Goal: Information Seeking & Learning: Learn about a topic

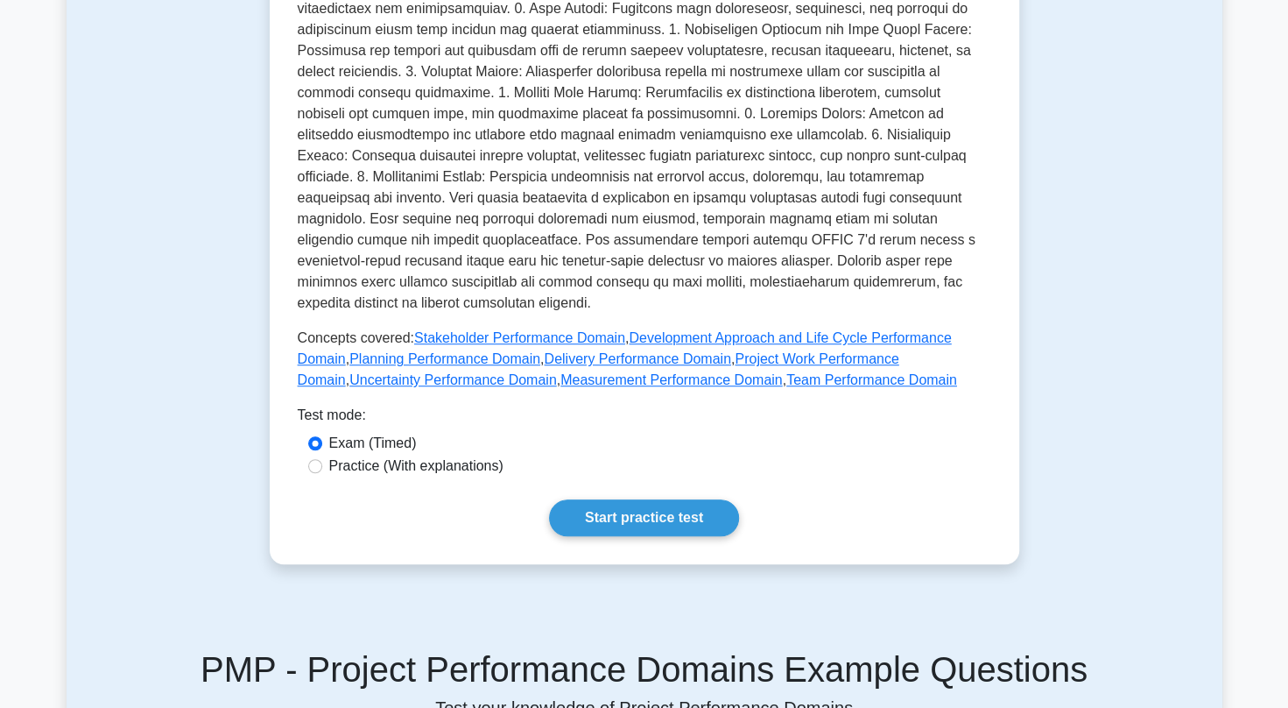
scroll to position [573, 0]
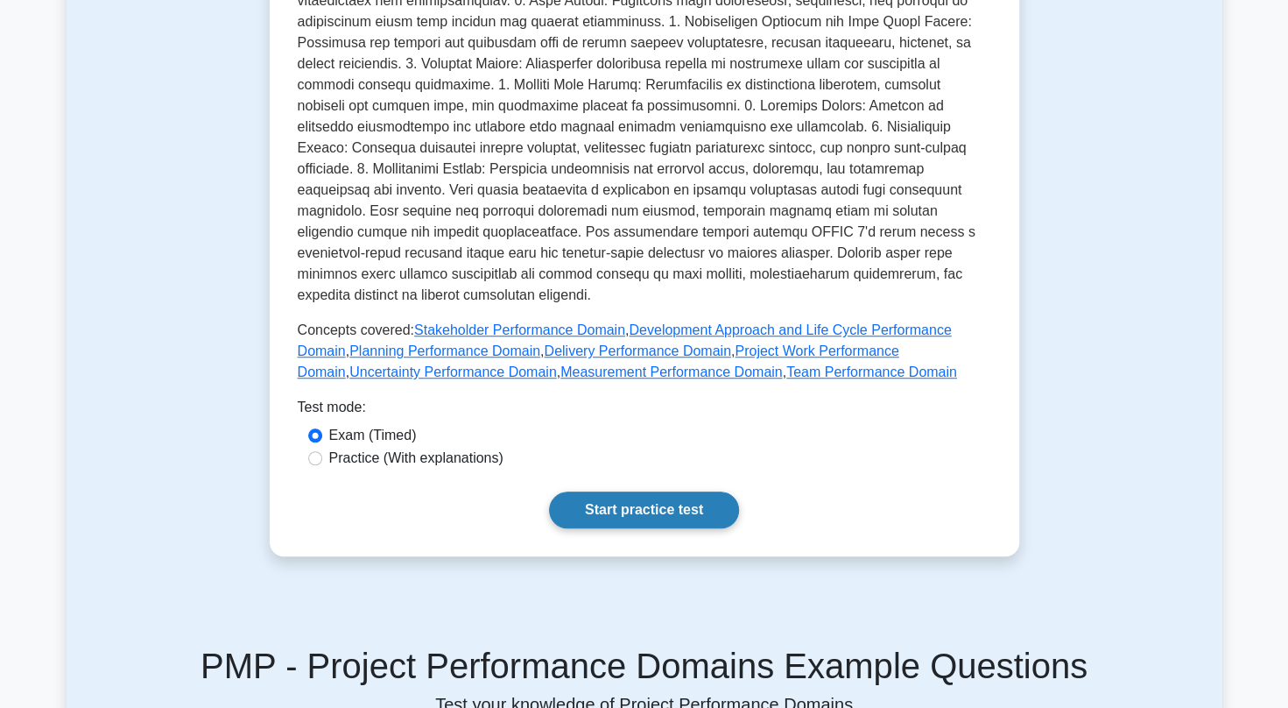
click at [685, 505] on link "Start practice test" at bounding box center [644, 509] width 190 height 37
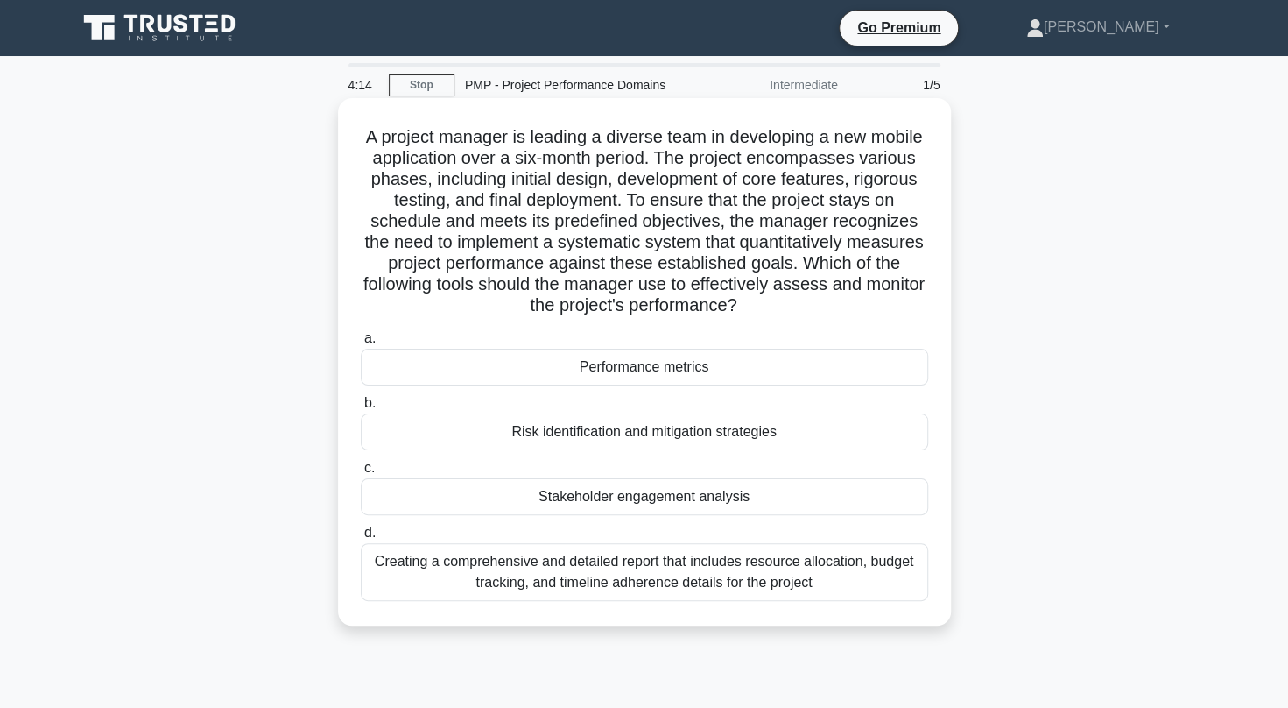
click at [631, 360] on div "Performance metrics" at bounding box center [645, 367] width 568 height 37
click at [361, 344] on input "a. Performance metrics" at bounding box center [361, 338] width 0 height 11
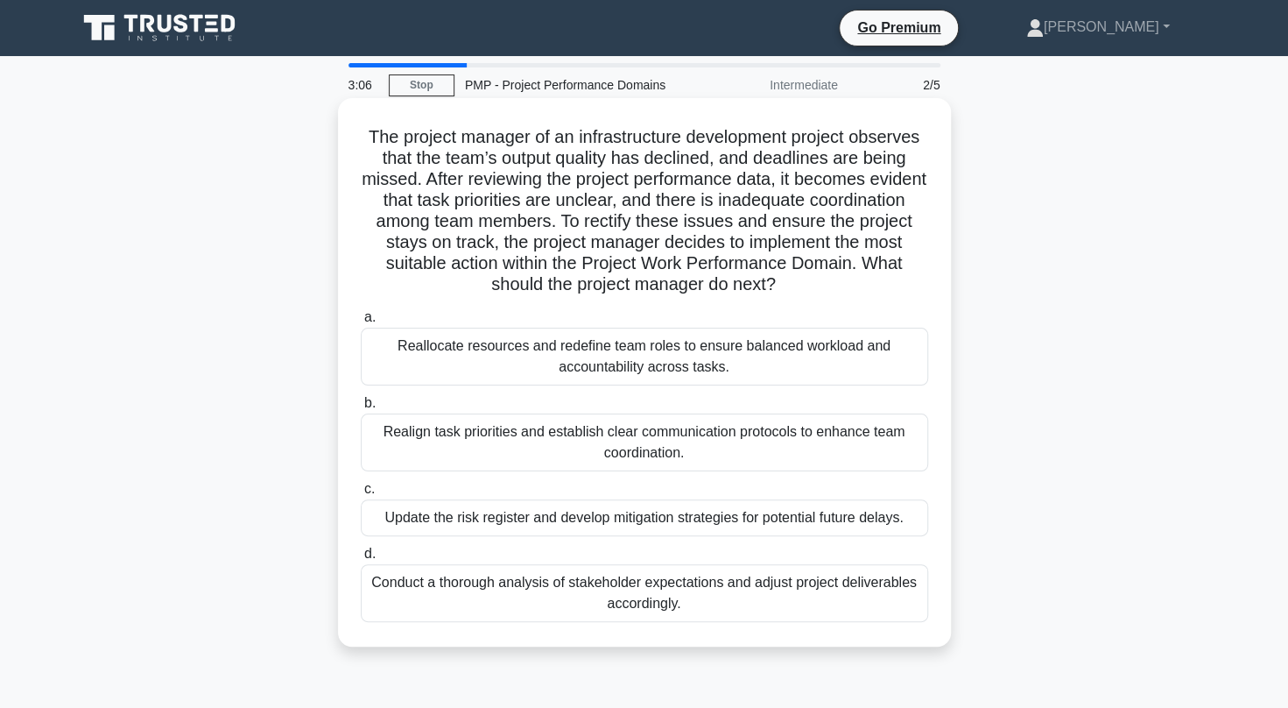
click at [715, 450] on div "Realign task priorities and establish clear communication protocols to enhance …" at bounding box center [645, 442] width 568 height 58
click at [361, 409] on input "b. Realign task priorities and establish clear communication protocols to enhan…" at bounding box center [361, 403] width 0 height 11
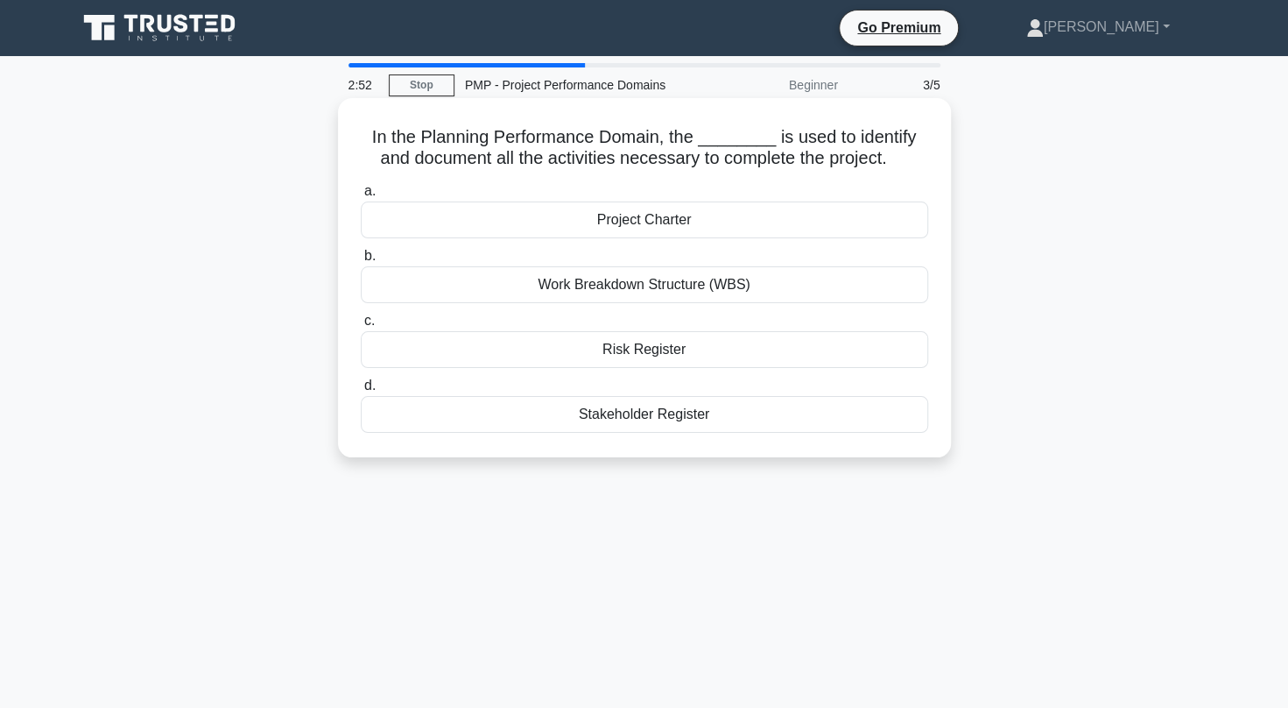
click at [683, 293] on div "Work Breakdown Structure (WBS)" at bounding box center [645, 284] width 568 height 37
click at [361, 262] on input "b. Work Breakdown Structure (WBS)" at bounding box center [361, 256] width 0 height 11
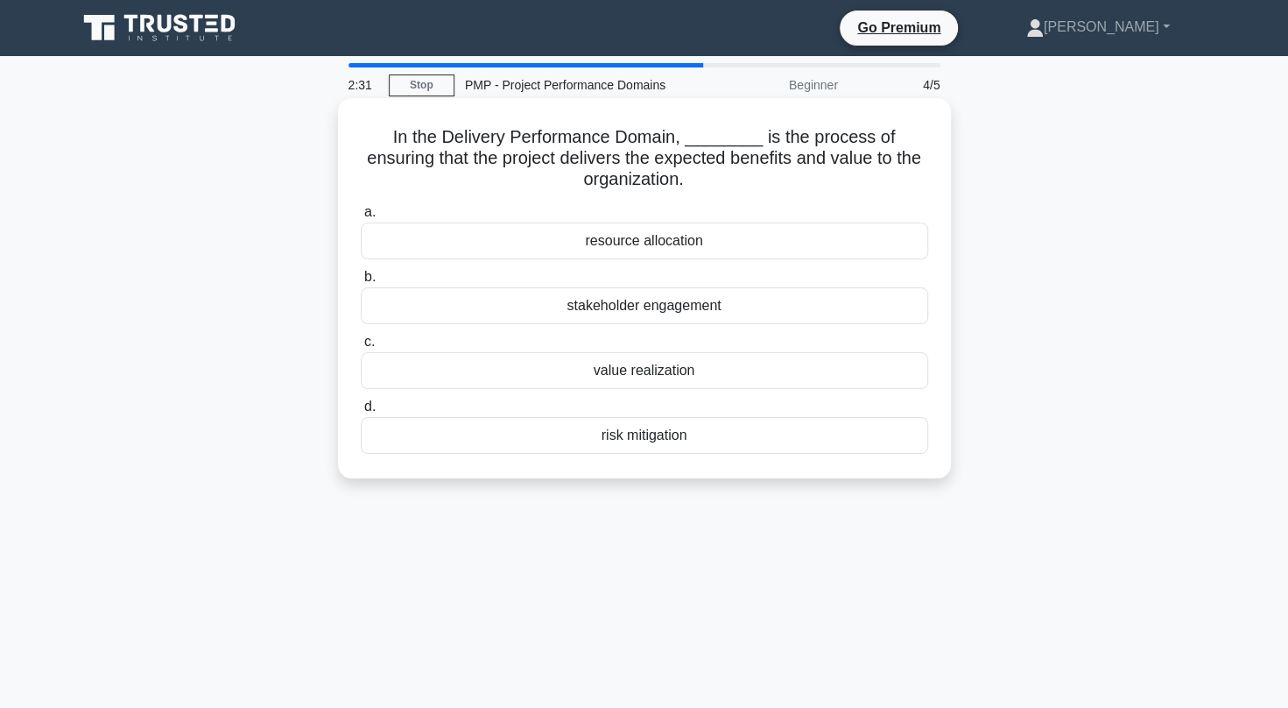
click at [641, 373] on div "value realization" at bounding box center [645, 370] width 568 height 37
click at [361, 348] on input "c. value realization" at bounding box center [361, 341] width 0 height 11
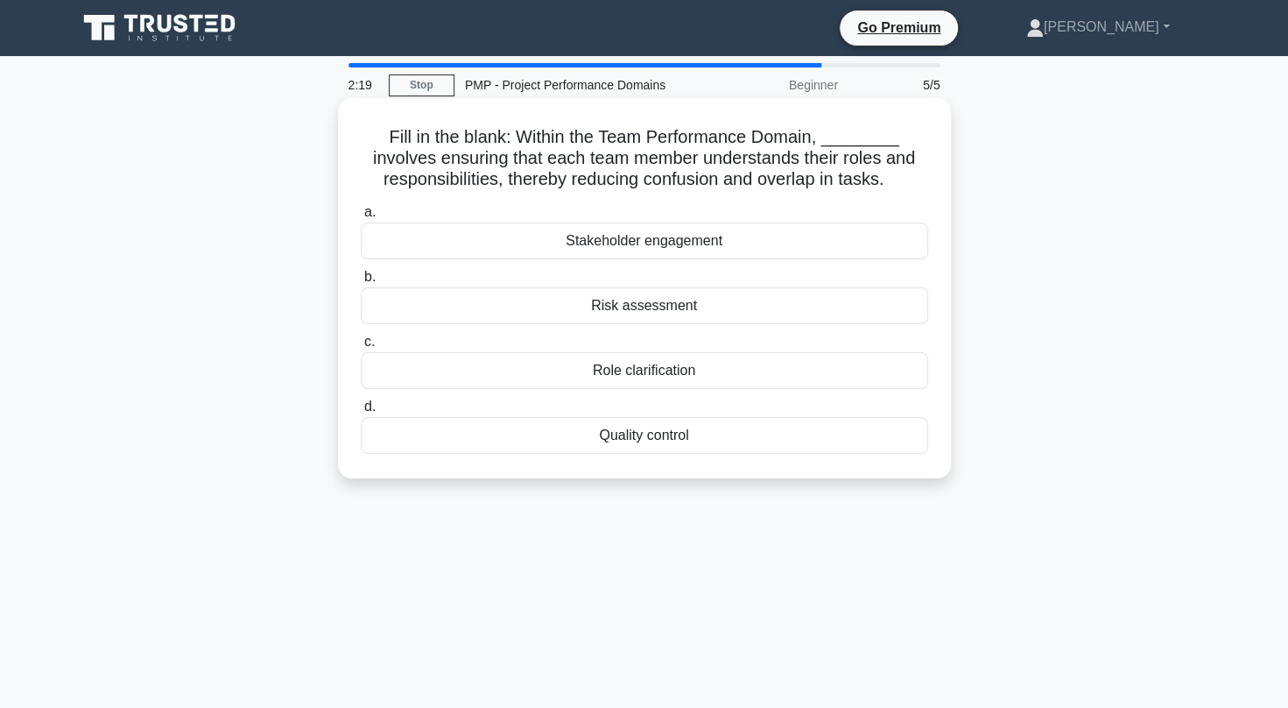
click at [639, 390] on div "a. Stakeholder engagement b. Risk assessment c. d." at bounding box center [644, 327] width 589 height 259
click at [616, 378] on div "Role clarification" at bounding box center [645, 370] width 568 height 37
click at [361, 348] on input "c. Role clarification" at bounding box center [361, 341] width 0 height 11
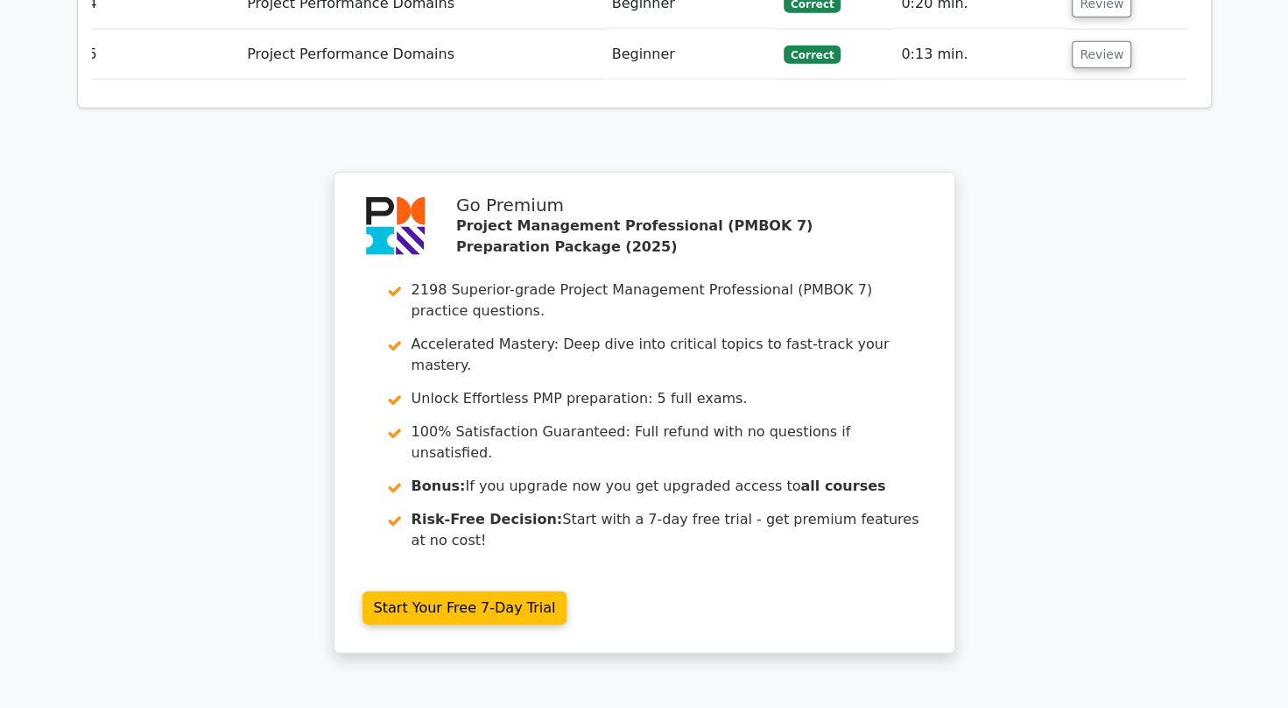
scroll to position [2424, 0]
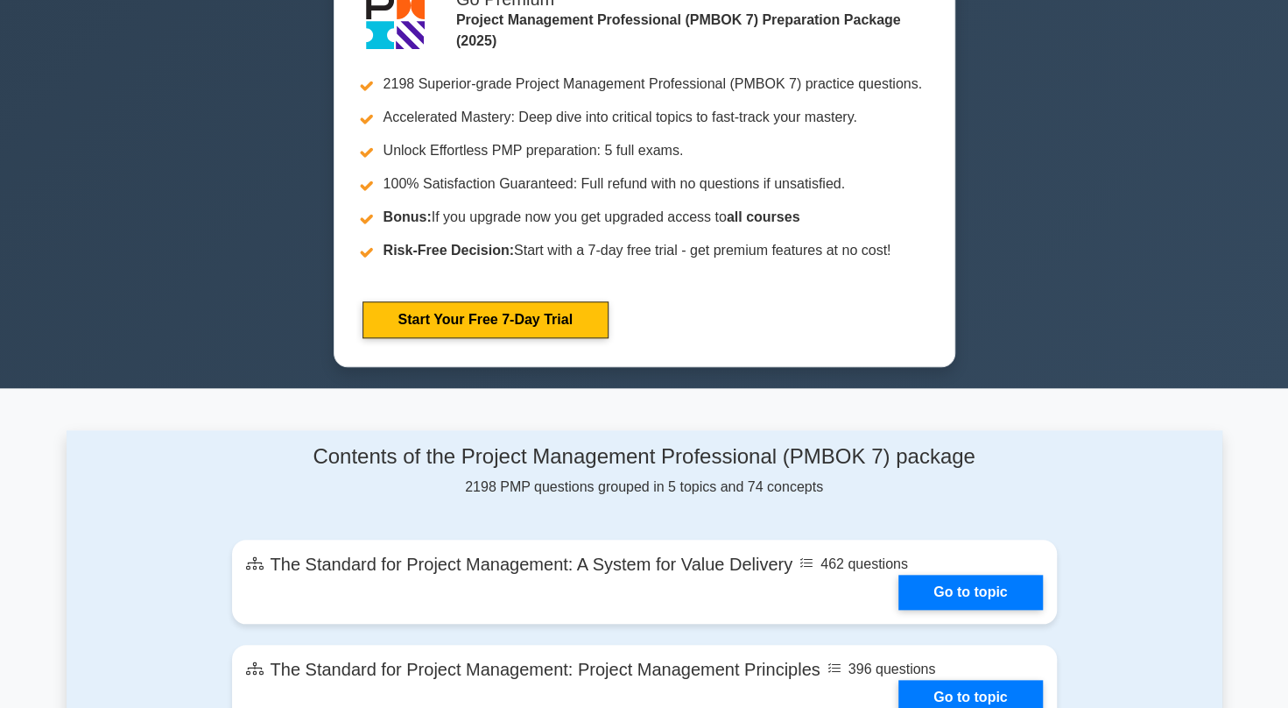
scroll to position [748, 0]
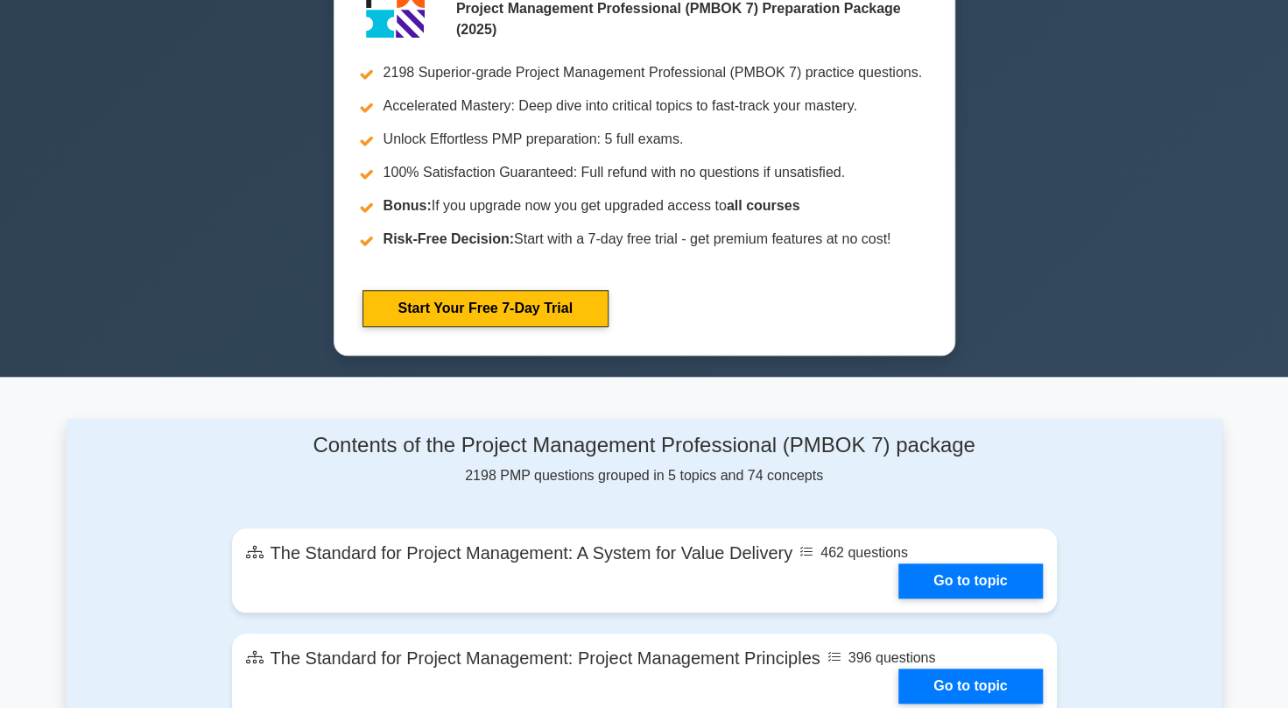
drag, startPoint x: 562, startPoint y: 427, endPoint x: 558, endPoint y: 420, distance: 9.0
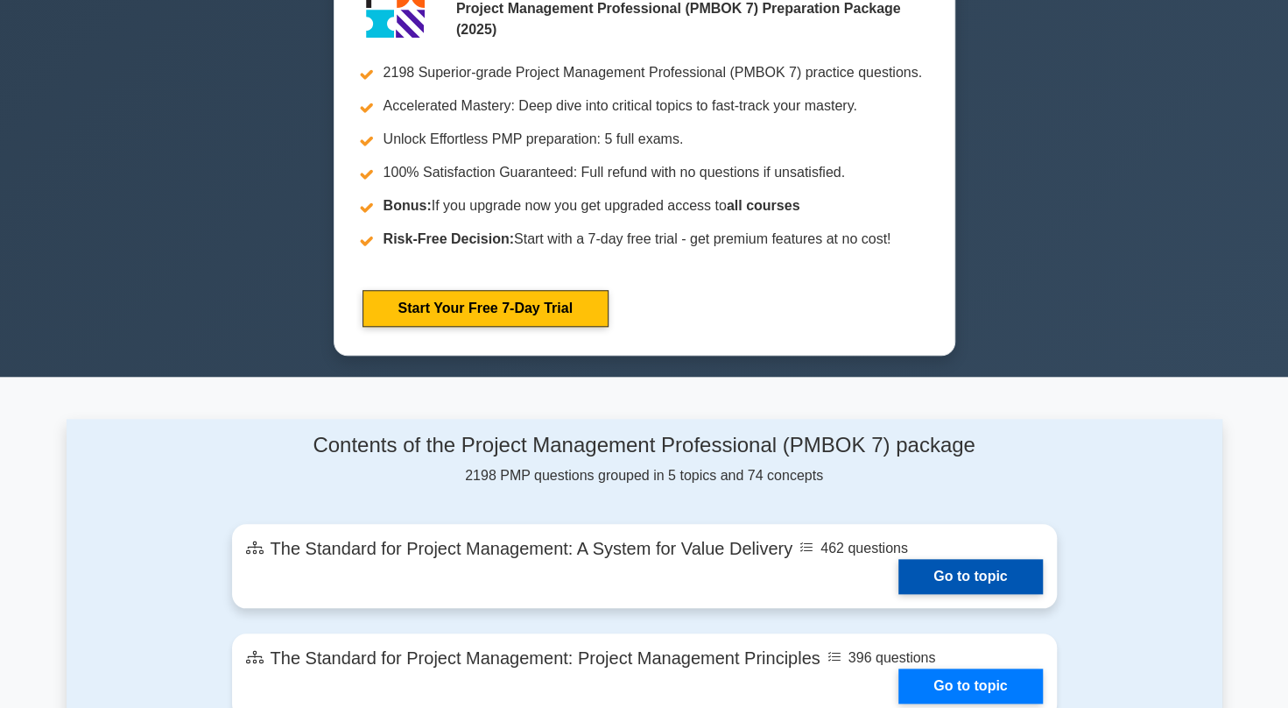
drag, startPoint x: 558, startPoint y: 420, endPoint x: 263, endPoint y: 547, distance: 321.3
click at [899, 559] on link "Go to topic" at bounding box center [971, 576] width 144 height 35
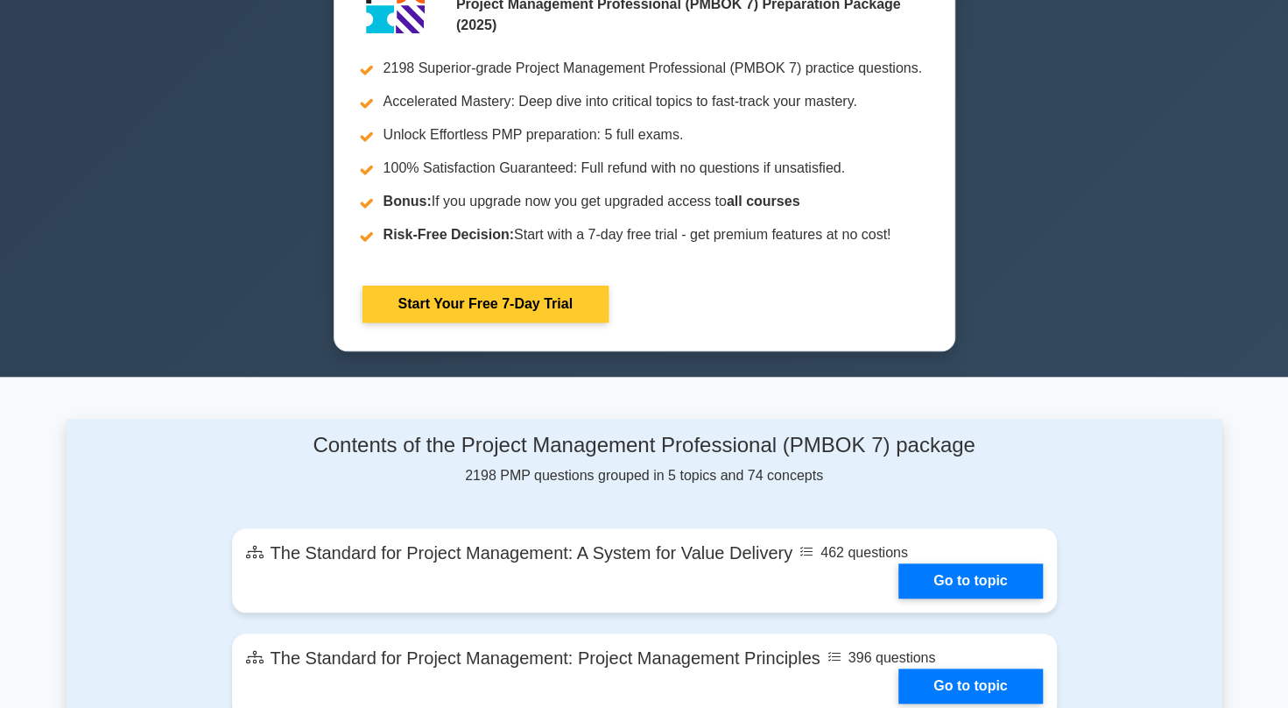
click at [468, 300] on link "Start Your Free 7-Day Trial" at bounding box center [486, 304] width 246 height 37
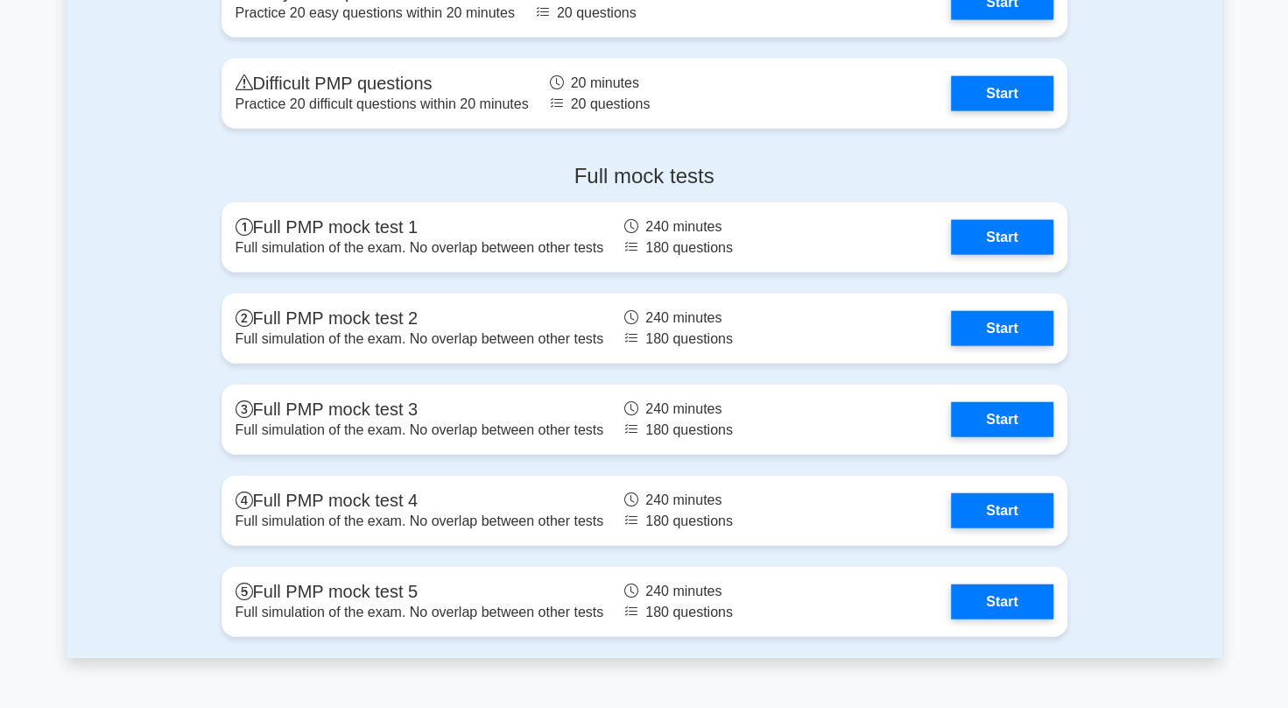
scroll to position [2047, 0]
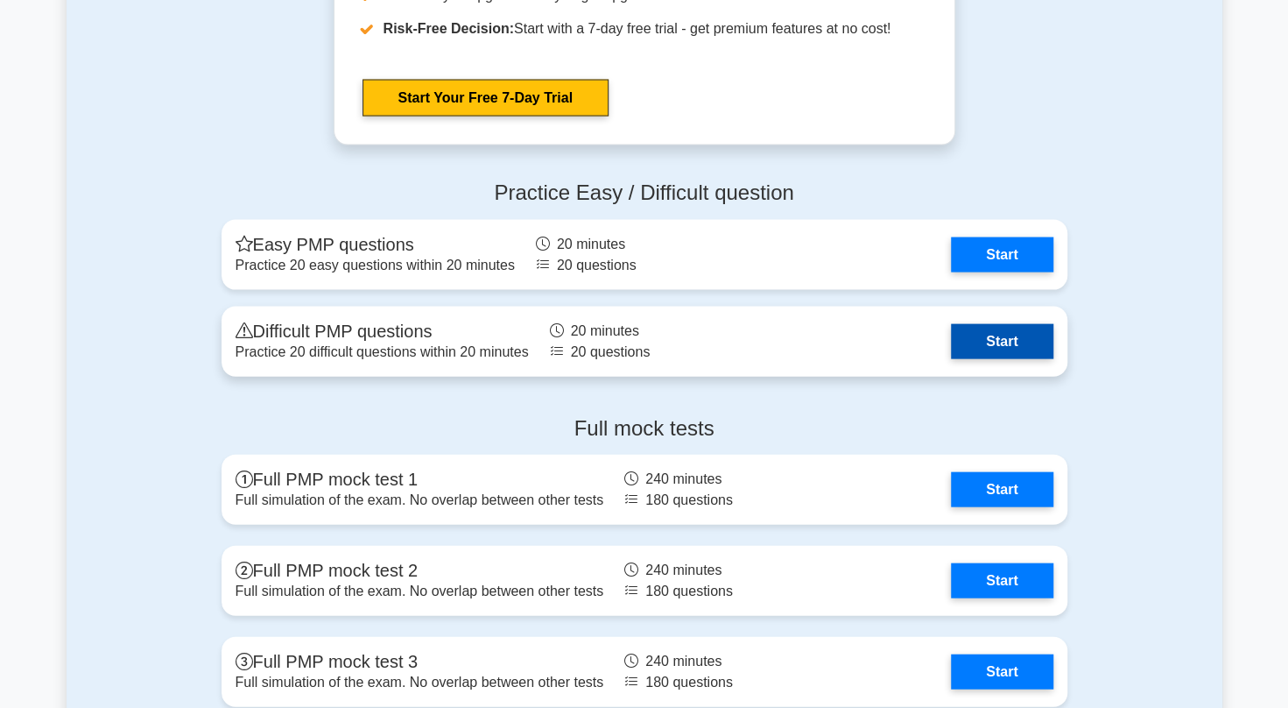
click at [1013, 332] on link "Start" at bounding box center [1002, 341] width 102 height 35
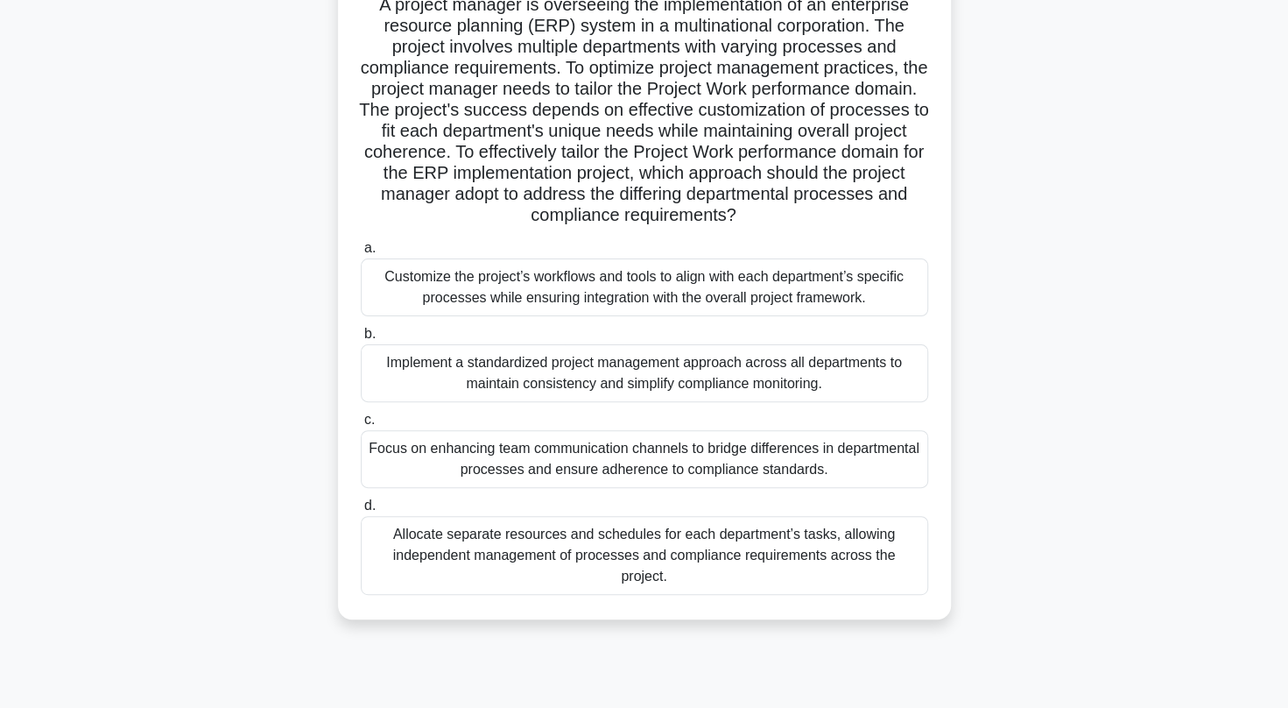
scroll to position [137, 0]
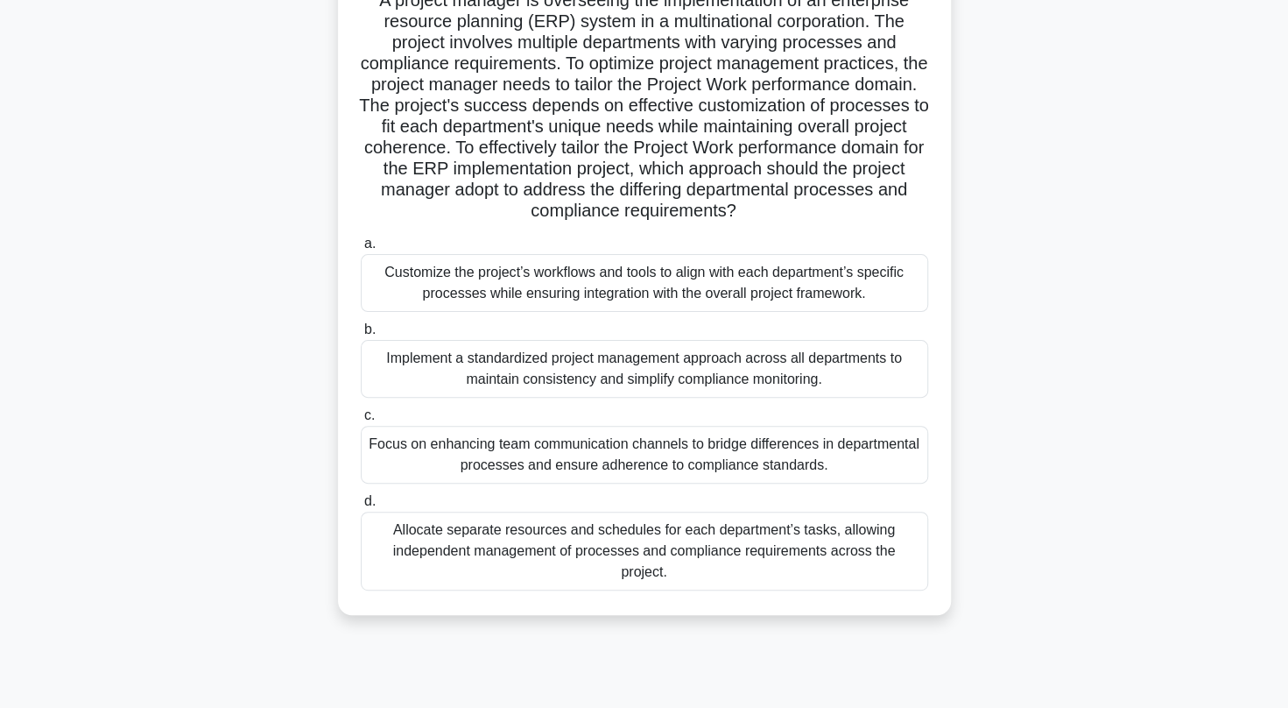
click at [830, 285] on div "Customize the project’s workflows and tools to align with each department’s spe…" at bounding box center [645, 283] width 568 height 58
click at [361, 250] on input "a. Customize the project’s workflows and tools to align with each department’s …" at bounding box center [361, 243] width 0 height 11
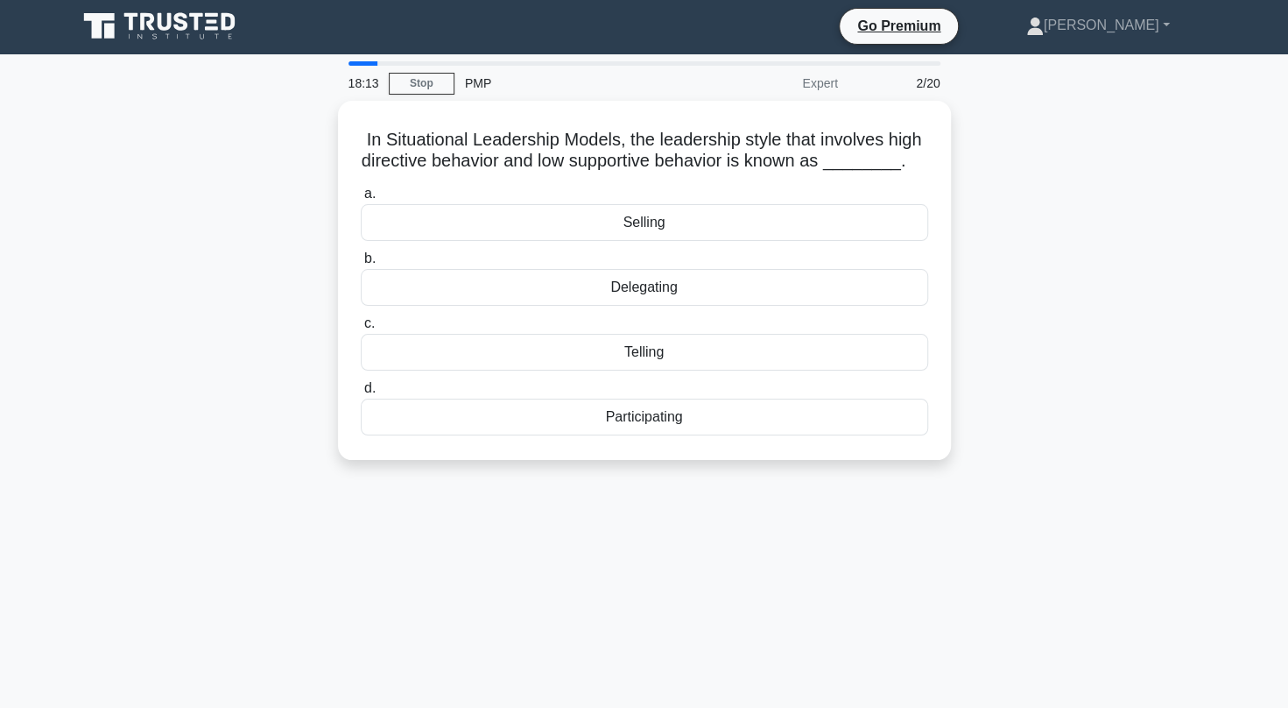
scroll to position [0, 0]
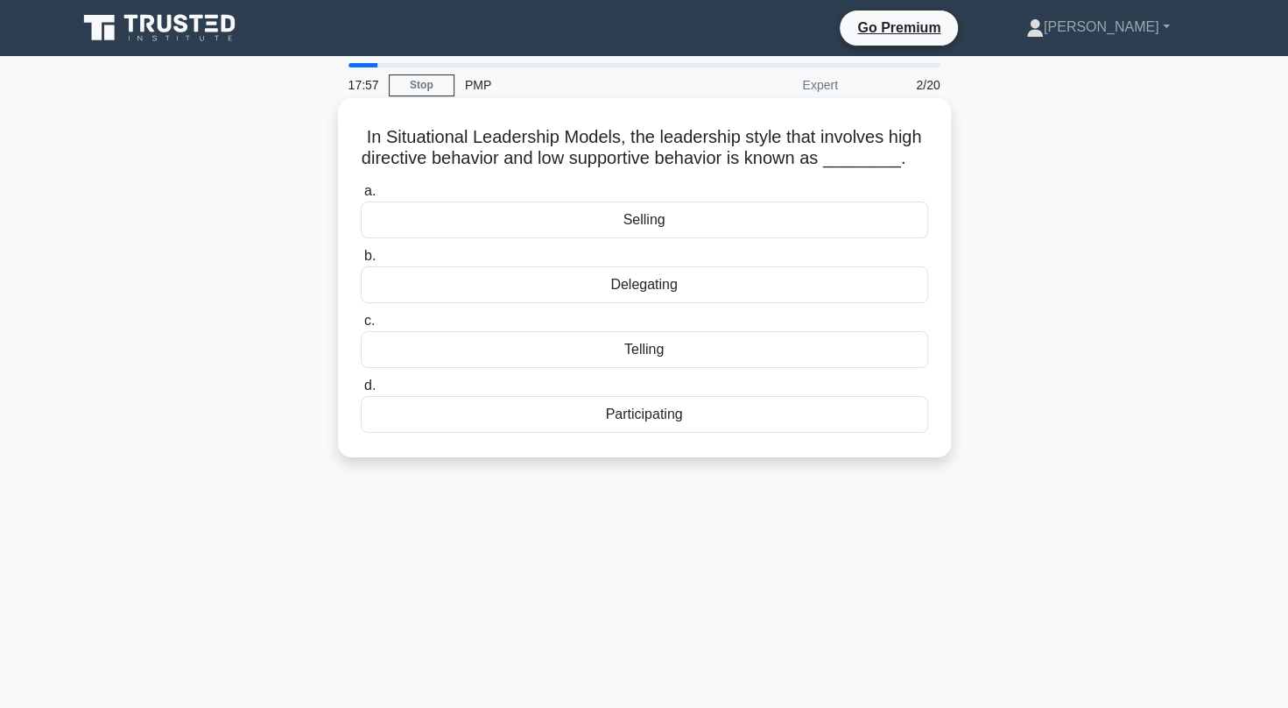
click at [702, 353] on div "Telling" at bounding box center [645, 349] width 568 height 37
click at [361, 327] on input "c. Telling" at bounding box center [361, 320] width 0 height 11
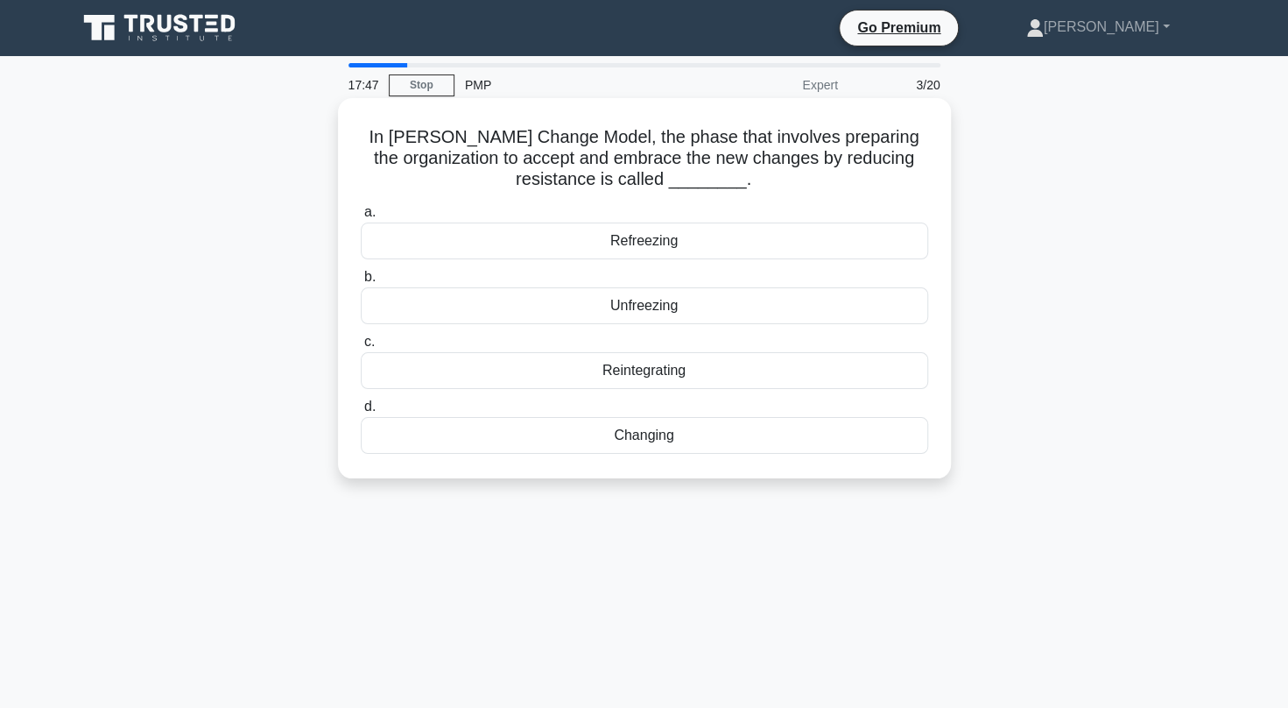
click at [699, 312] on div "Unfreezing" at bounding box center [645, 305] width 568 height 37
click at [361, 283] on input "b. Unfreezing" at bounding box center [361, 277] width 0 height 11
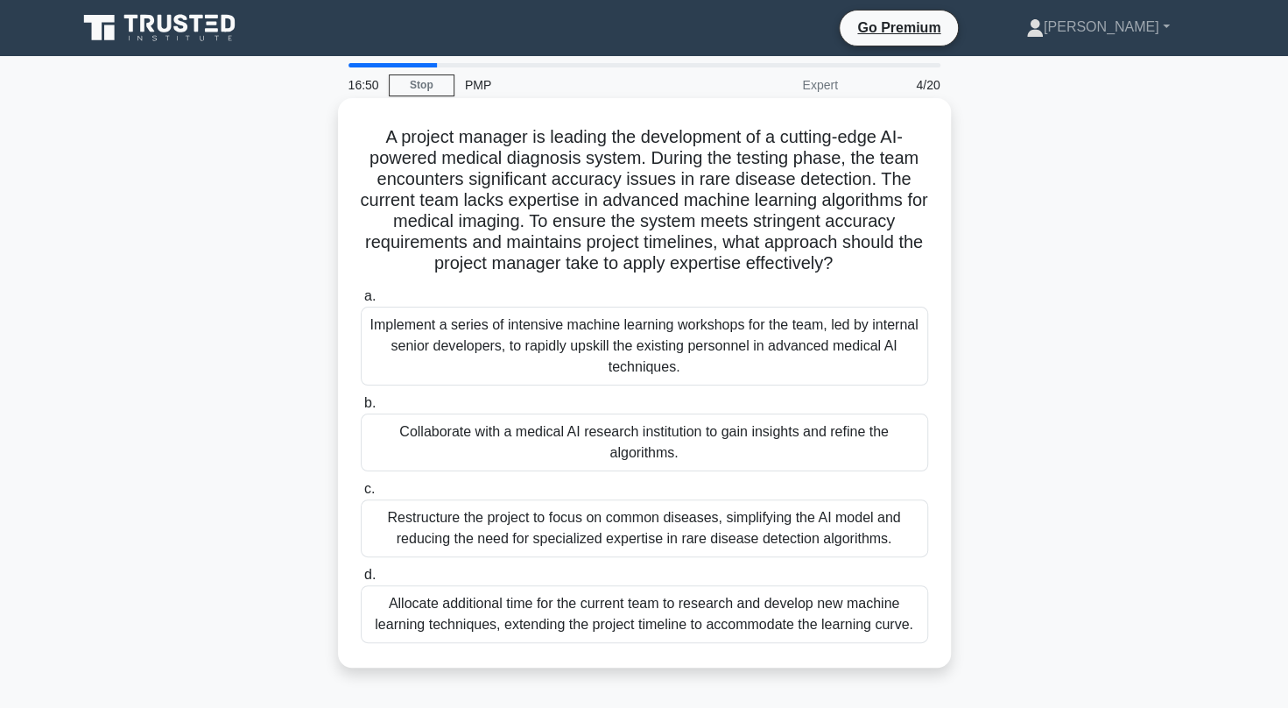
click at [757, 363] on div "Implement a series of intensive machine learning workshops for the team, led by…" at bounding box center [645, 346] width 568 height 79
click at [361, 302] on input "a. Implement a series of intensive machine learning workshops for the team, led…" at bounding box center [361, 296] width 0 height 11
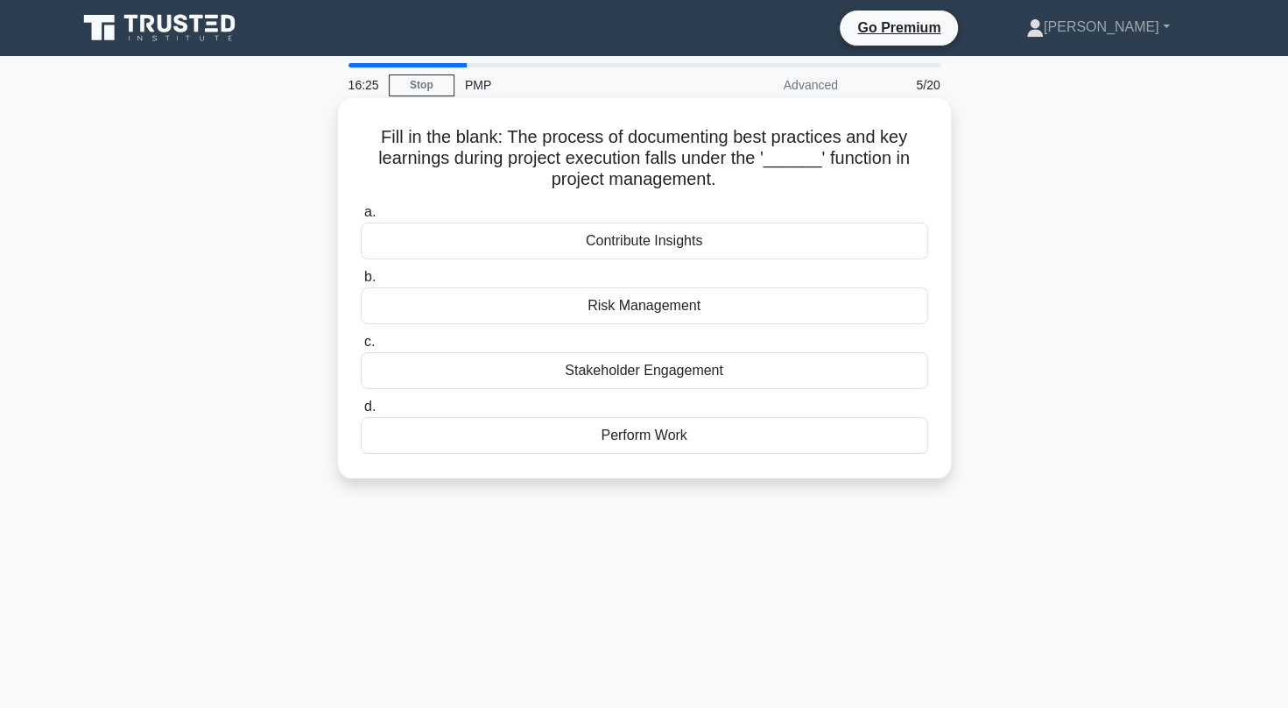
click at [671, 433] on div "Perform Work" at bounding box center [645, 435] width 568 height 37
click at [361, 413] on input "d. Perform Work" at bounding box center [361, 406] width 0 height 11
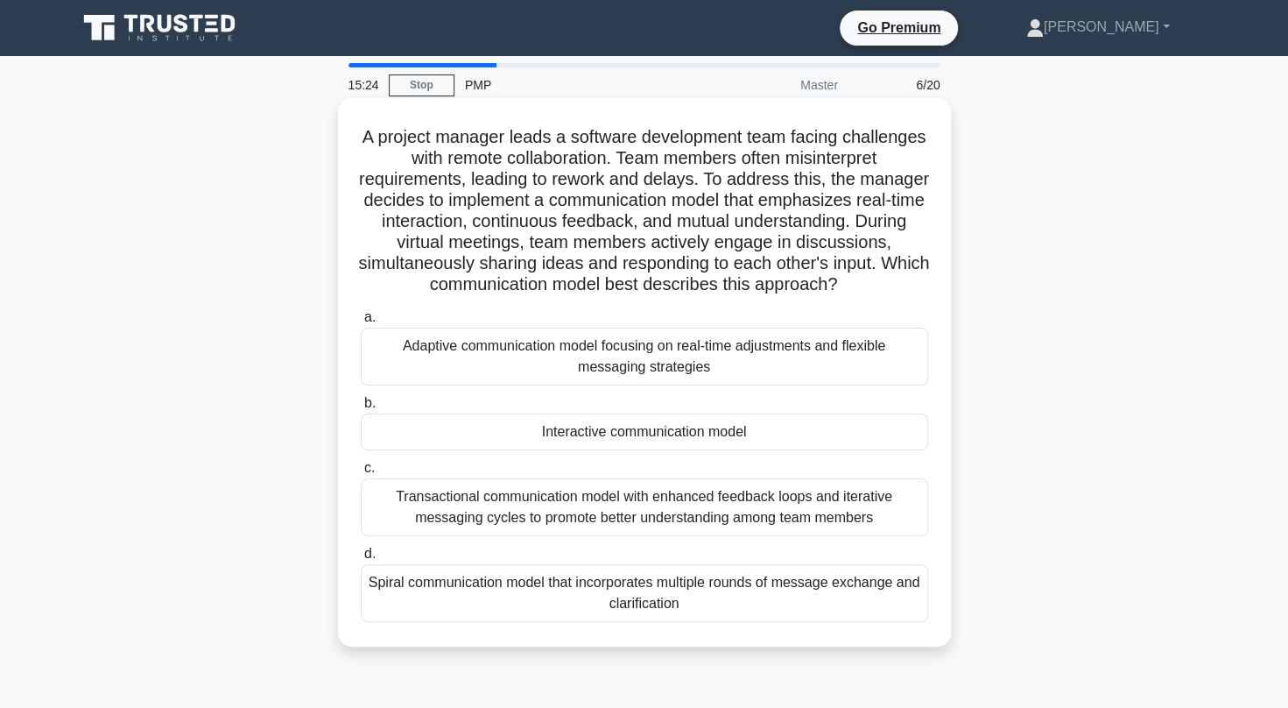
click at [808, 441] on div "Interactive communication model" at bounding box center [645, 431] width 568 height 37
click at [361, 409] on input "b. Interactive communication model" at bounding box center [361, 403] width 0 height 11
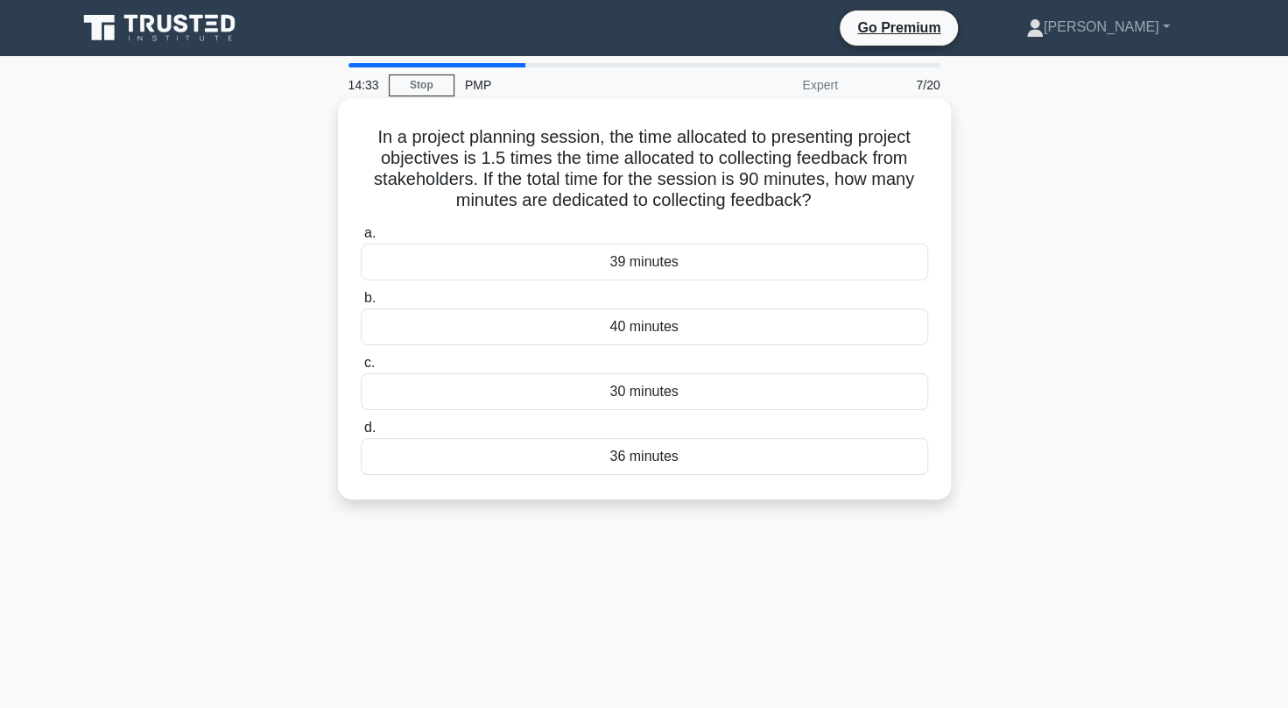
click at [816, 443] on div "36 minutes" at bounding box center [645, 456] width 568 height 37
click at [361, 434] on input "d. 36 minutes" at bounding box center [361, 427] width 0 height 11
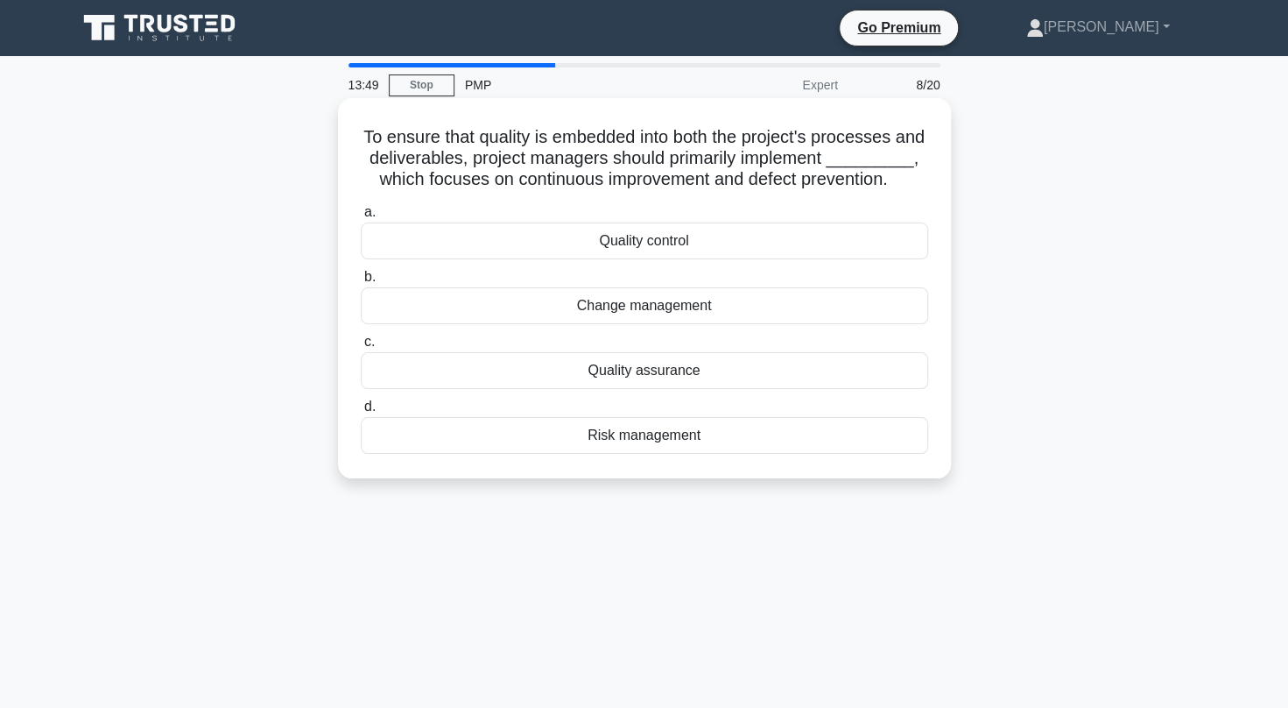
click at [709, 389] on div "Quality assurance" at bounding box center [645, 370] width 568 height 37
click at [361, 348] on input "c. Quality assurance" at bounding box center [361, 341] width 0 height 11
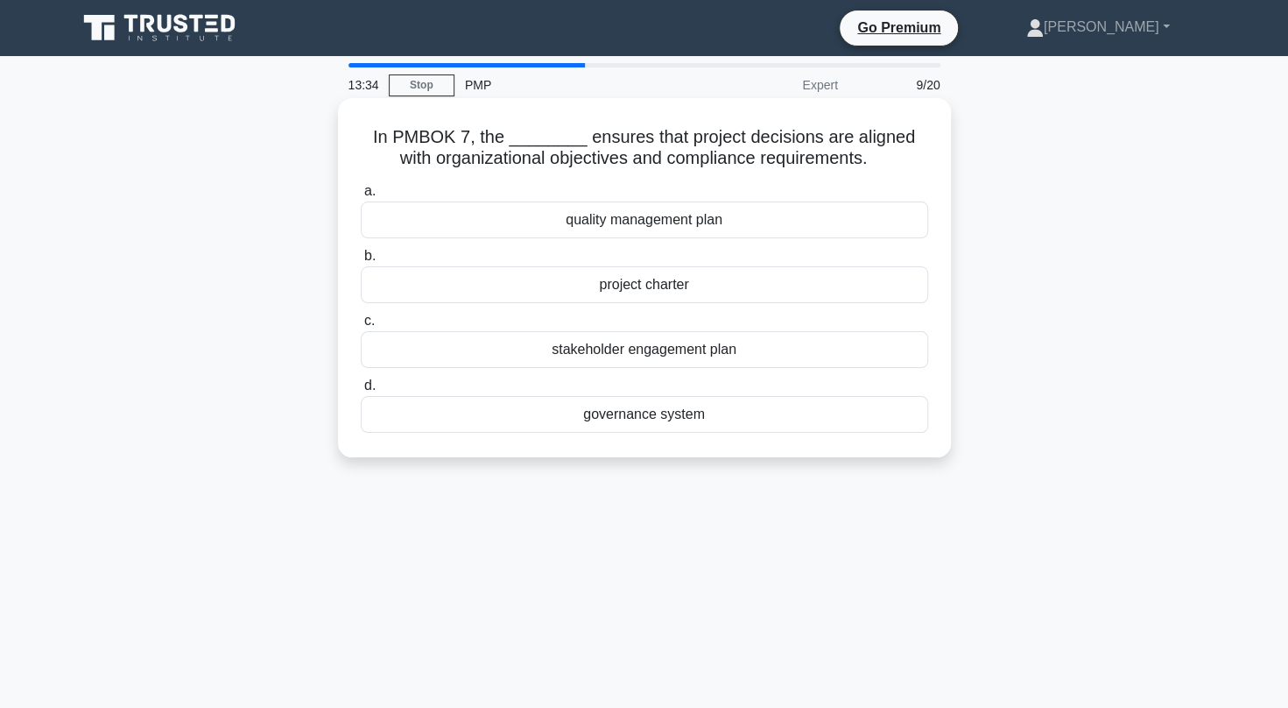
click at [632, 300] on div "project charter" at bounding box center [645, 284] width 568 height 37
click at [361, 262] on input "b. project charter" at bounding box center [361, 256] width 0 height 11
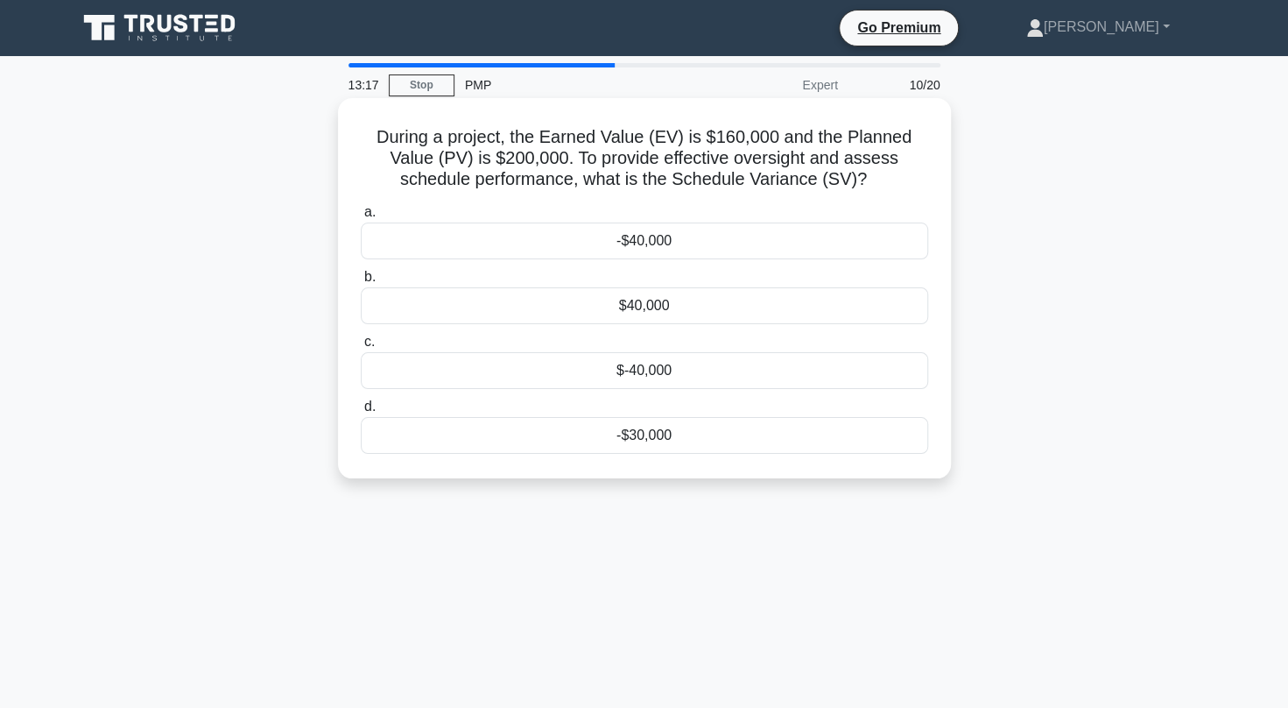
click at [708, 240] on div "-$40,000" at bounding box center [645, 240] width 568 height 37
click at [361, 218] on input "a. -$40,000" at bounding box center [361, 212] width 0 height 11
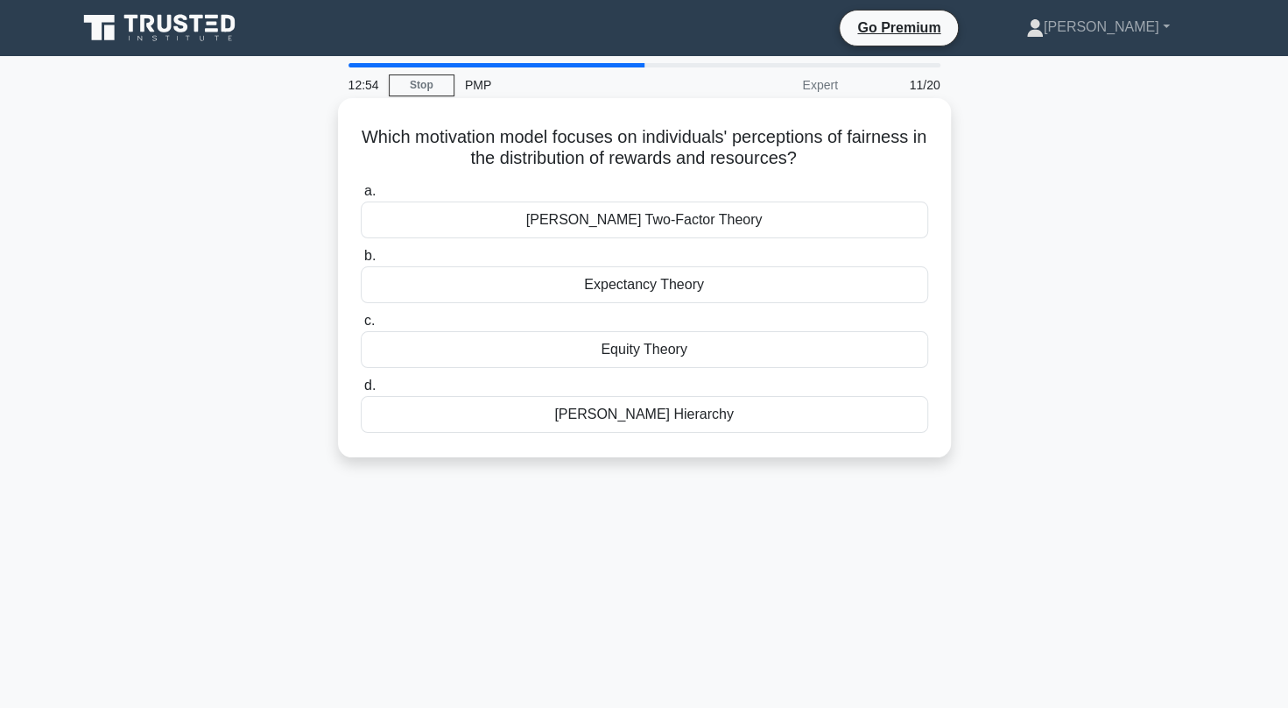
click at [673, 286] on div "Expectancy Theory" at bounding box center [645, 284] width 568 height 37
click at [361, 262] on input "b. Expectancy Theory" at bounding box center [361, 256] width 0 height 11
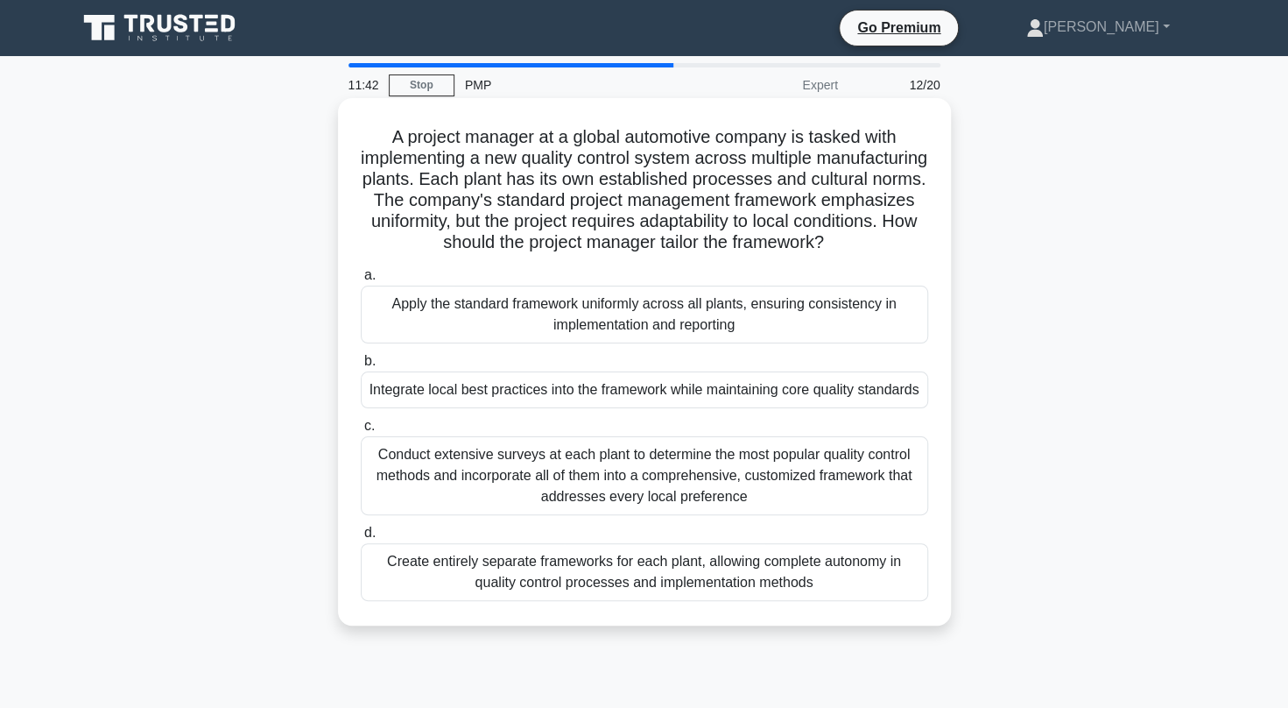
click at [860, 408] on div "Integrate local best practices into the framework while maintaining core qualit…" at bounding box center [645, 389] width 568 height 37
click at [361, 367] on input "b. Integrate local best practices into the framework while maintaining core qua…" at bounding box center [361, 361] width 0 height 11
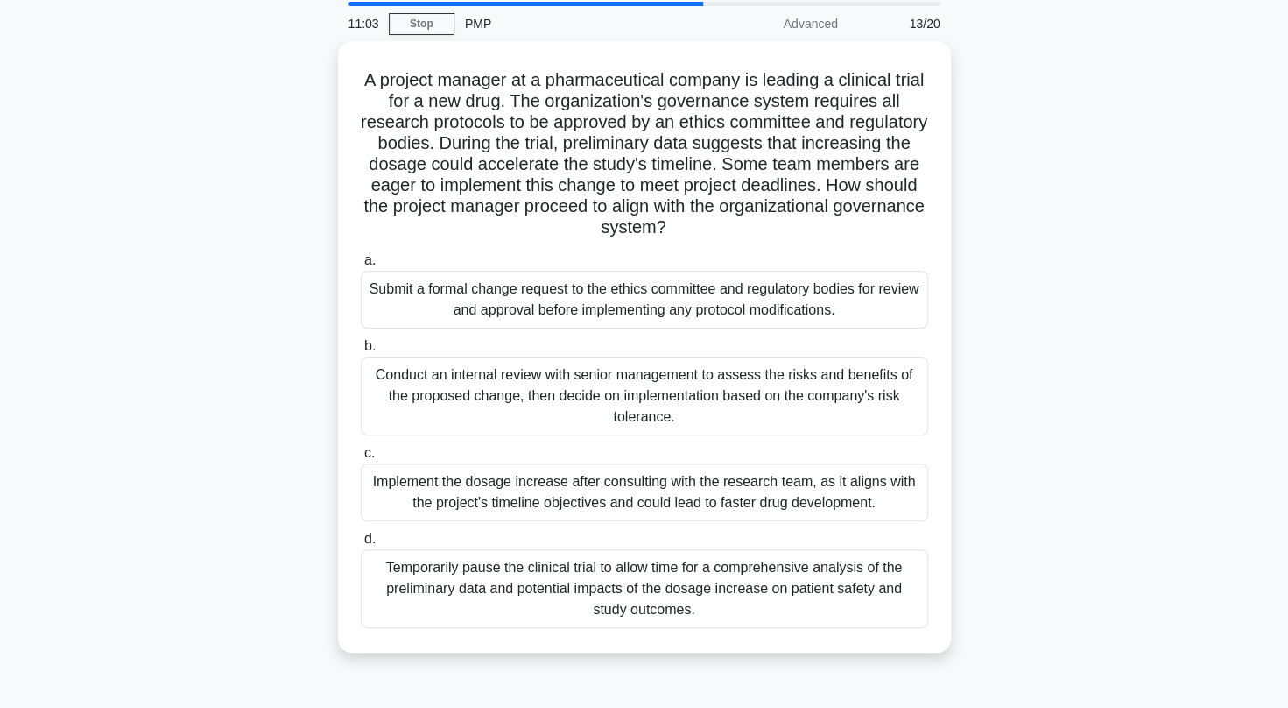
scroll to position [63, 0]
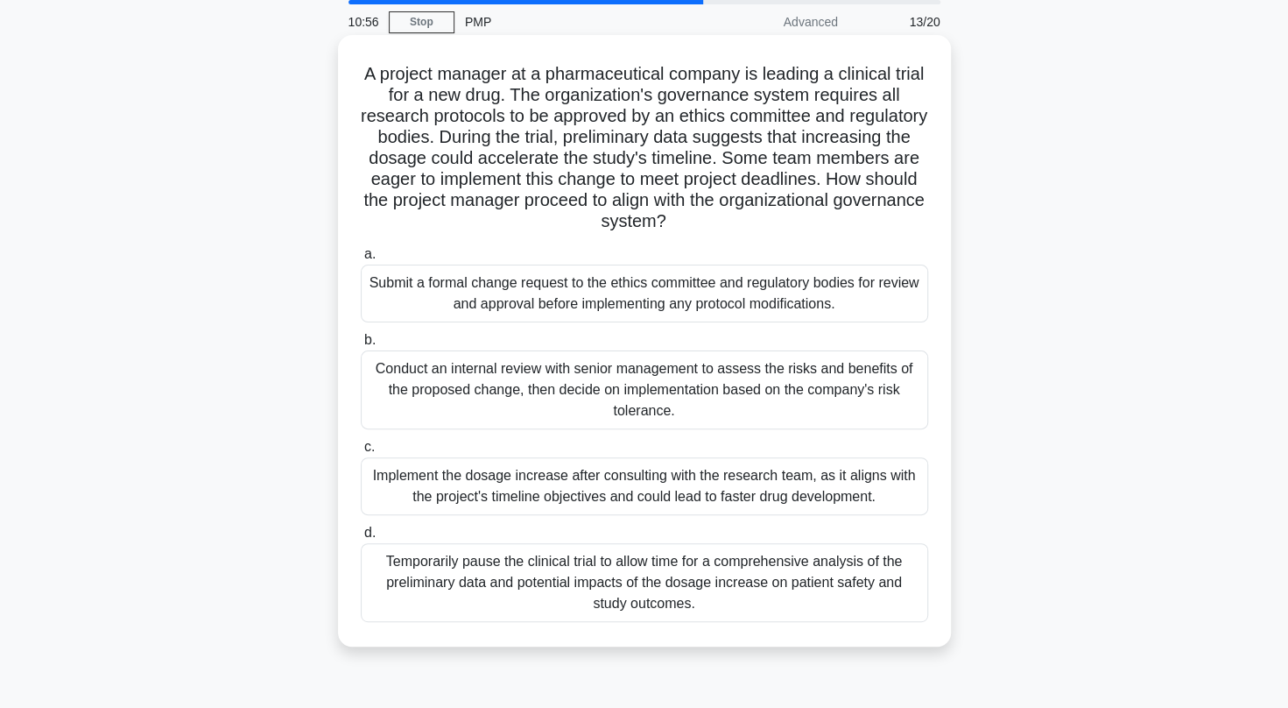
click at [797, 286] on div "Submit a formal change request to the ethics committee and regulatory bodies fo…" at bounding box center [645, 294] width 568 height 58
click at [361, 260] on input "a. Submit a formal change request to the ethics committee and regulatory bodies…" at bounding box center [361, 254] width 0 height 11
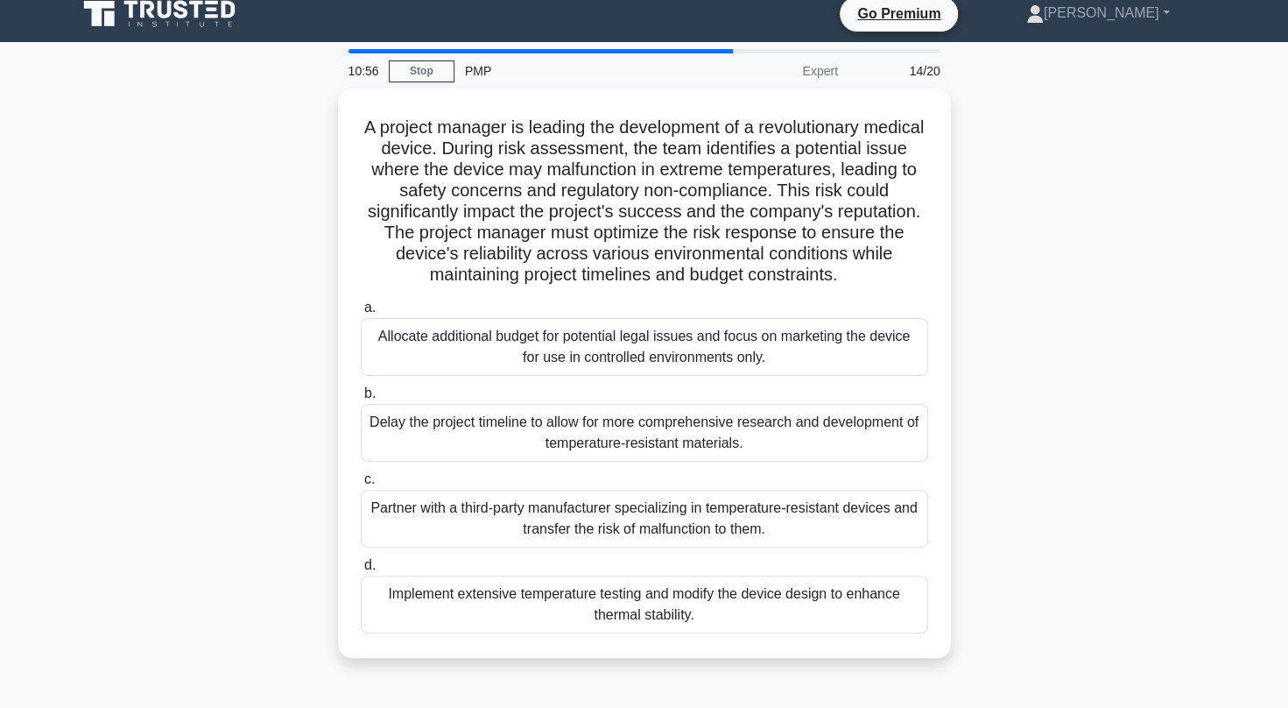
scroll to position [0, 0]
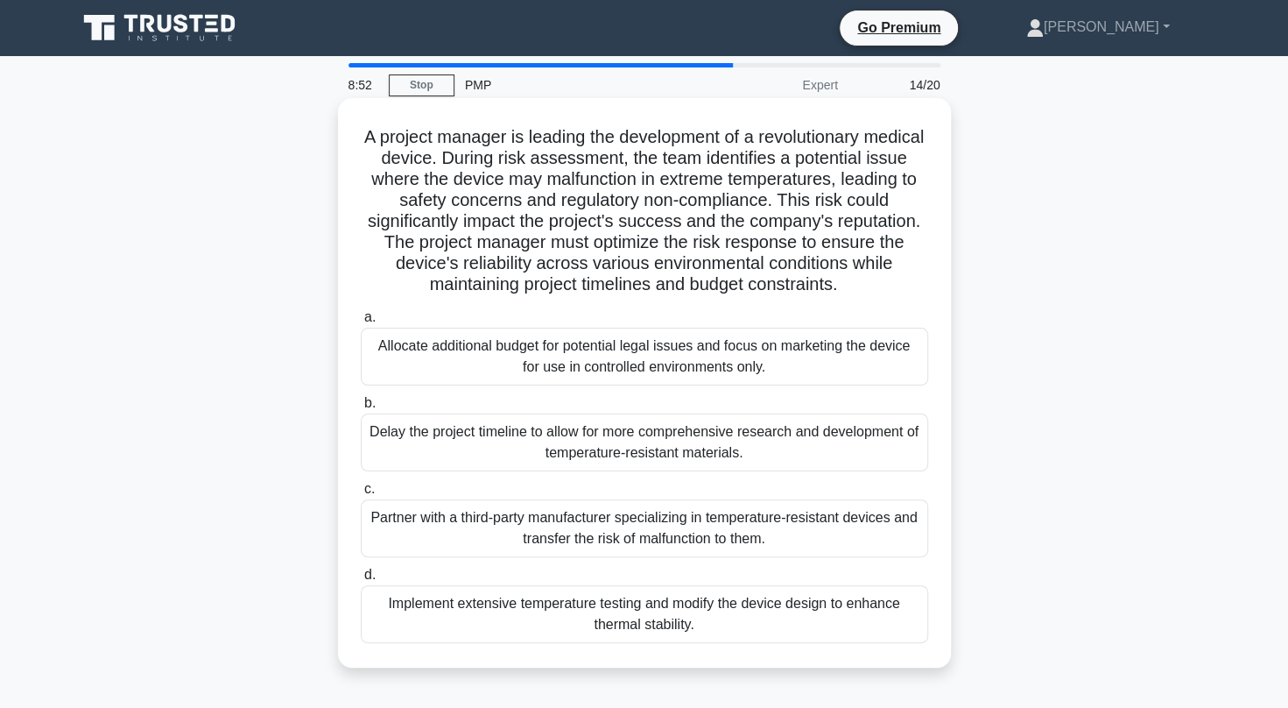
click at [852, 534] on div "Partner with a third-party manufacturer specializing in temperature-resistant d…" at bounding box center [645, 528] width 568 height 58
click at [361, 495] on input "c. Partner with a third-party manufacturer specializing in temperature-resistan…" at bounding box center [361, 488] width 0 height 11
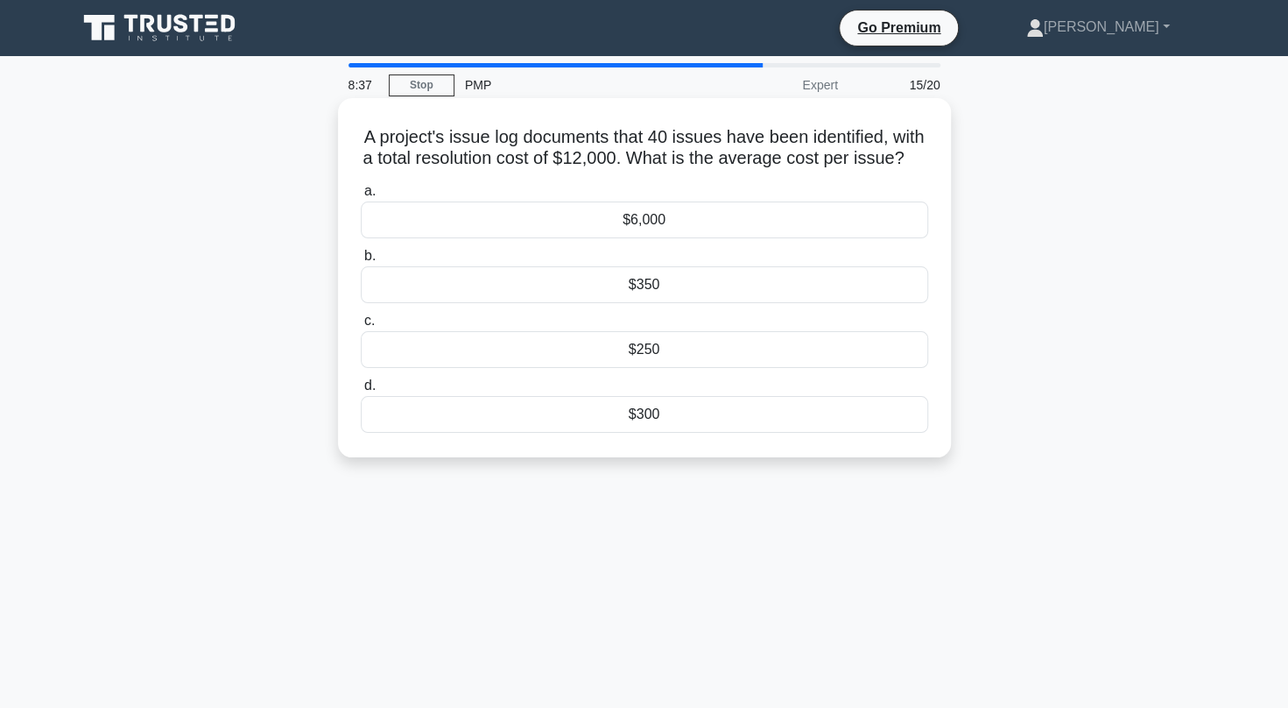
click at [777, 433] on div "$300" at bounding box center [645, 414] width 568 height 37
click at [361, 392] on input "d. $300" at bounding box center [361, 385] width 0 height 11
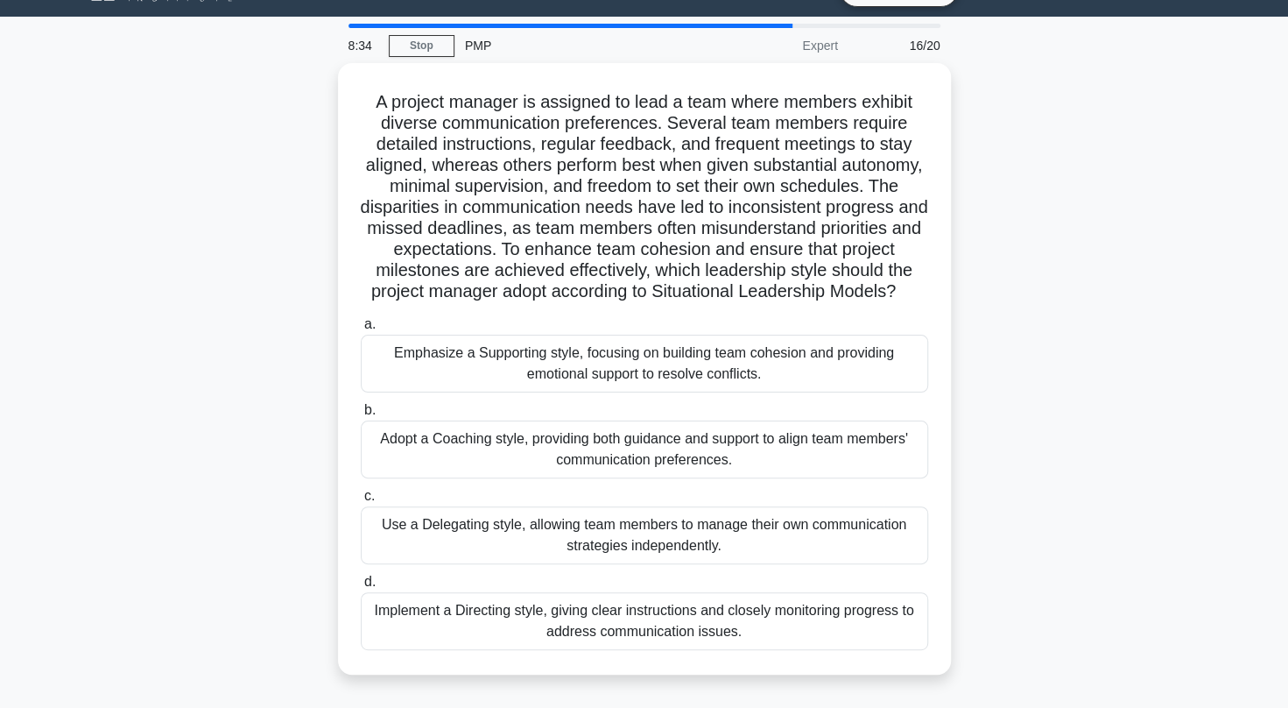
scroll to position [39, 0]
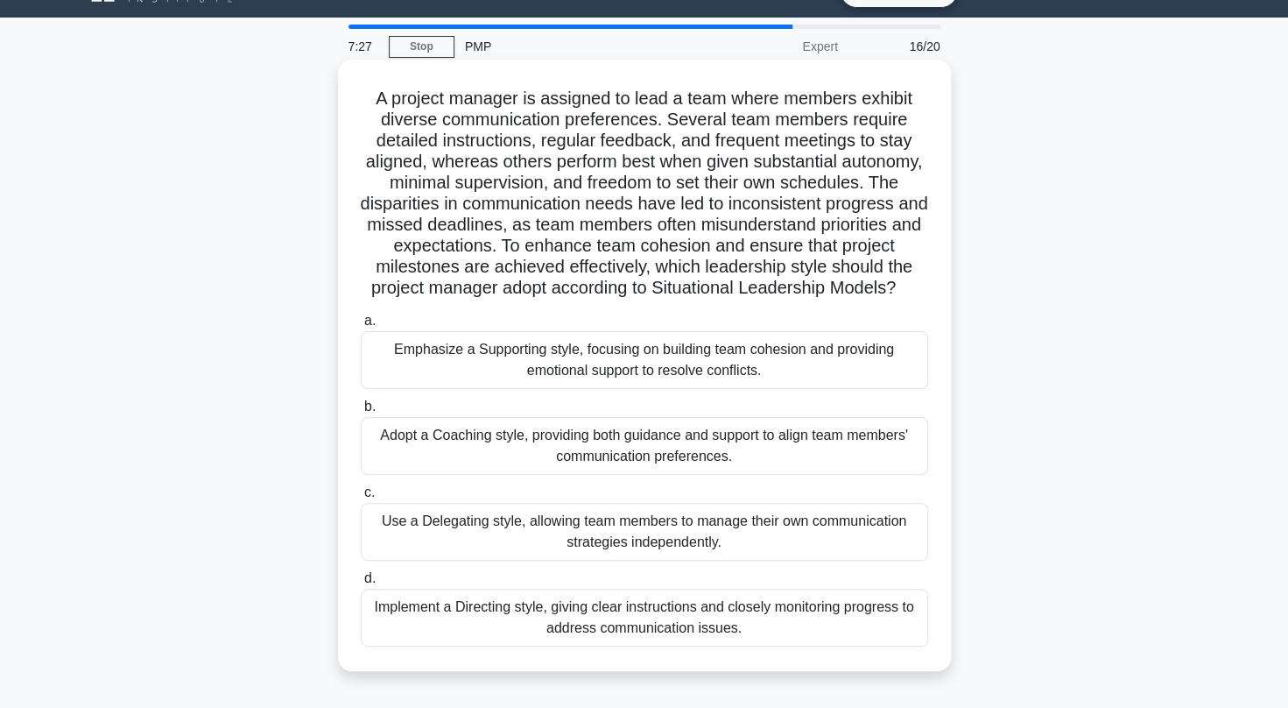
click at [815, 365] on div "Emphasize a Supporting style, focusing on building team cohesion and providing …" at bounding box center [645, 360] width 568 height 58
click at [361, 327] on input "a. Emphasize a Supporting style, focusing on building team cohesion and providi…" at bounding box center [361, 320] width 0 height 11
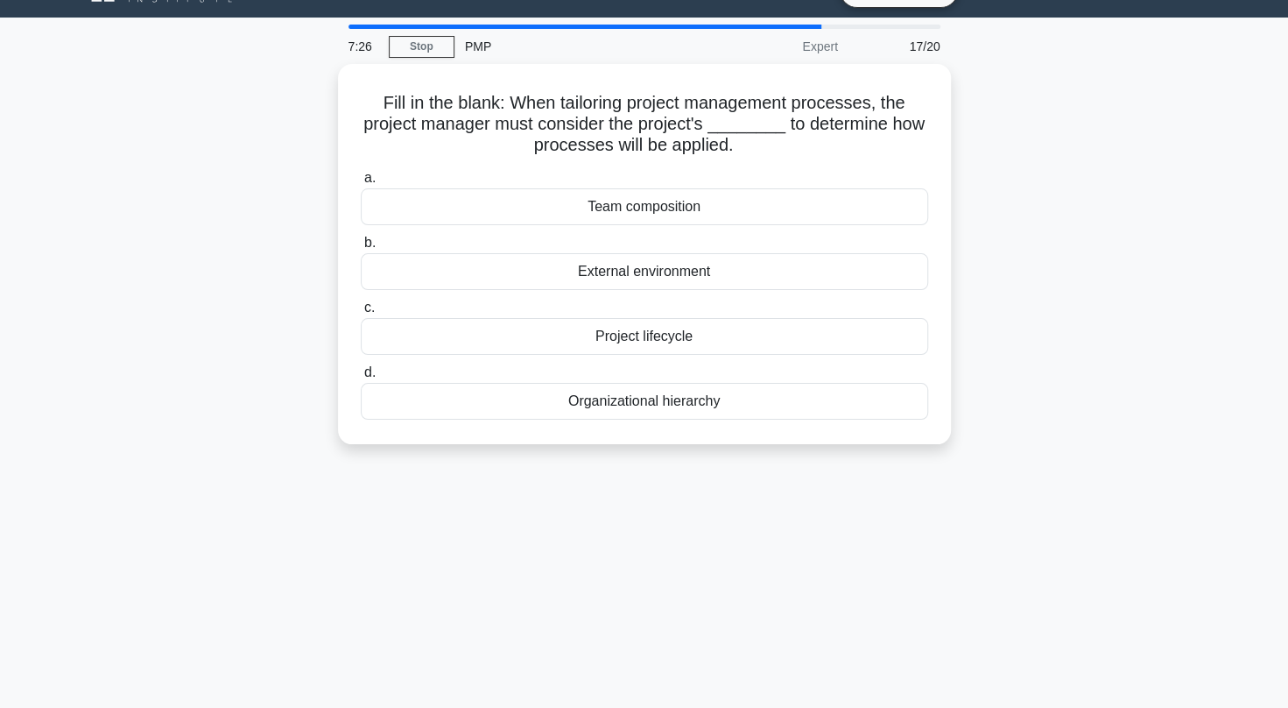
scroll to position [0, 0]
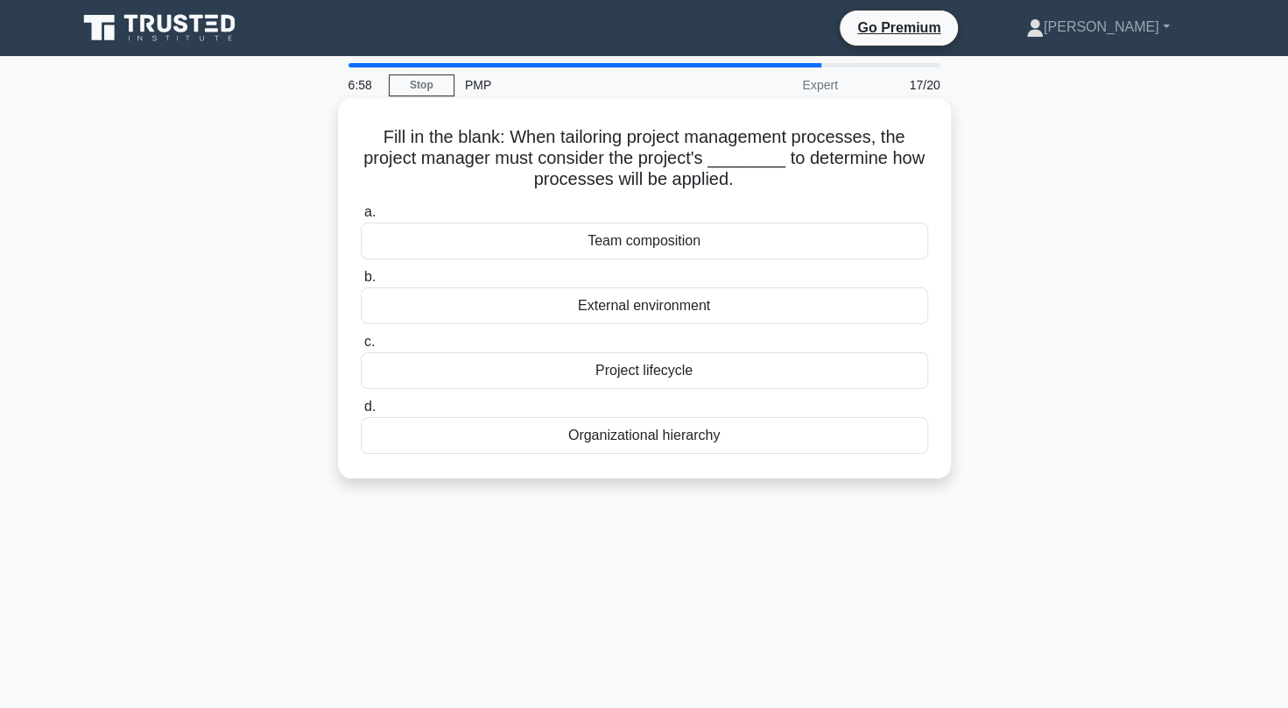
click at [664, 431] on div "Organizational hierarchy" at bounding box center [645, 435] width 568 height 37
click at [361, 413] on input "d. Organizational hierarchy" at bounding box center [361, 406] width 0 height 11
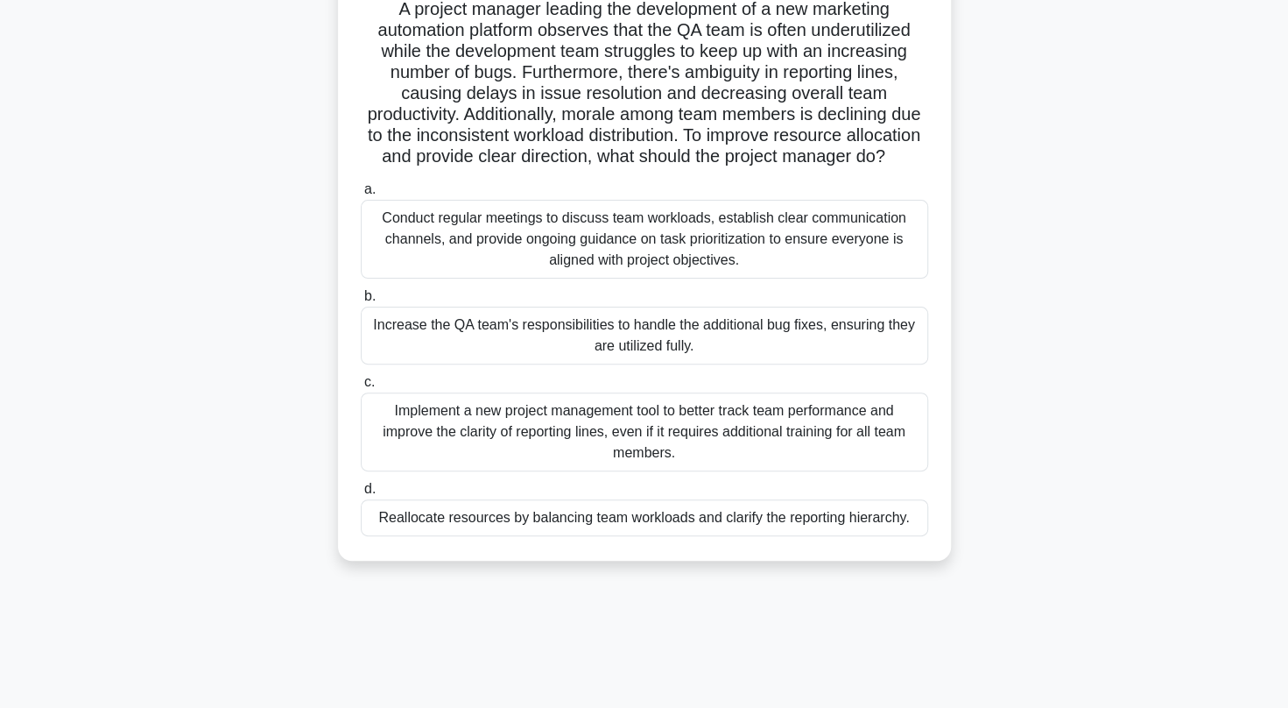
scroll to position [134, 0]
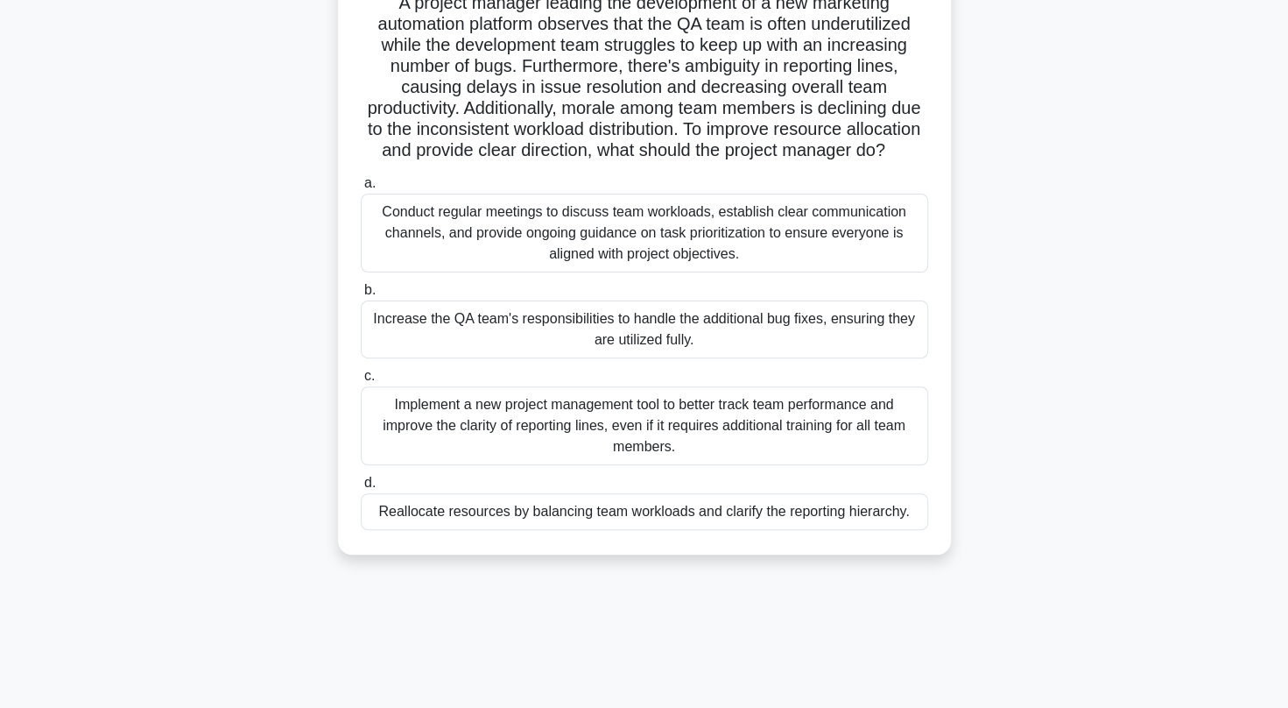
click at [787, 345] on div "Increase the QA team's responsibilities to handle the additional bug fixes, ens…" at bounding box center [645, 329] width 568 height 58
click at [361, 296] on input "b. Increase the QA team's responsibilities to handle the additional bug fixes, …" at bounding box center [361, 290] width 0 height 11
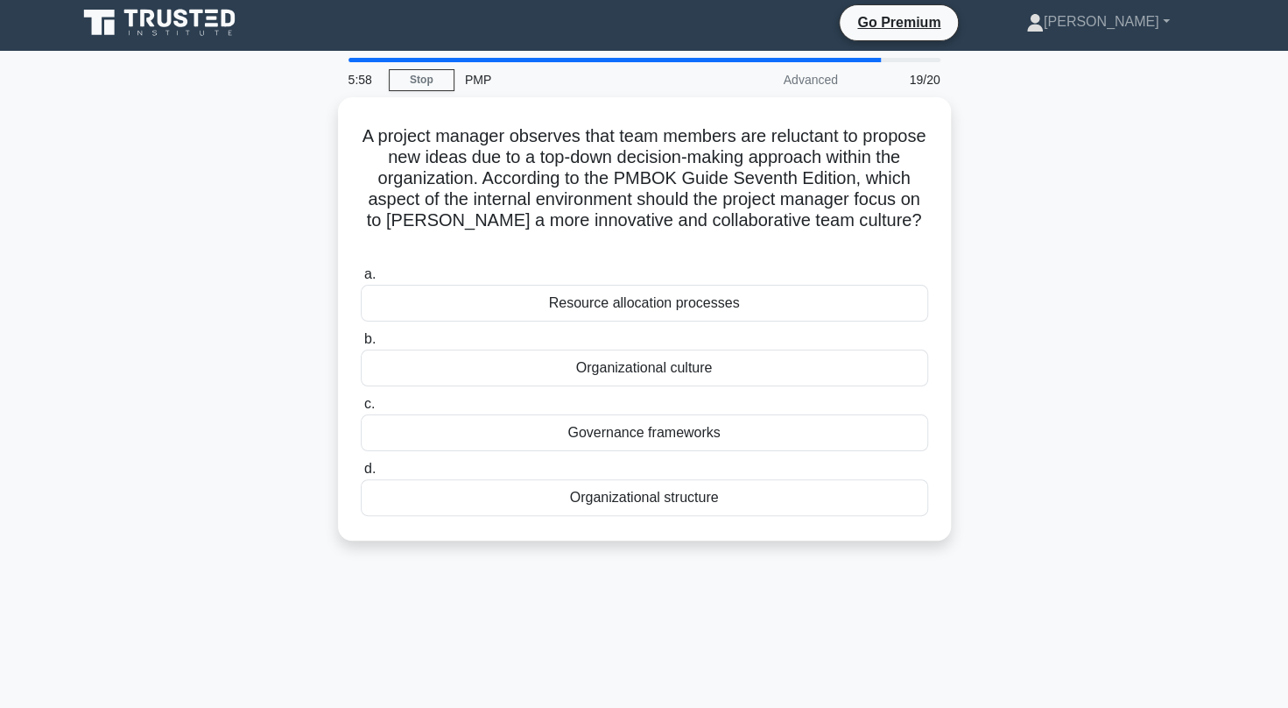
scroll to position [0, 0]
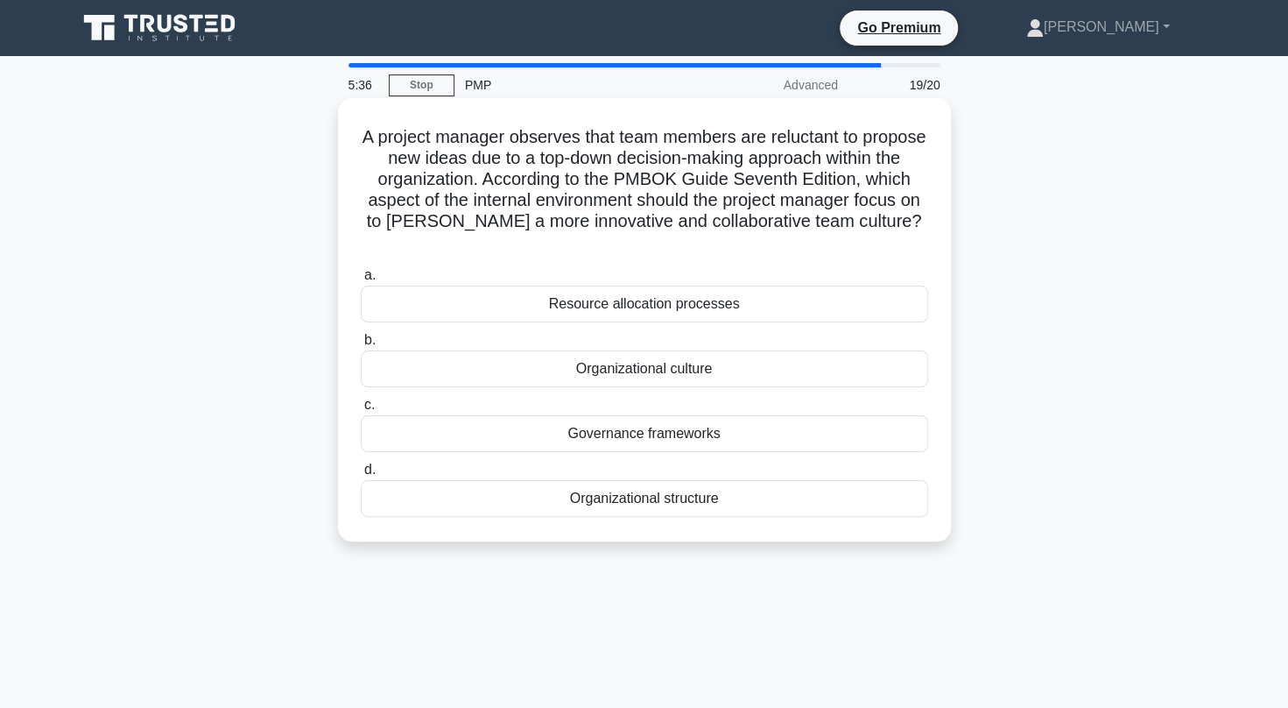
click at [785, 499] on div "Organizational structure" at bounding box center [645, 498] width 568 height 37
click at [361, 476] on input "d. Organizational structure" at bounding box center [361, 469] width 0 height 11
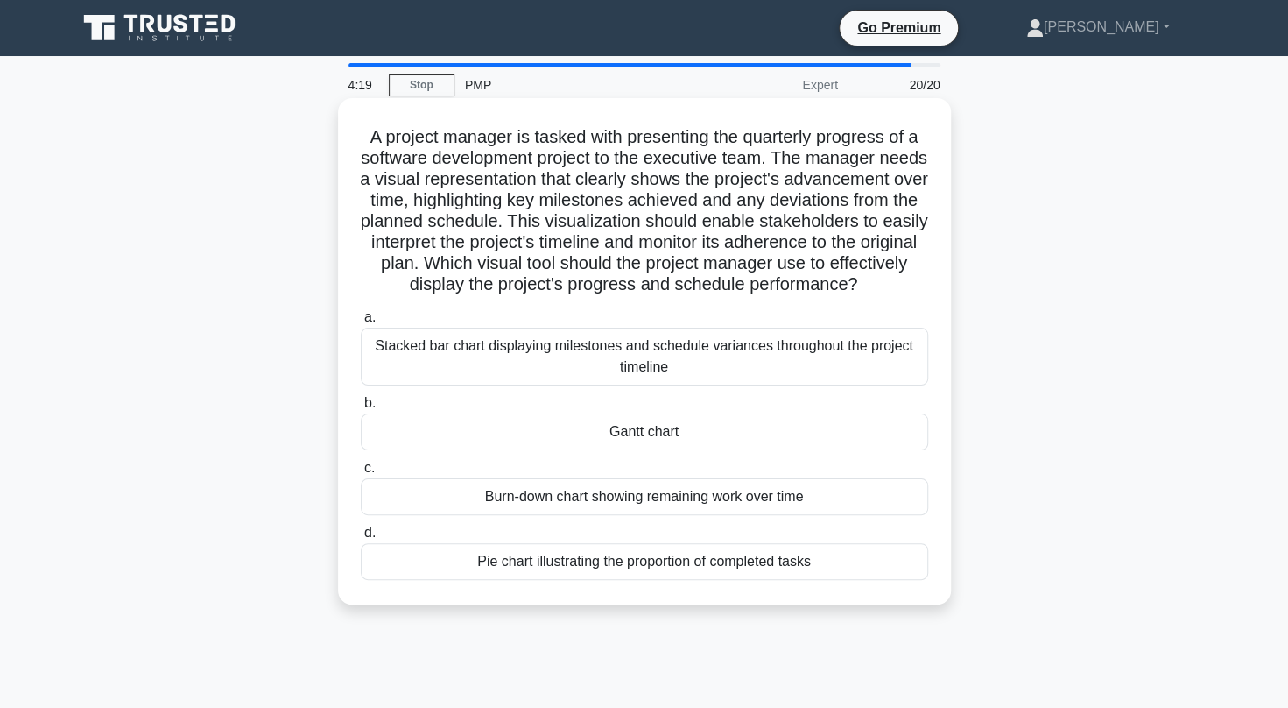
click at [666, 515] on div "Burn-down chart showing remaining work over time" at bounding box center [645, 496] width 568 height 37
click at [361, 474] on input "c. Burn-down chart showing remaining work over time" at bounding box center [361, 467] width 0 height 11
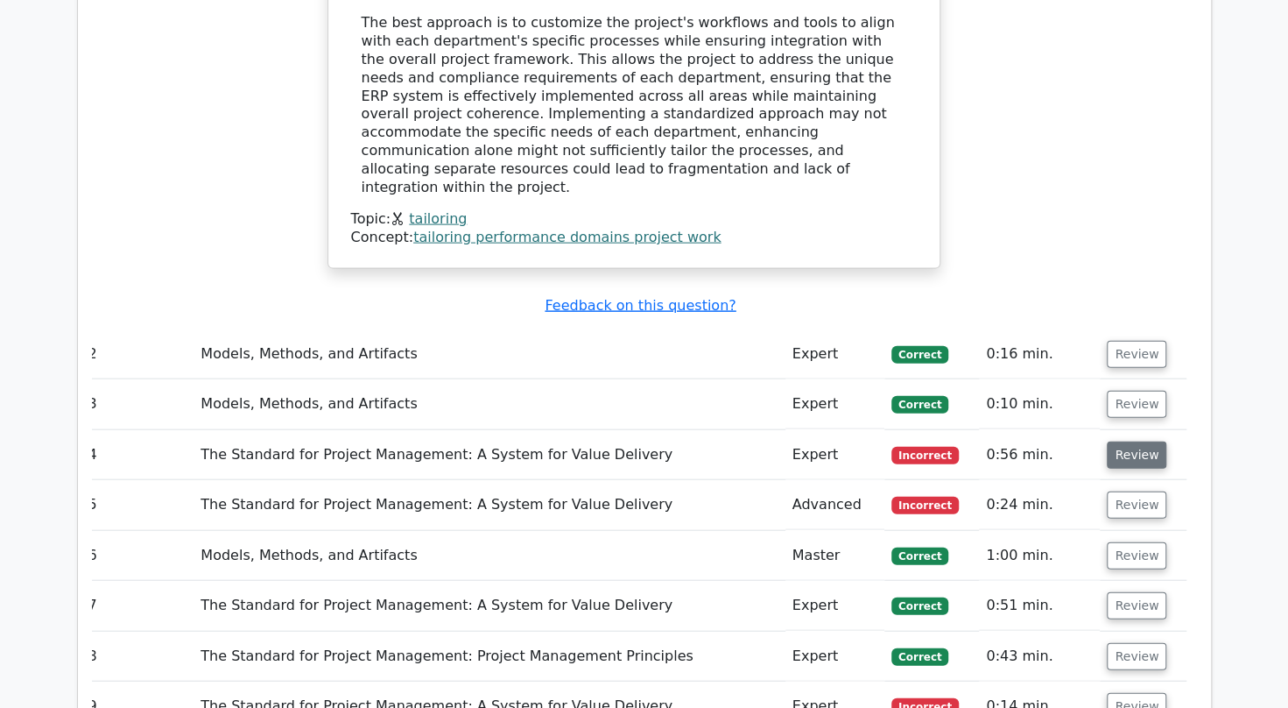
scroll to position [2120, 0]
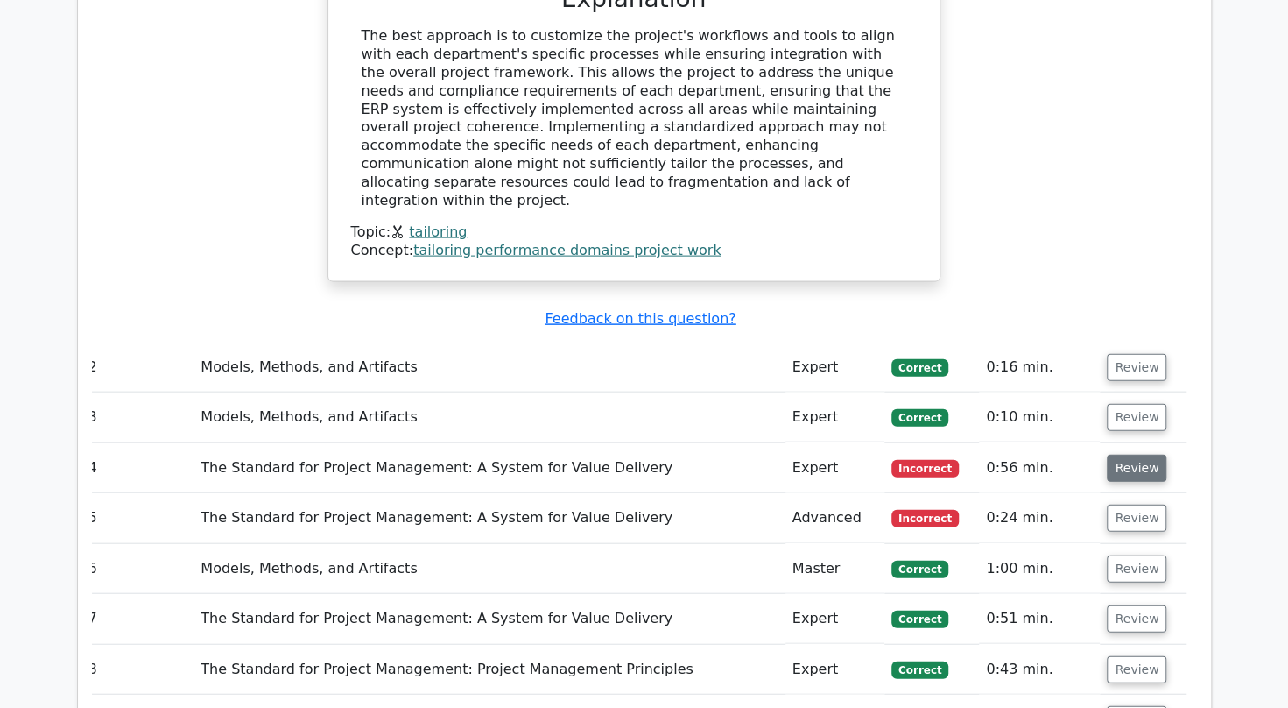
click at [1140, 455] on button "Review" at bounding box center [1137, 468] width 60 height 27
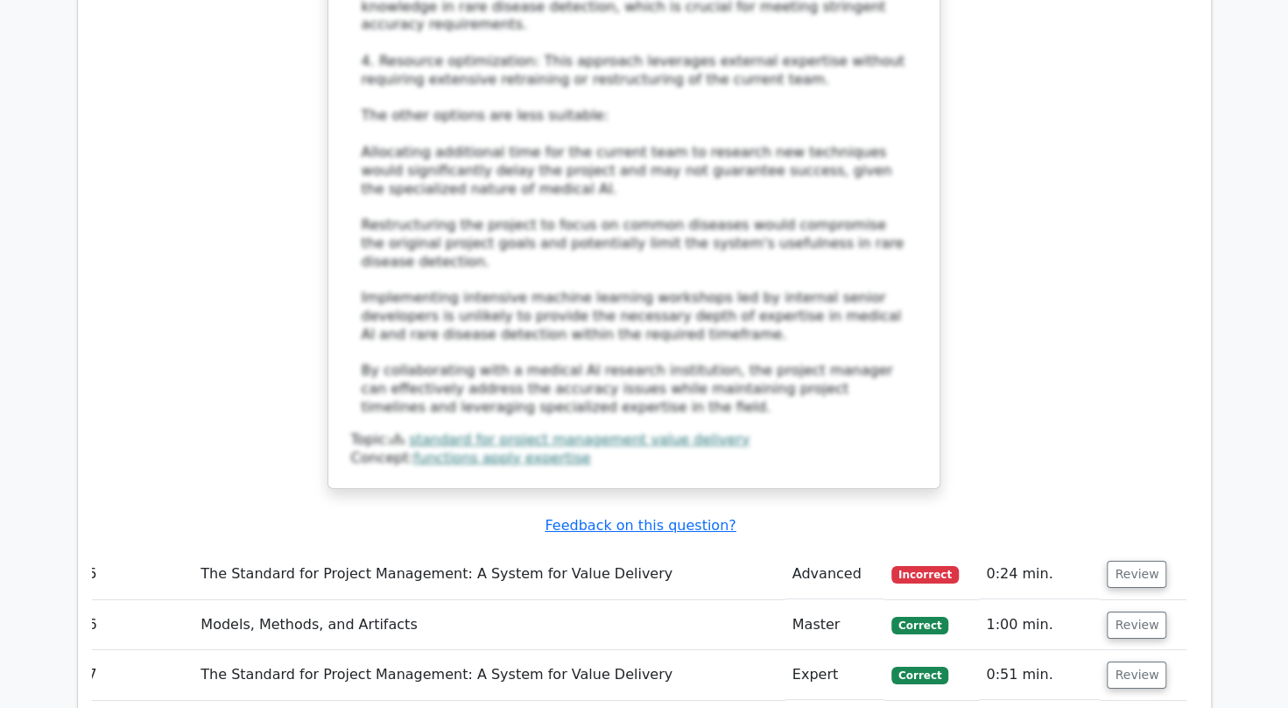
scroll to position [3449, 0]
click at [1122, 560] on button "Review" at bounding box center [1137, 573] width 60 height 27
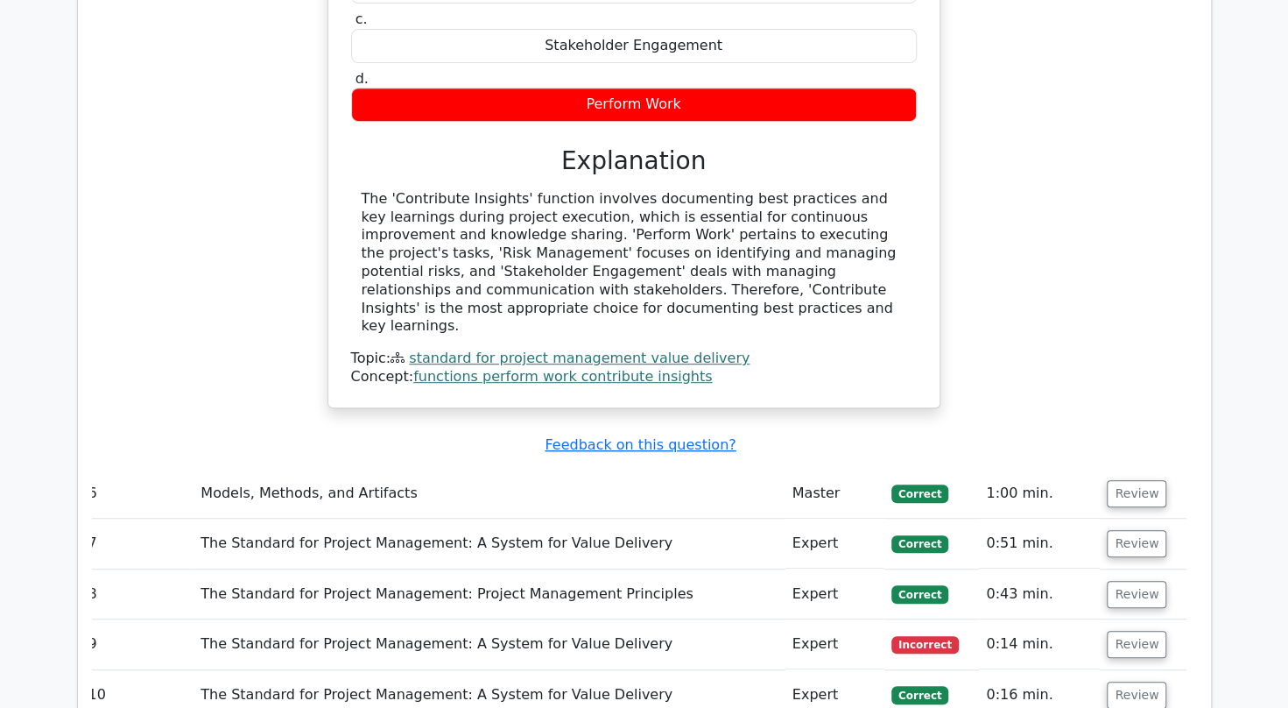
scroll to position [4261, 0]
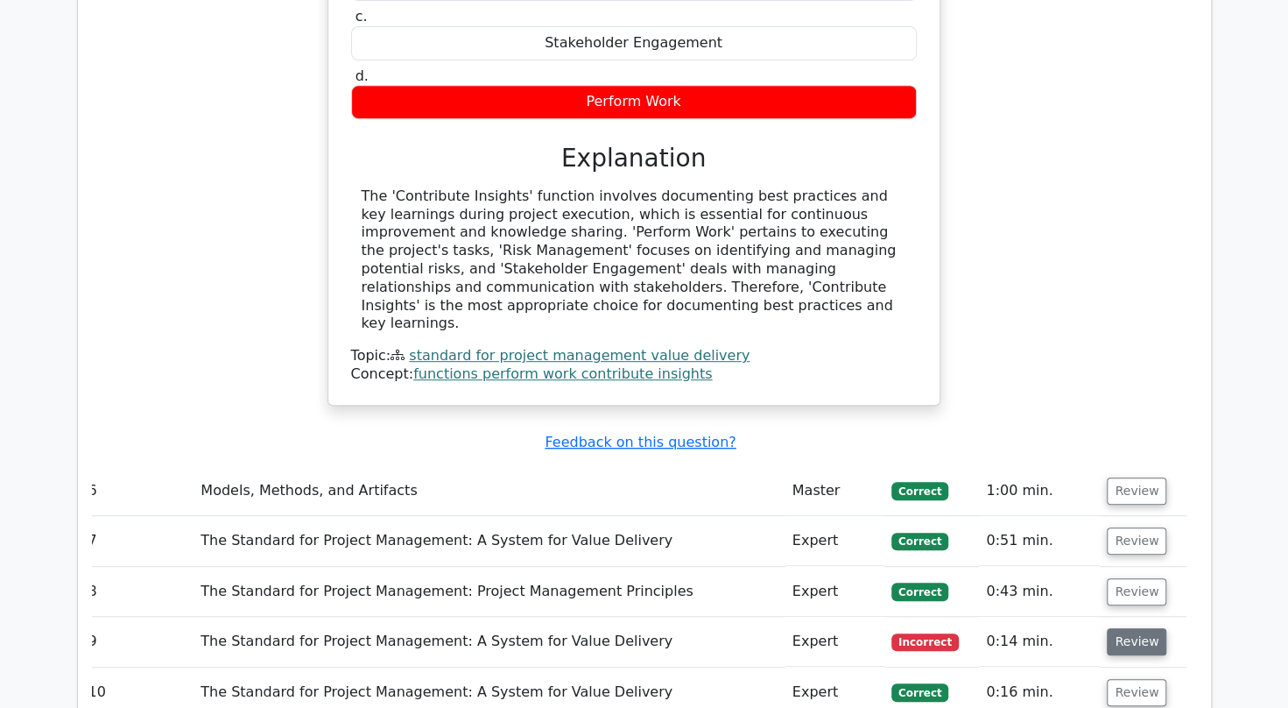
click at [1133, 628] on button "Review" at bounding box center [1137, 641] width 60 height 27
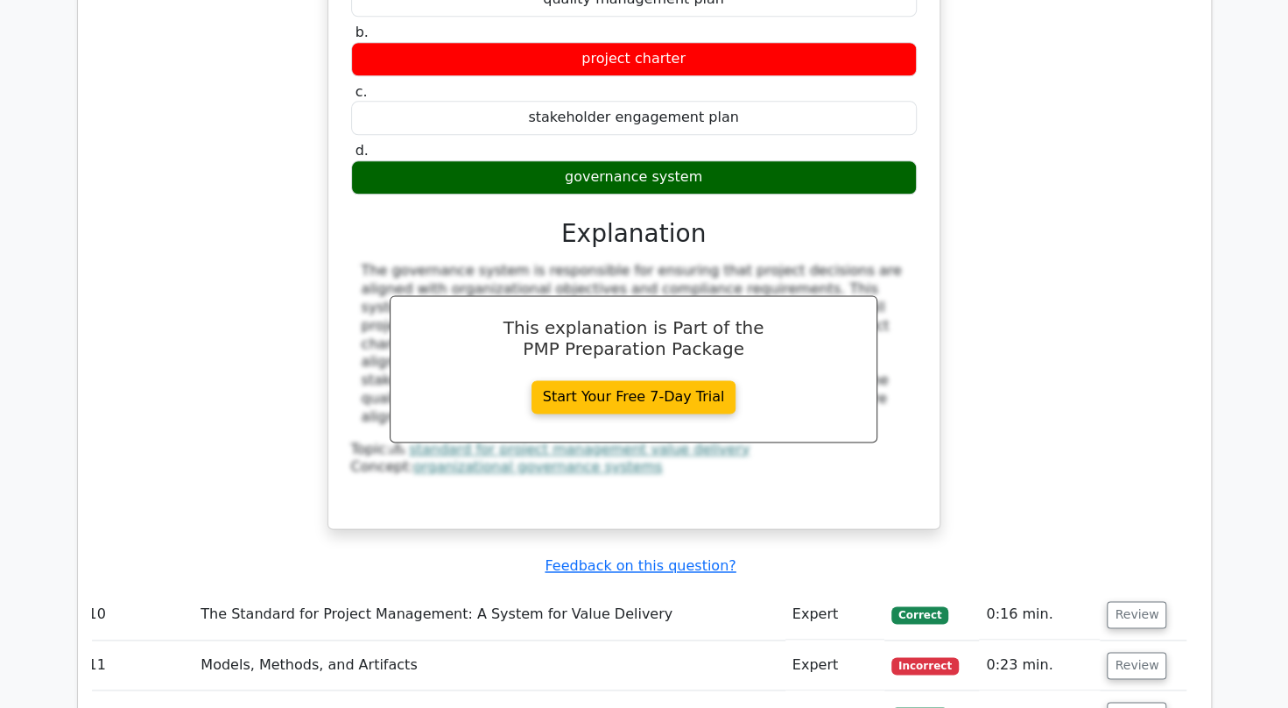
scroll to position [5068, 0]
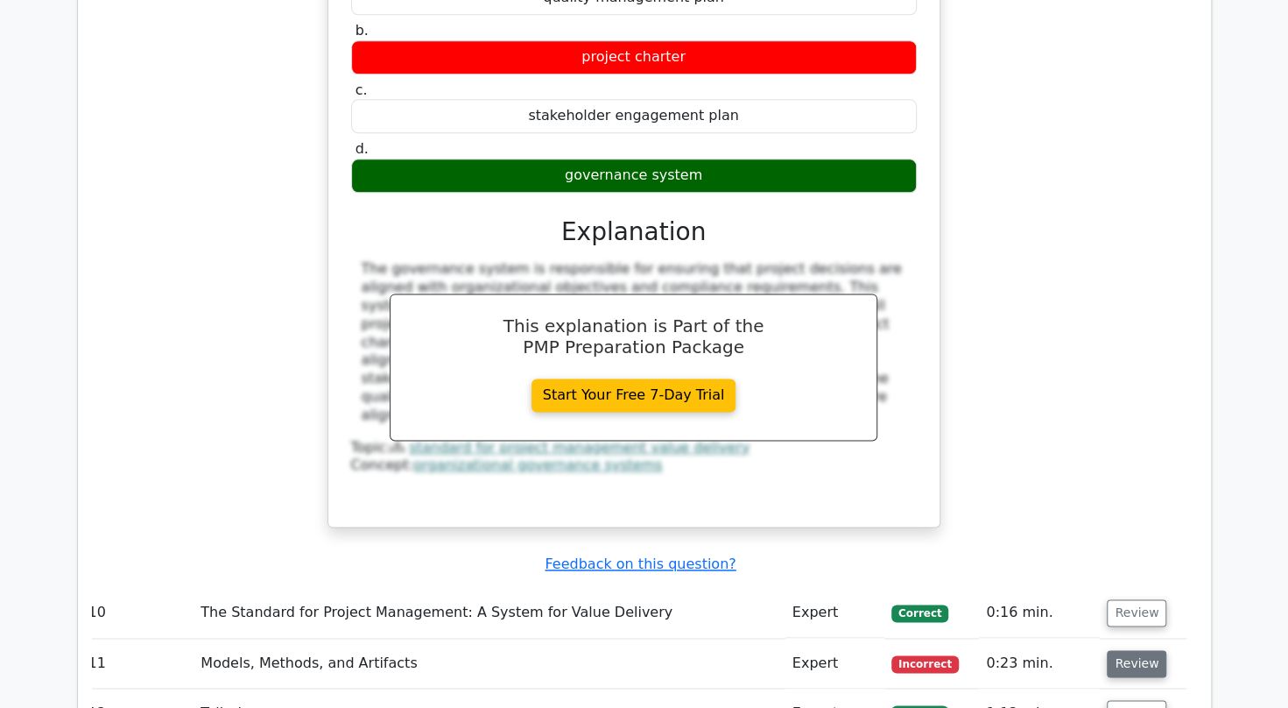
click at [1135, 650] on button "Review" at bounding box center [1137, 663] width 60 height 27
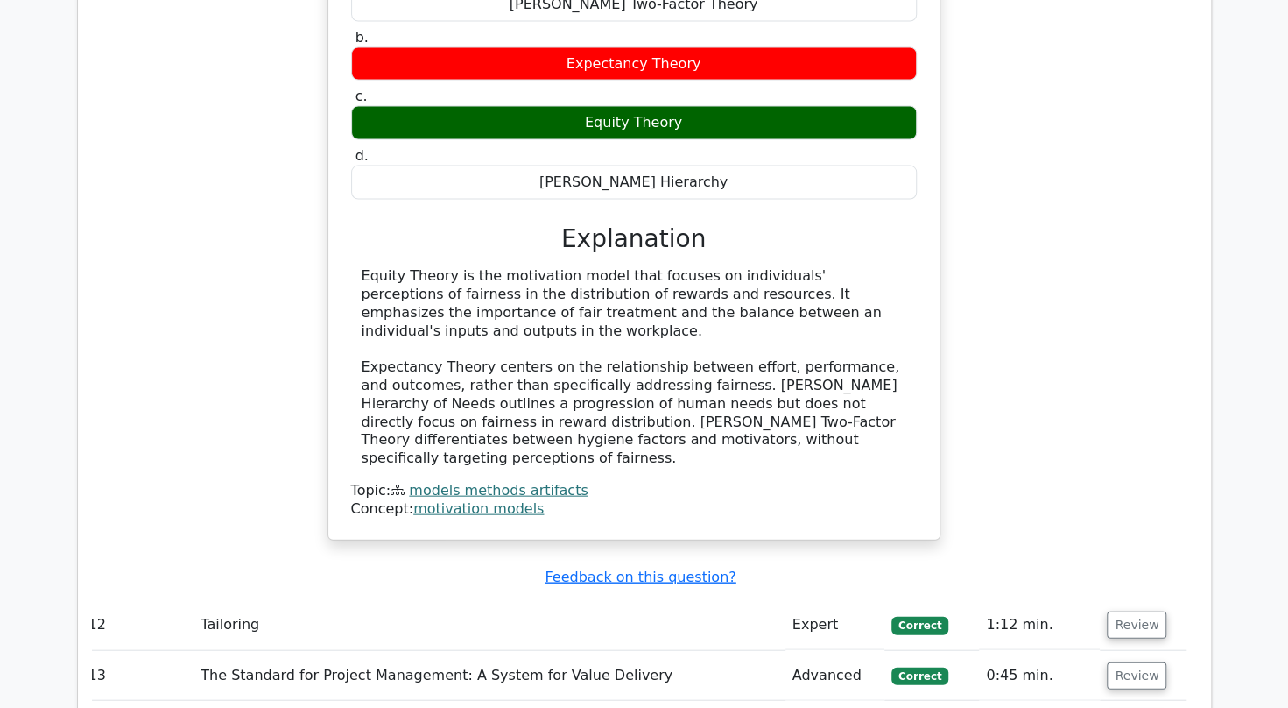
scroll to position [5869, 0]
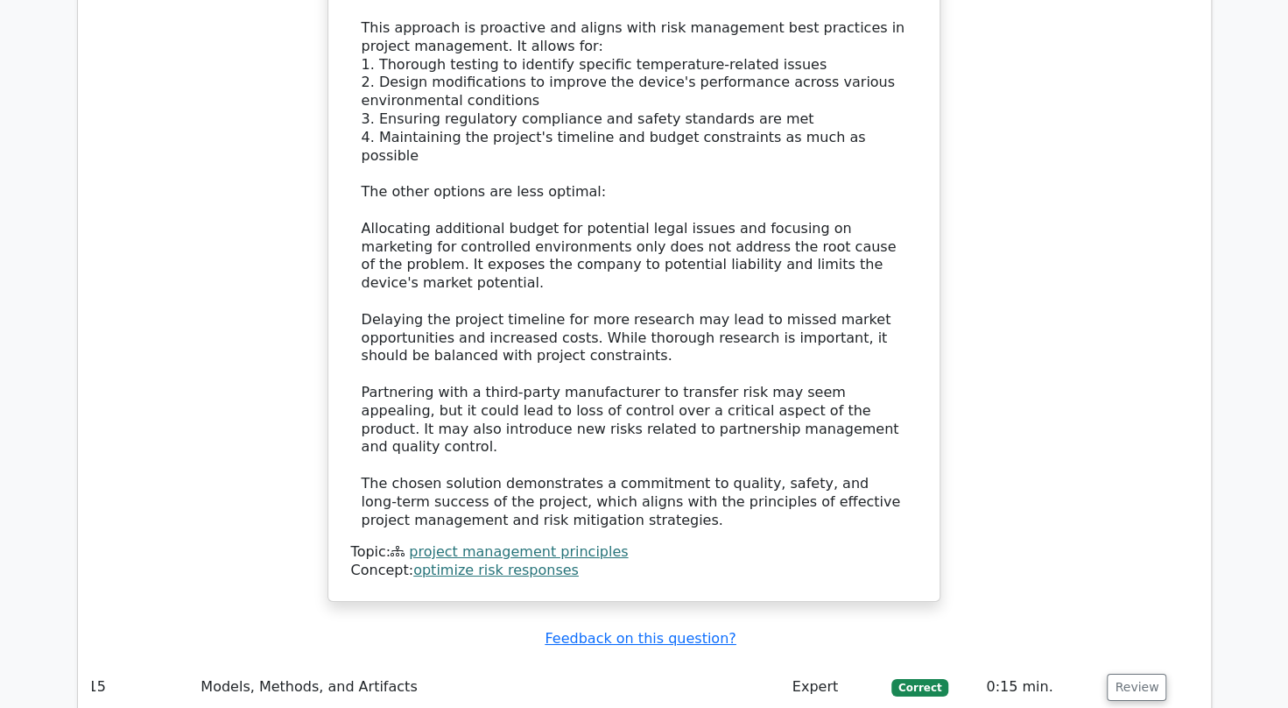
scroll to position [7278, 0]
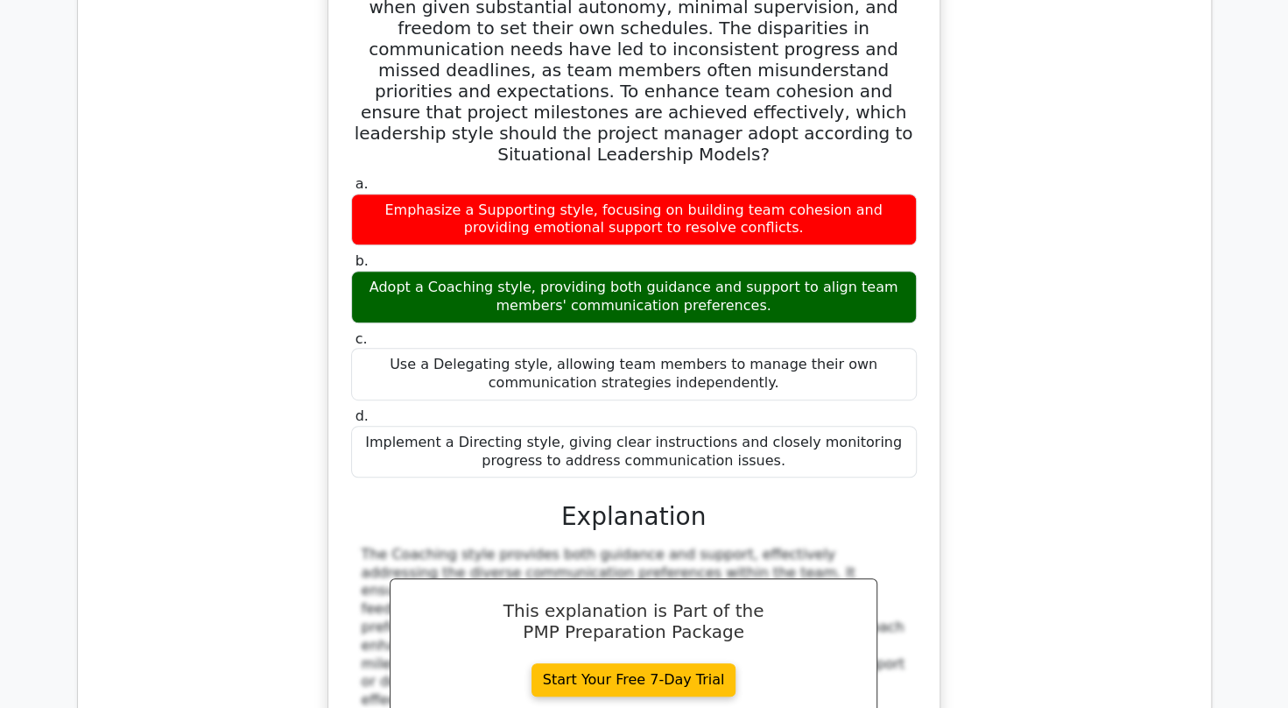
scroll to position [8231, 0]
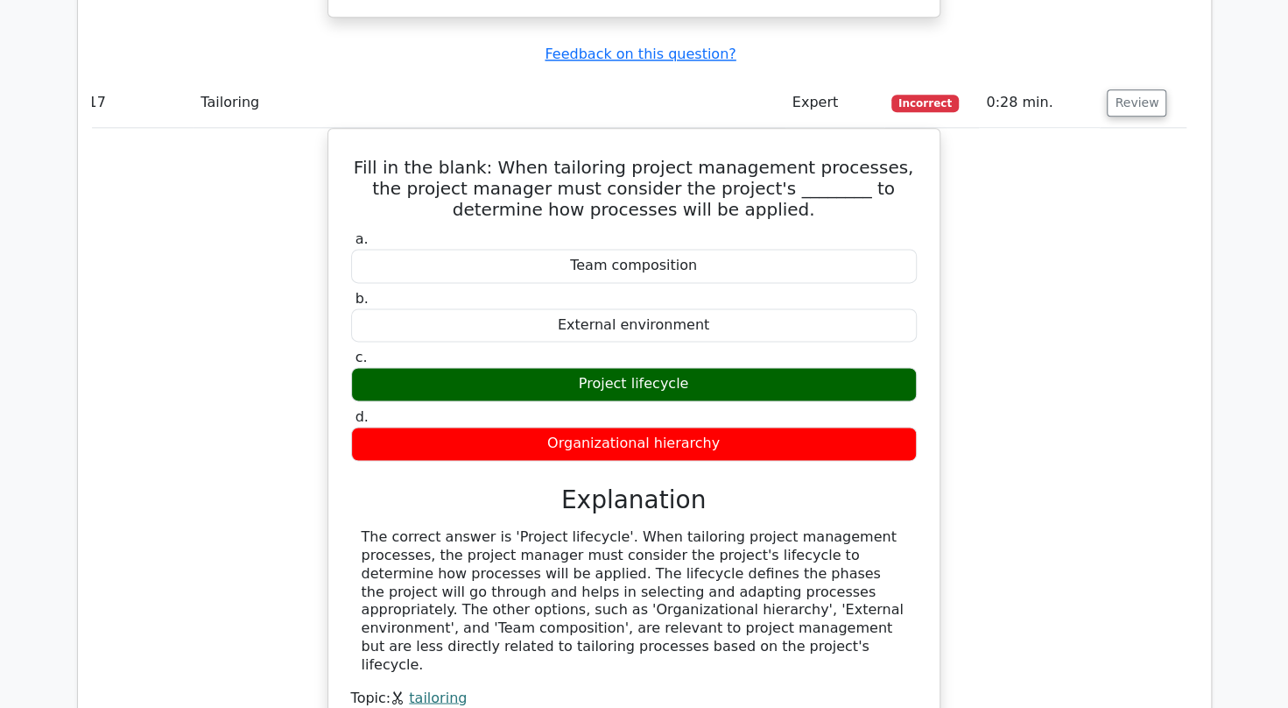
scroll to position [8967, 0]
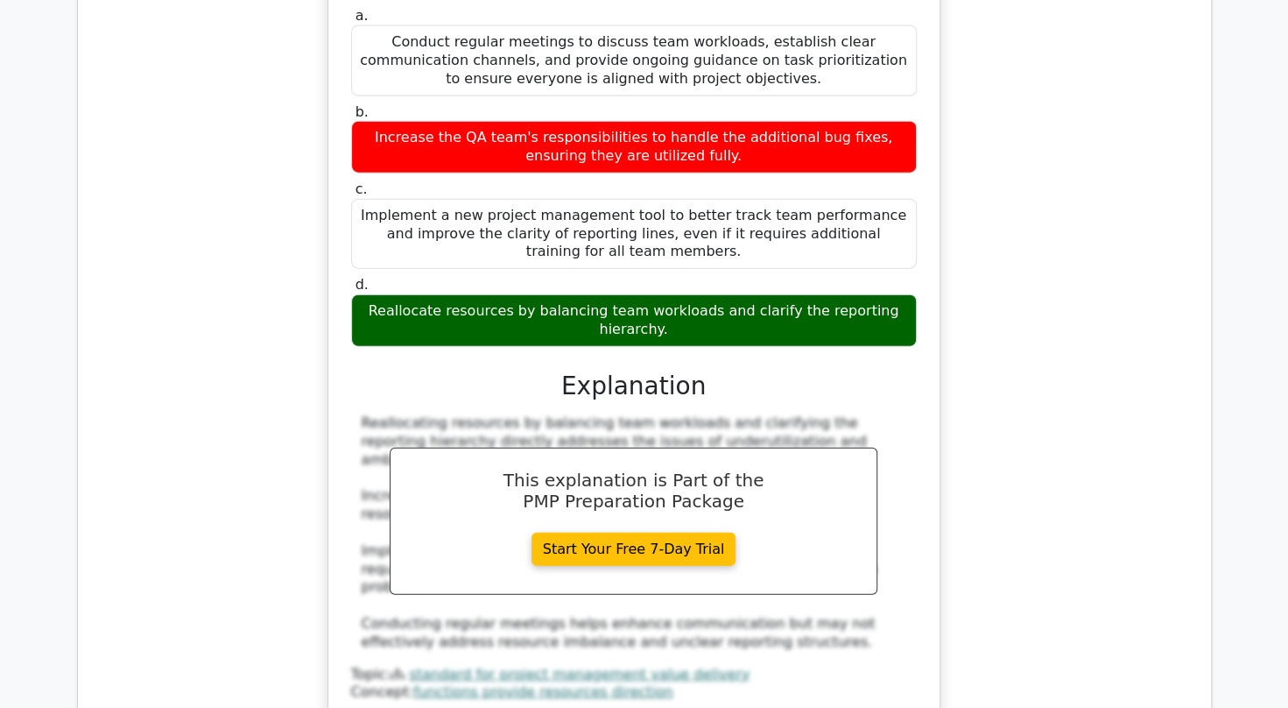
scroll to position [10046, 0]
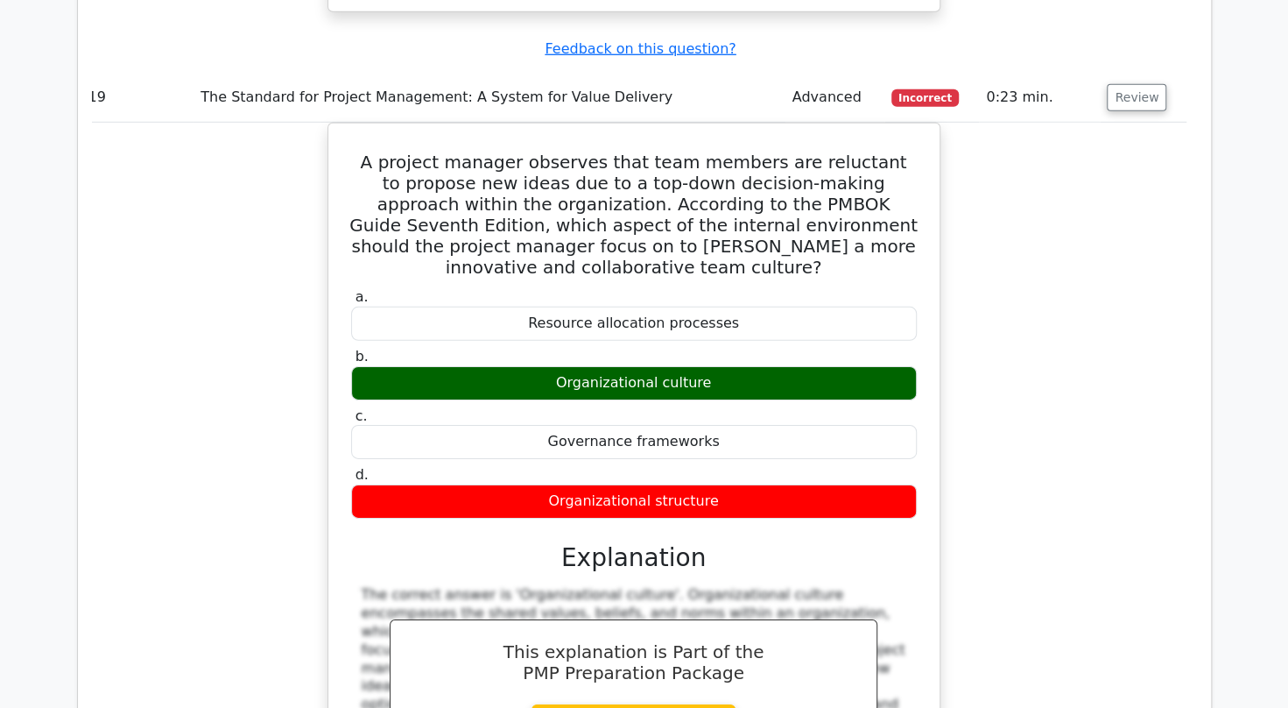
scroll to position [10756, 0]
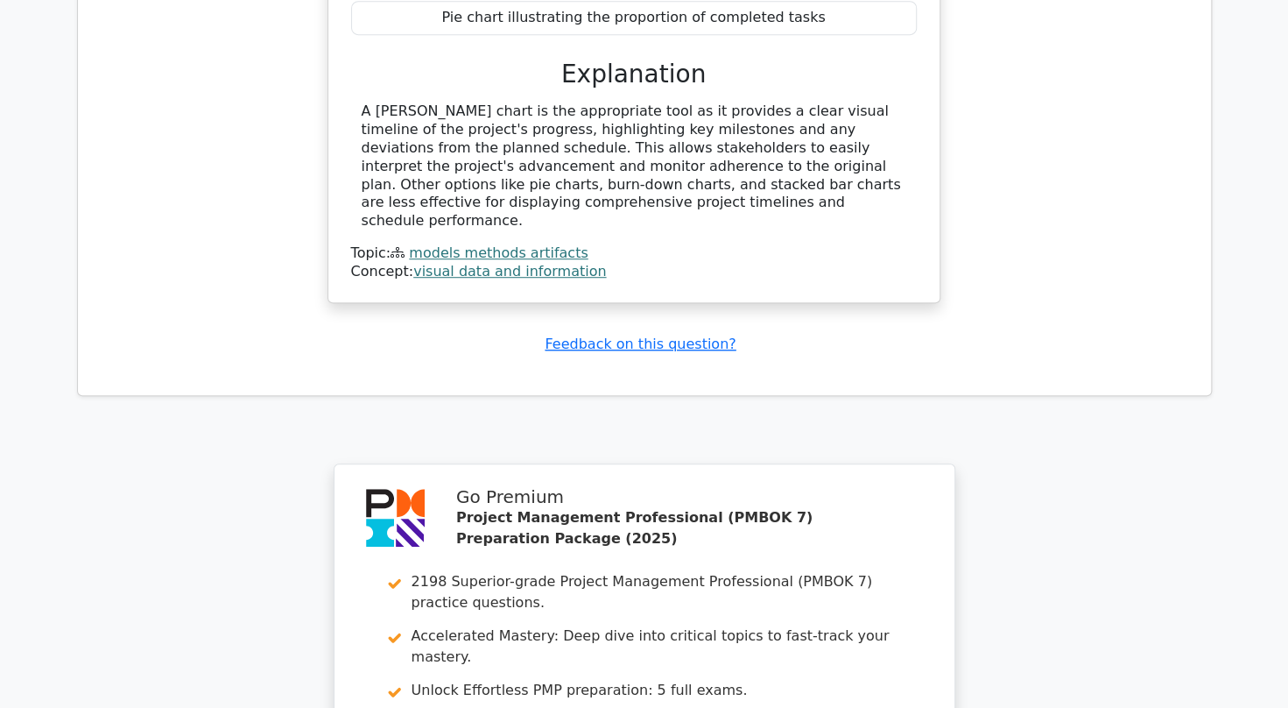
scroll to position [12185, 0]
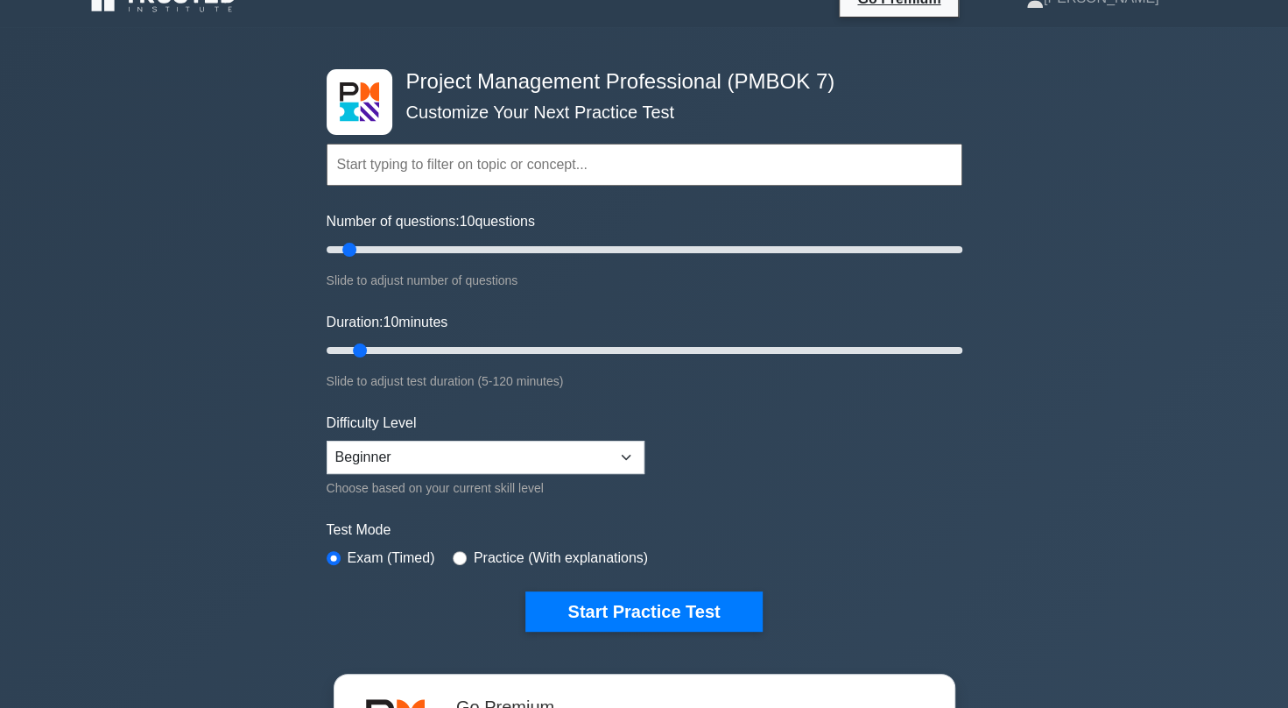
scroll to position [39, 0]
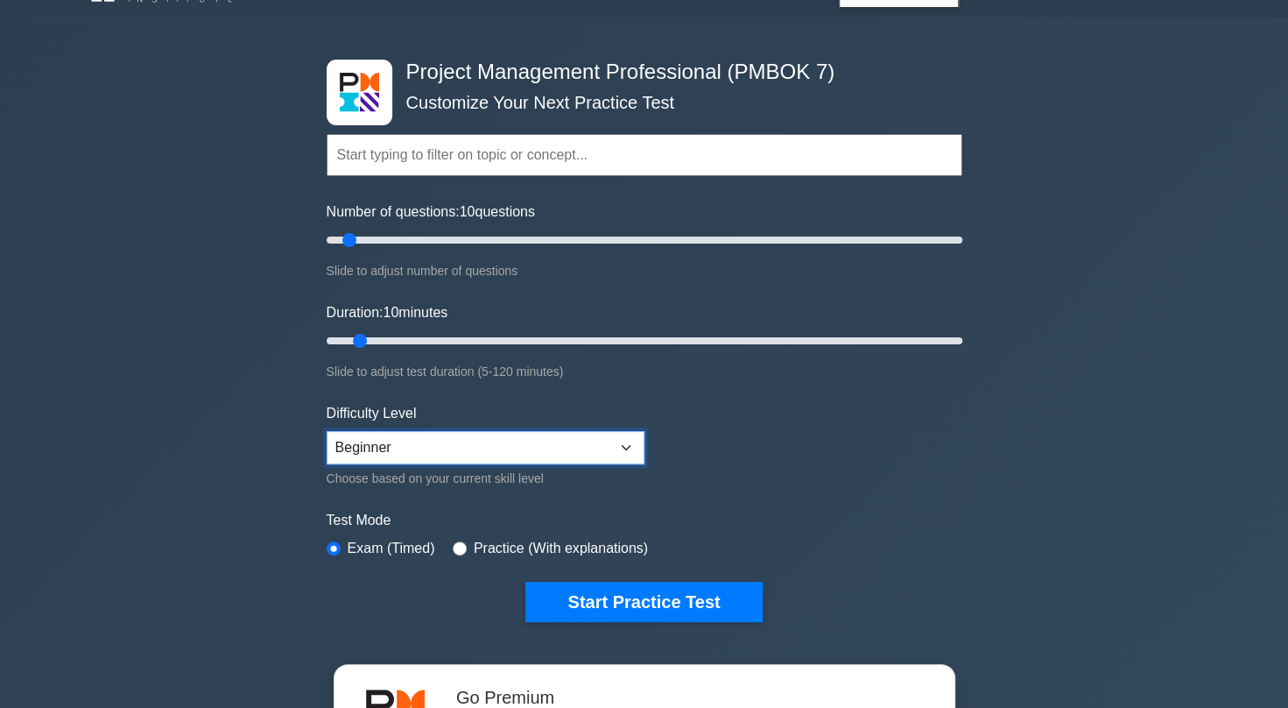
click at [580, 452] on select "Beginner Intermediate Expert" at bounding box center [486, 447] width 318 height 33
select select "expert"
click at [327, 431] on select "Beginner Intermediate Expert" at bounding box center [486, 447] width 318 height 33
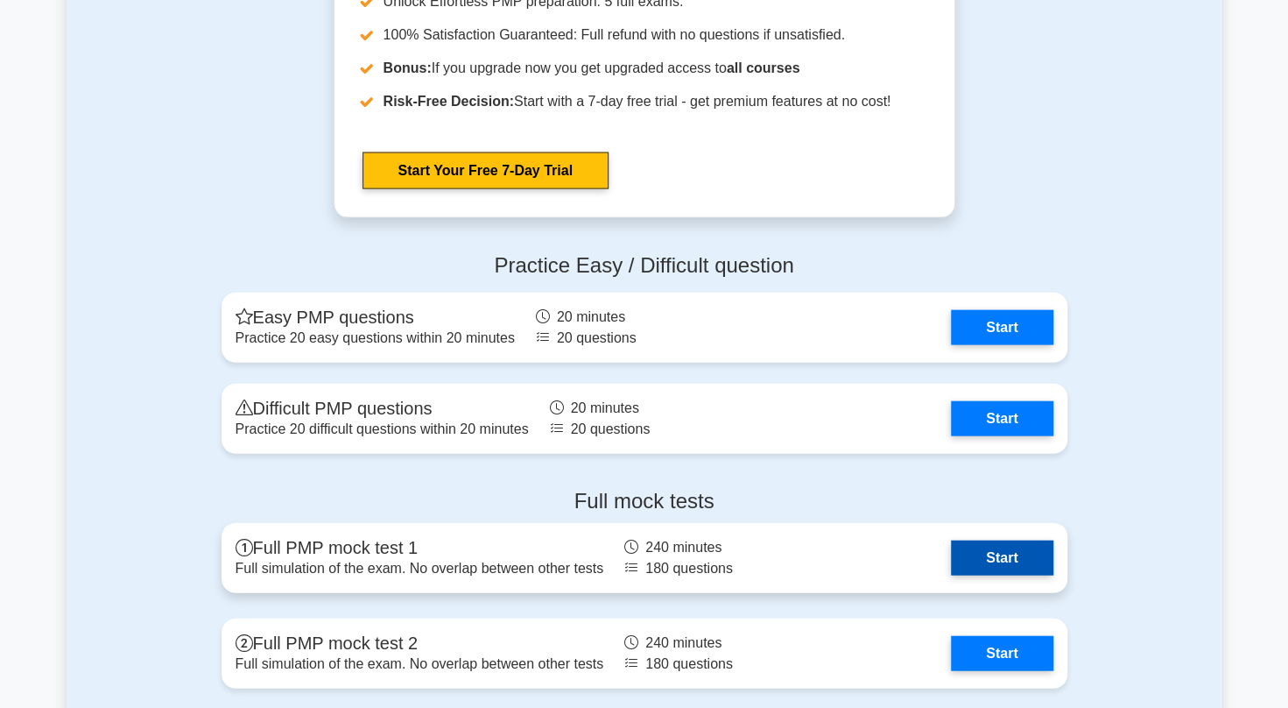
scroll to position [2128, 0]
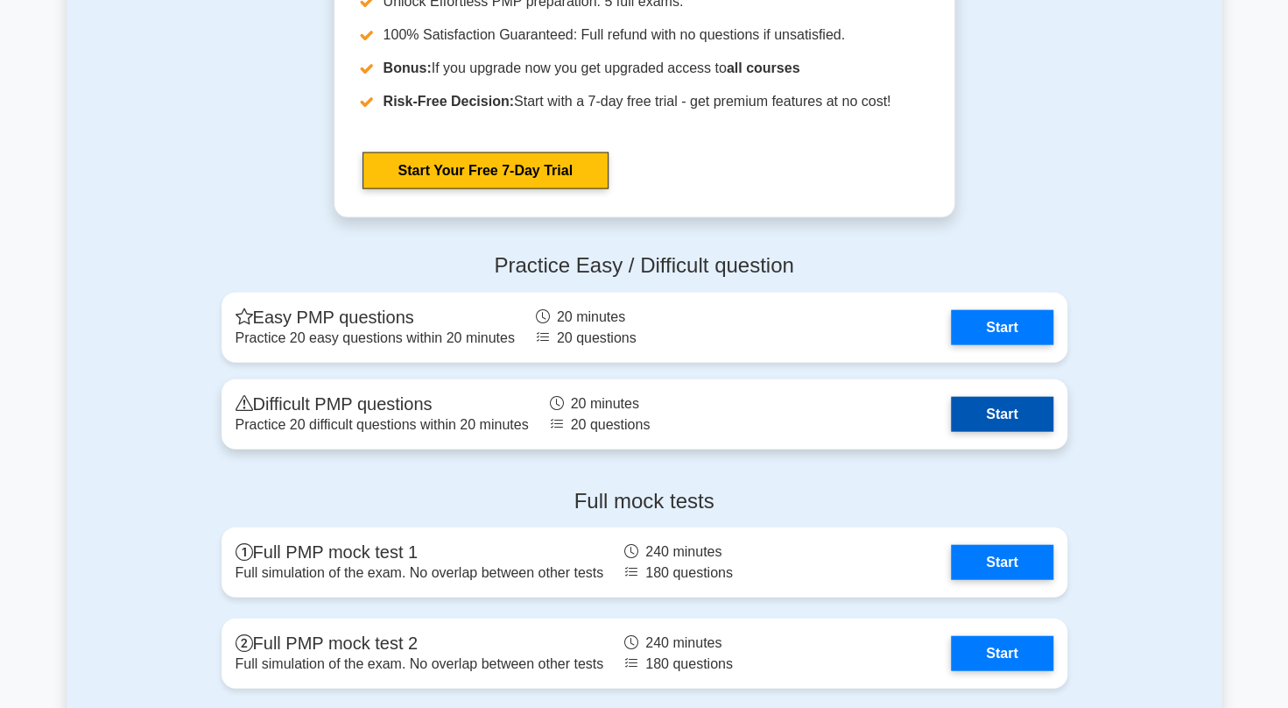
click at [988, 397] on link "Start" at bounding box center [1002, 414] width 102 height 35
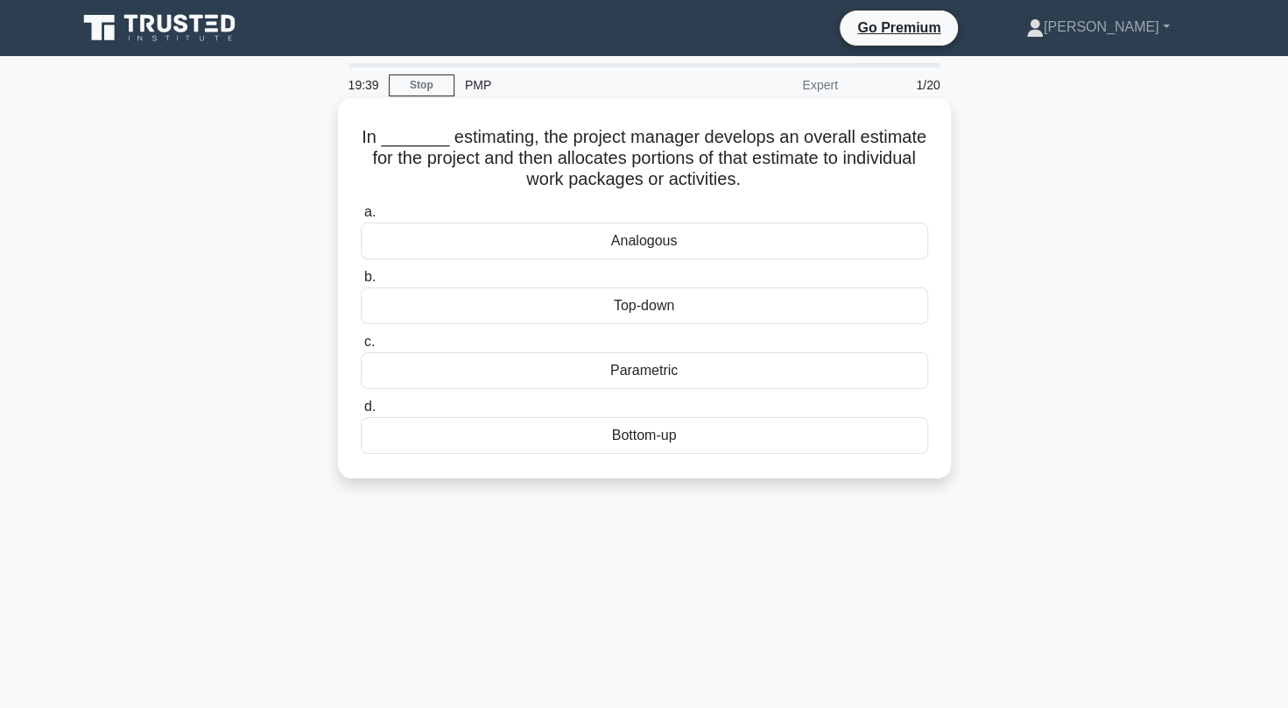
click at [676, 307] on div "Top-down" at bounding box center [645, 305] width 568 height 37
click at [361, 283] on input "b. Top-down" at bounding box center [361, 277] width 0 height 11
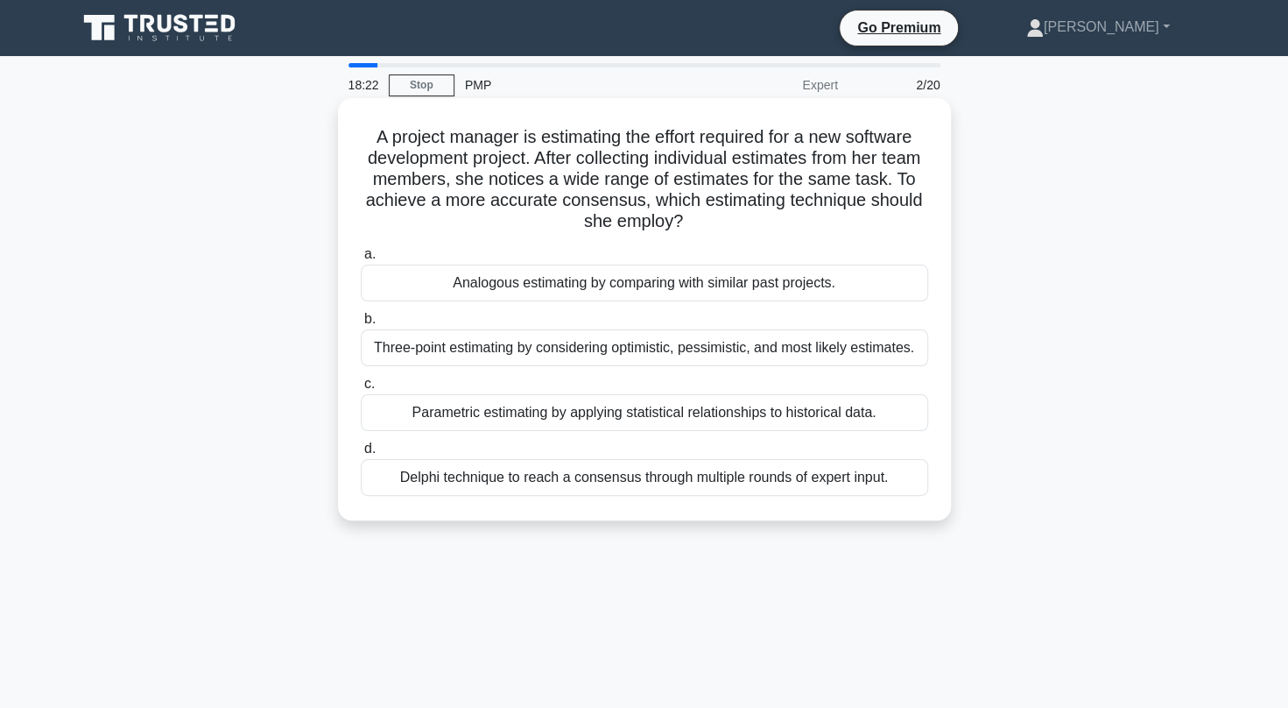
click at [674, 356] on div "Three-point estimating by considering optimistic, pessimistic, and most likely …" at bounding box center [645, 347] width 568 height 37
click at [361, 325] on input "b. Three-point estimating by considering optimistic, pessimistic, and most like…" at bounding box center [361, 319] width 0 height 11
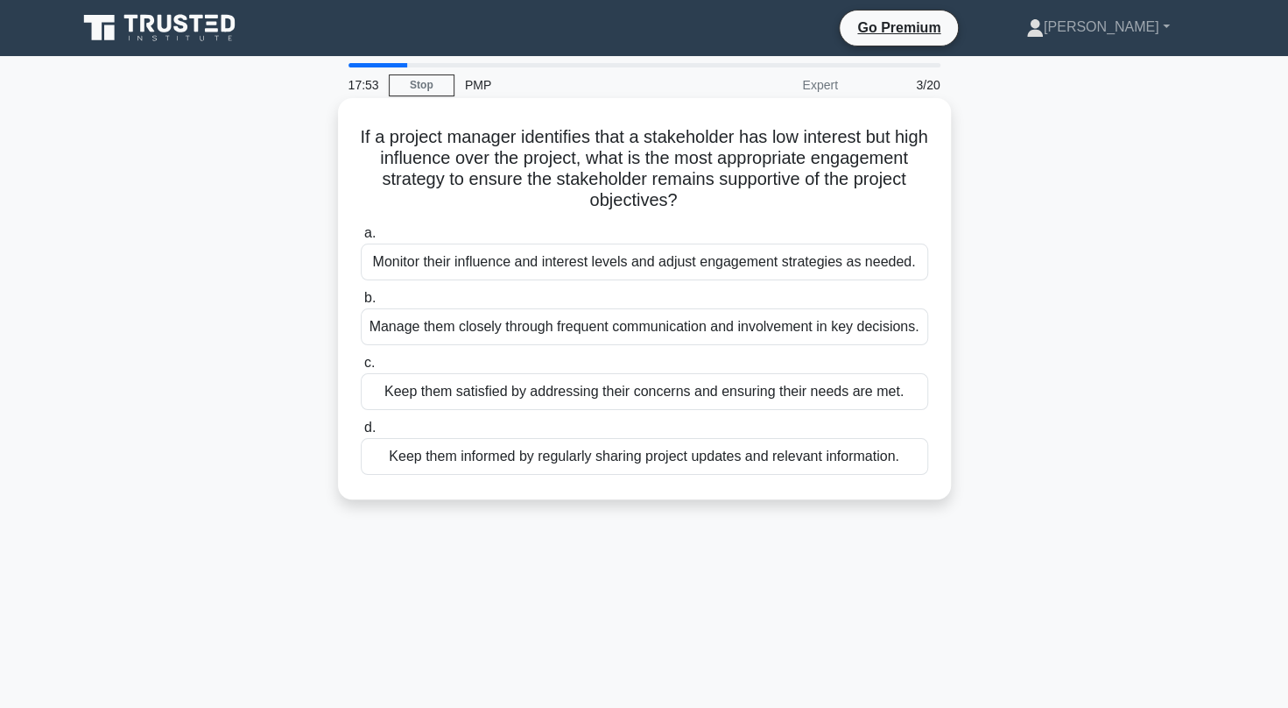
click at [685, 394] on div "Keep them satisfied by addressing their concerns and ensuring their needs are m…" at bounding box center [645, 391] width 568 height 37
click at [361, 369] on input "c. Keep them satisfied by addressing their concerns and ensuring their needs ar…" at bounding box center [361, 362] width 0 height 11
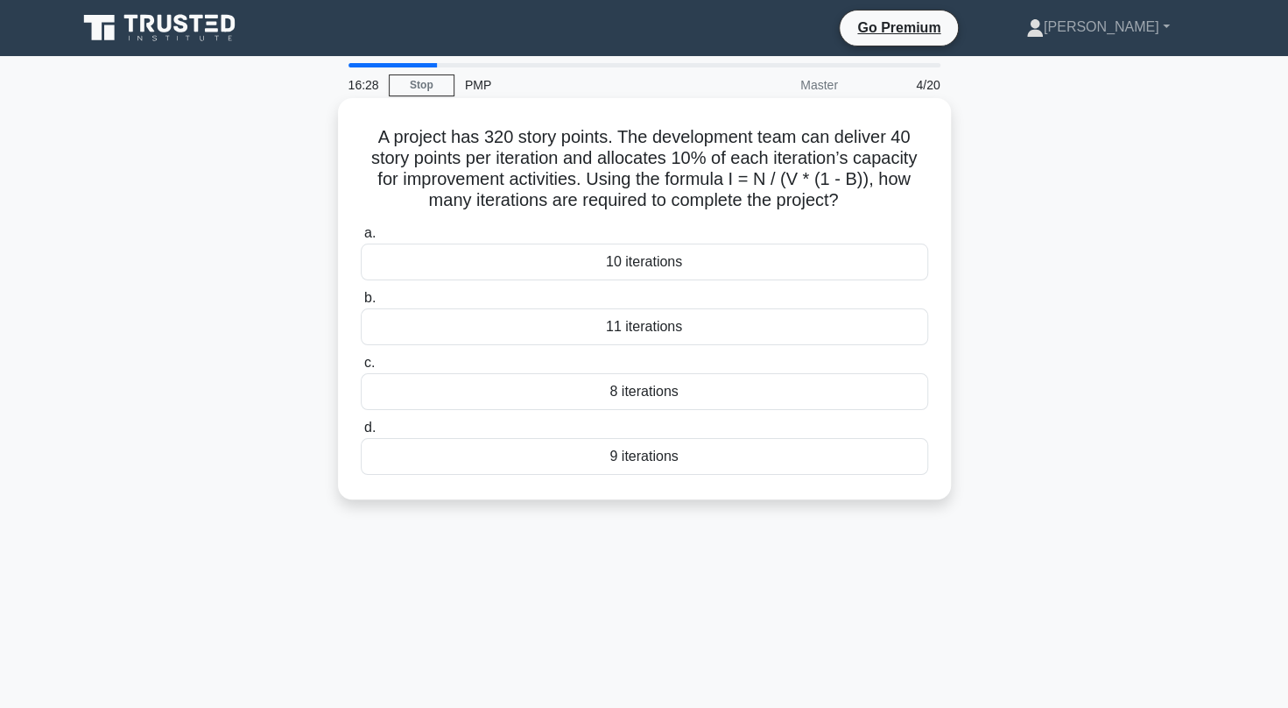
click at [653, 394] on div "8 iterations" at bounding box center [645, 391] width 568 height 37
click at [361, 369] on input "c. 8 iterations" at bounding box center [361, 362] width 0 height 11
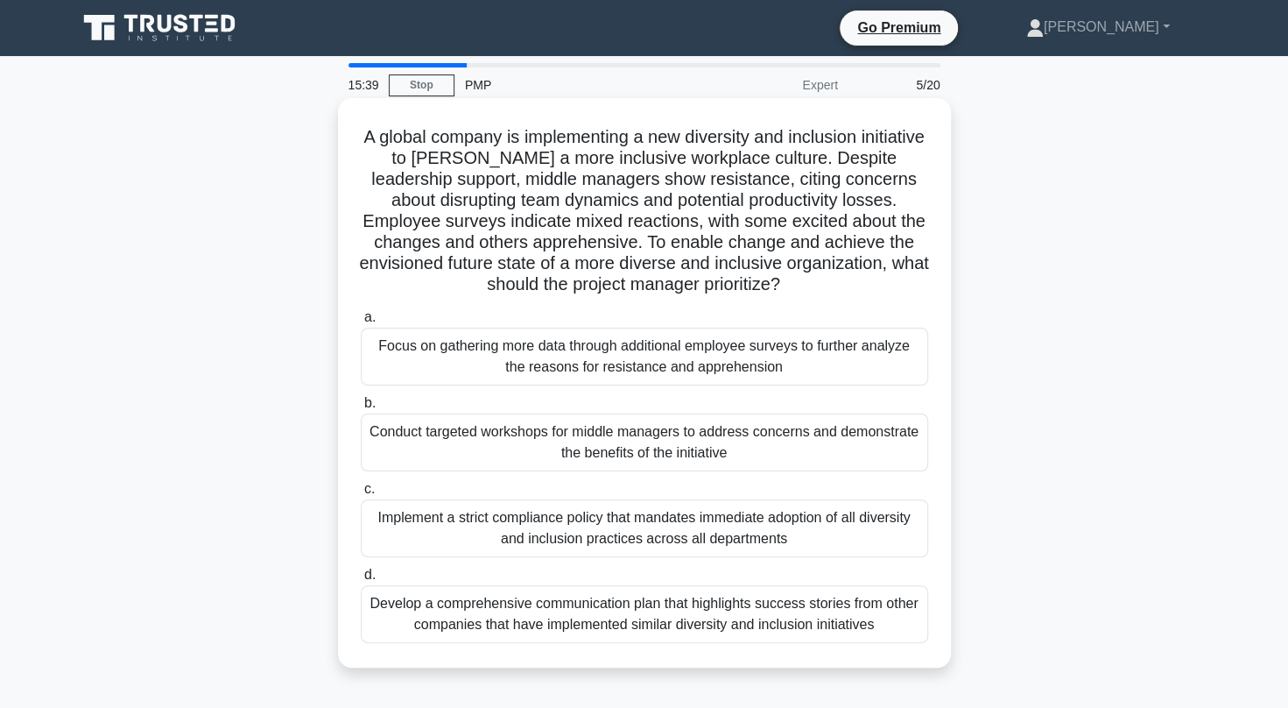
click at [657, 624] on div "Develop a comprehensive communication plan that highlights success stories from…" at bounding box center [645, 614] width 568 height 58
click at [361, 581] on input "d. Develop a comprehensive communication plan that highlights success stories f…" at bounding box center [361, 574] width 0 height 11
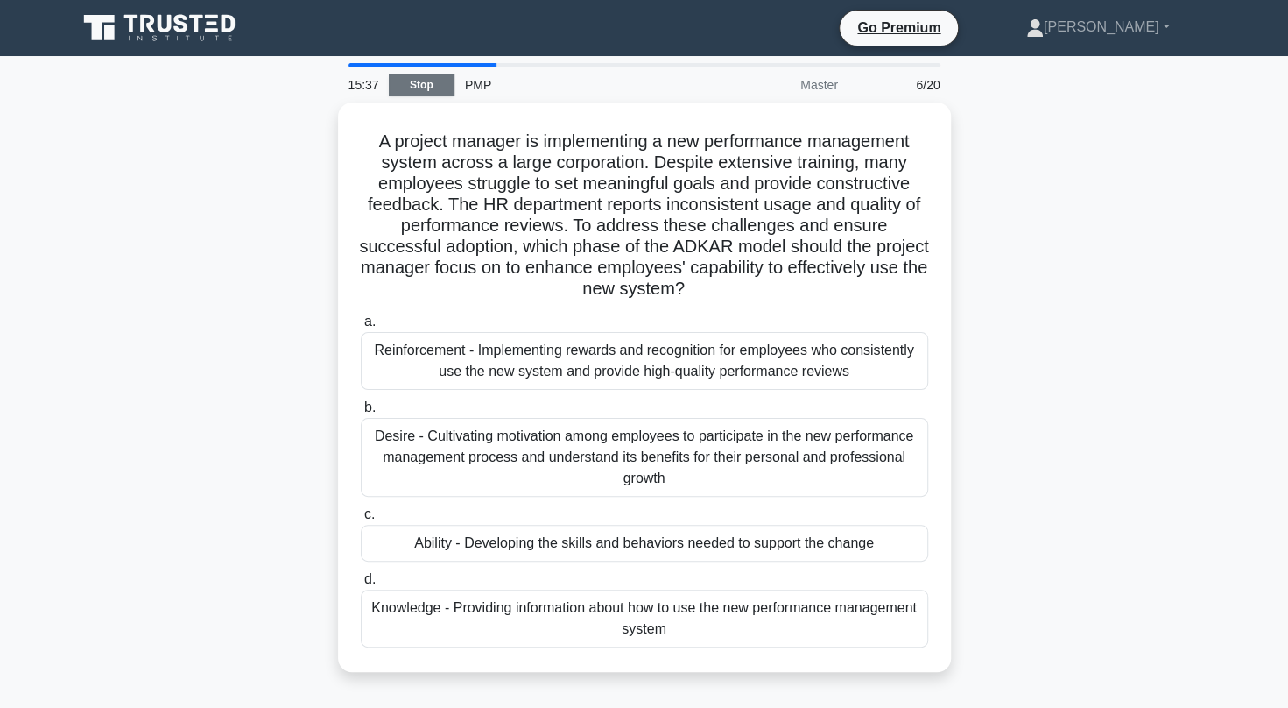
click at [414, 77] on link "Stop" at bounding box center [422, 85] width 66 height 22
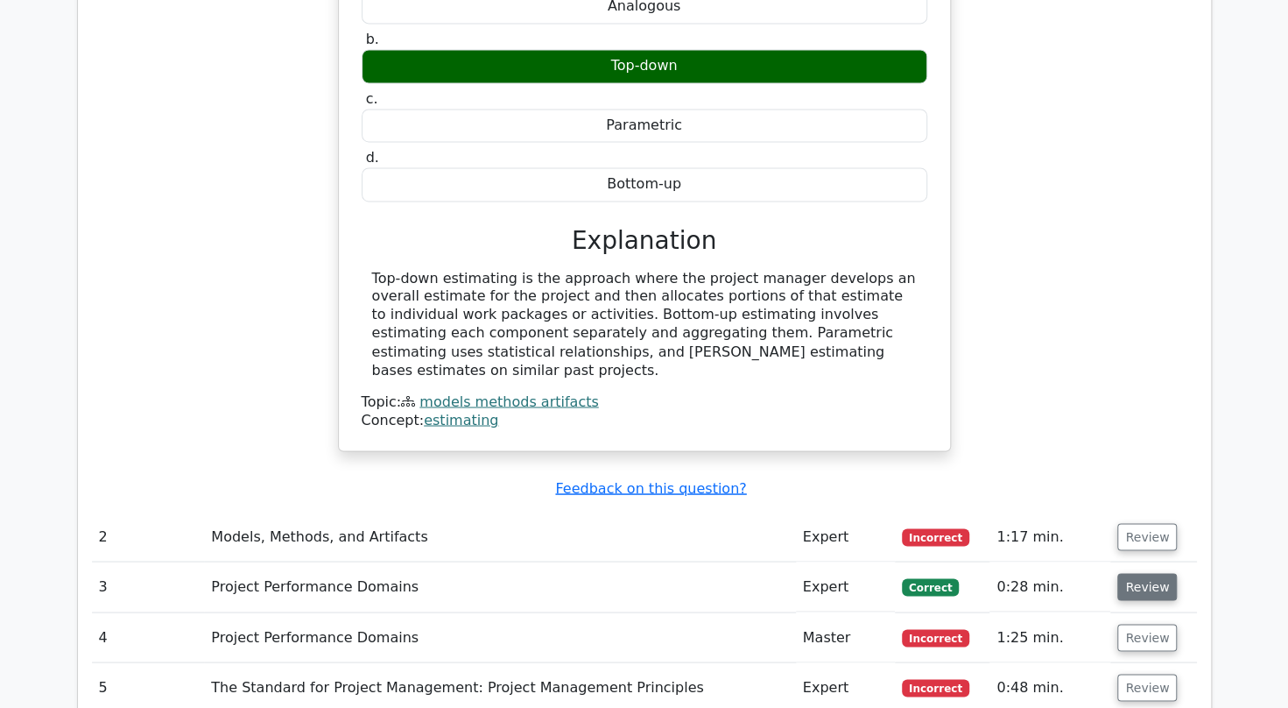
scroll to position [1722, 0]
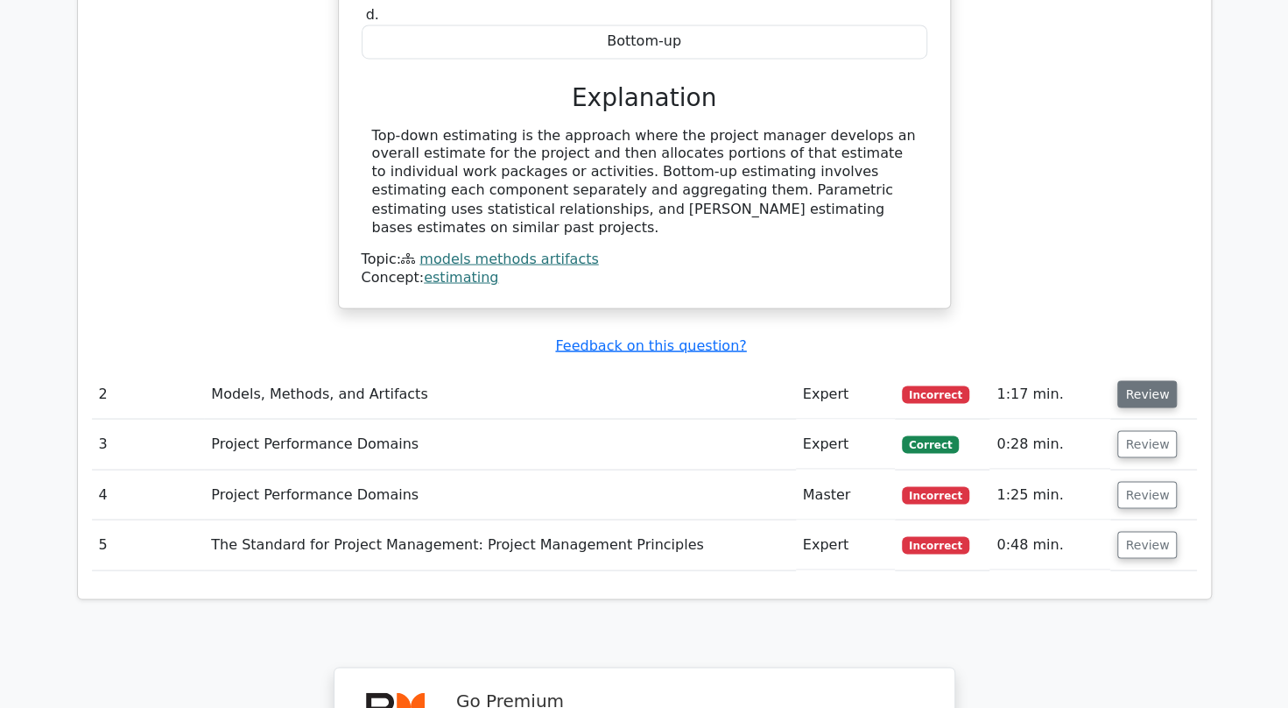
click at [1135, 380] on button "Review" at bounding box center [1148, 393] width 60 height 27
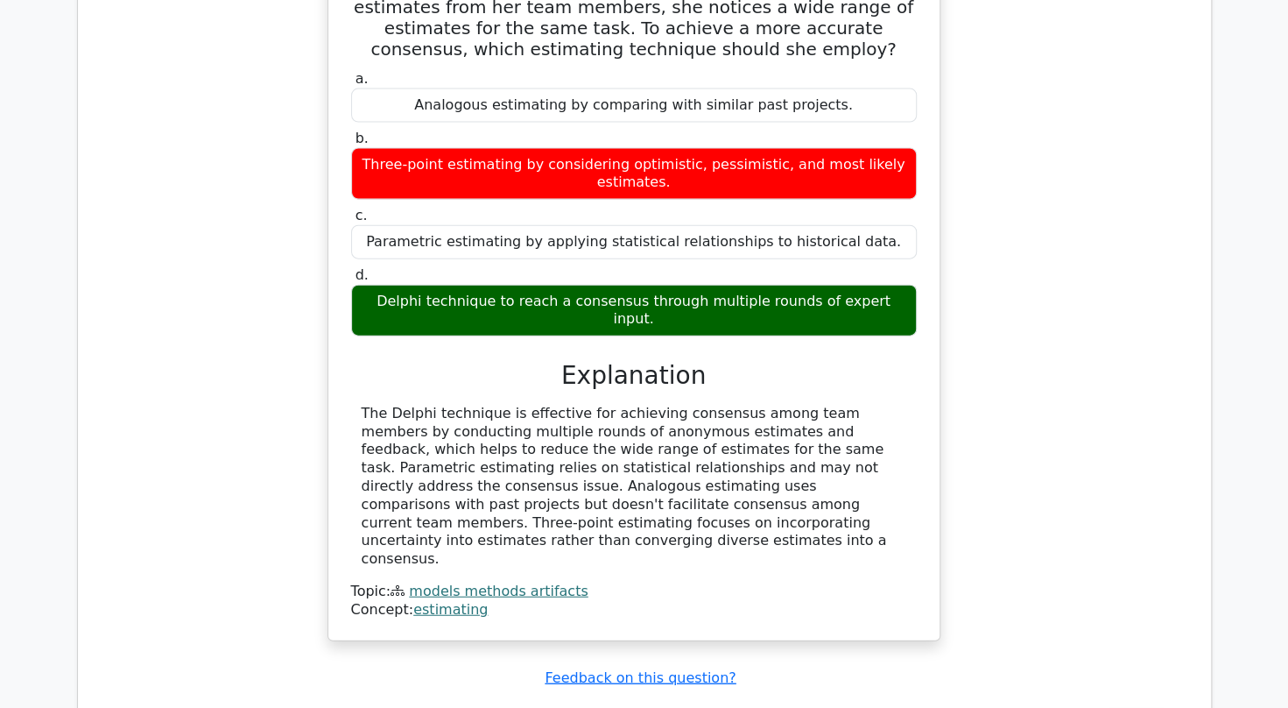
scroll to position [2292, 0]
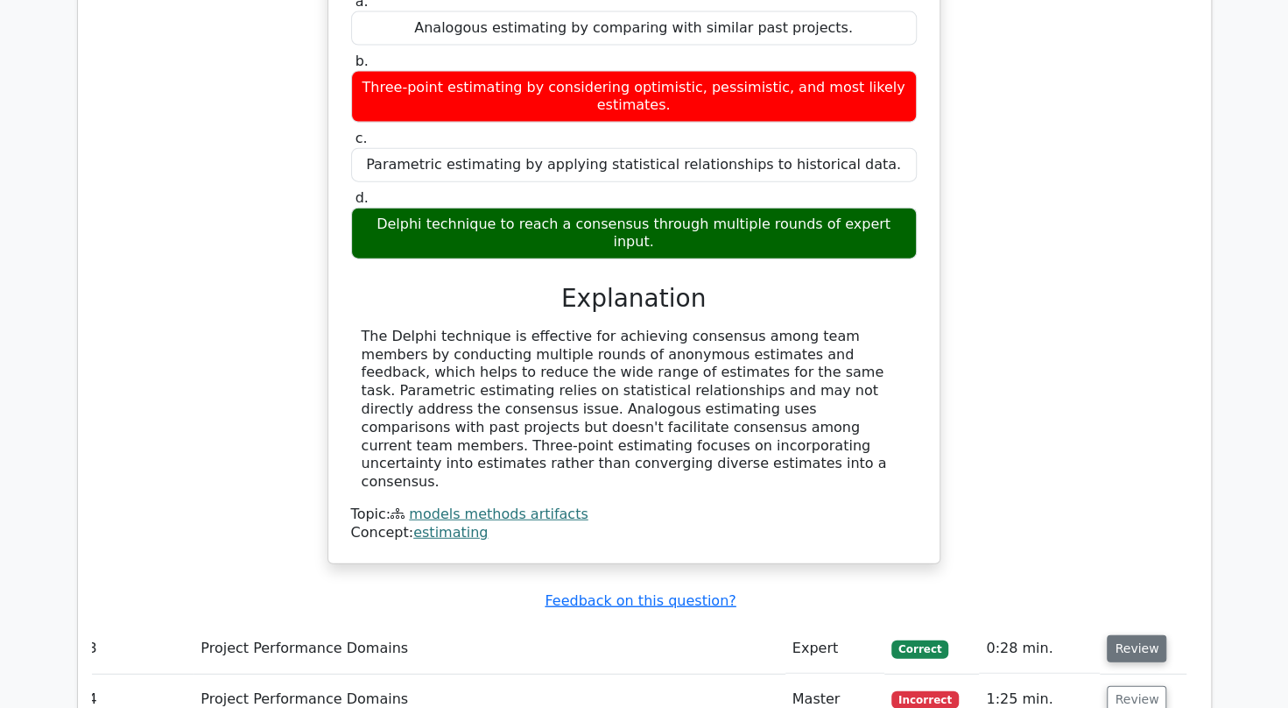
click at [1141, 635] on button "Review" at bounding box center [1137, 648] width 60 height 27
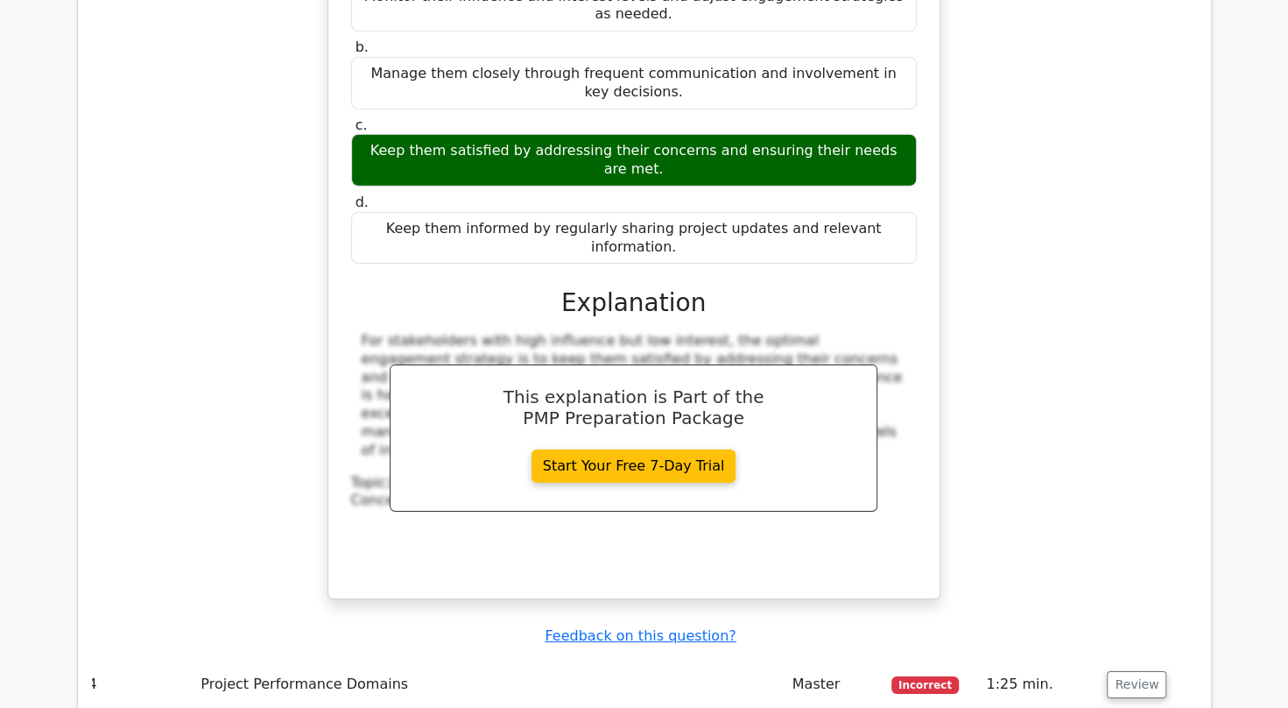
scroll to position [3229, 0]
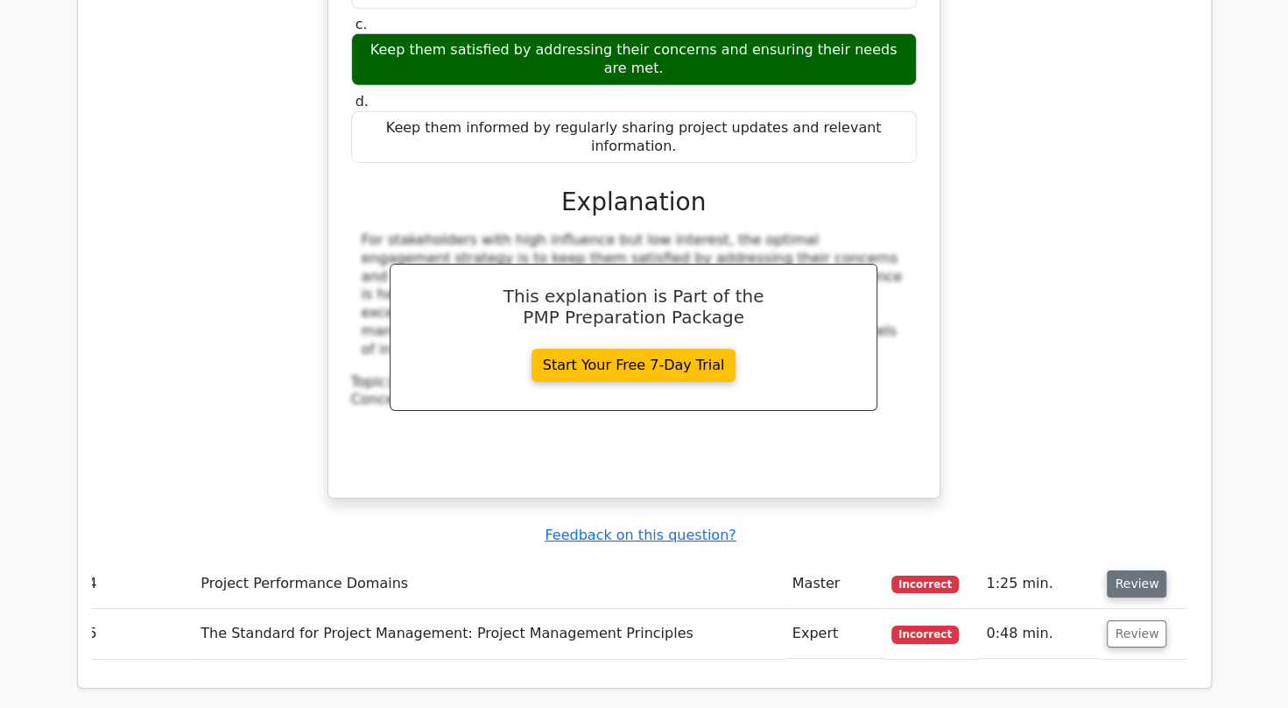
click at [1122, 570] on button "Review" at bounding box center [1137, 583] width 60 height 27
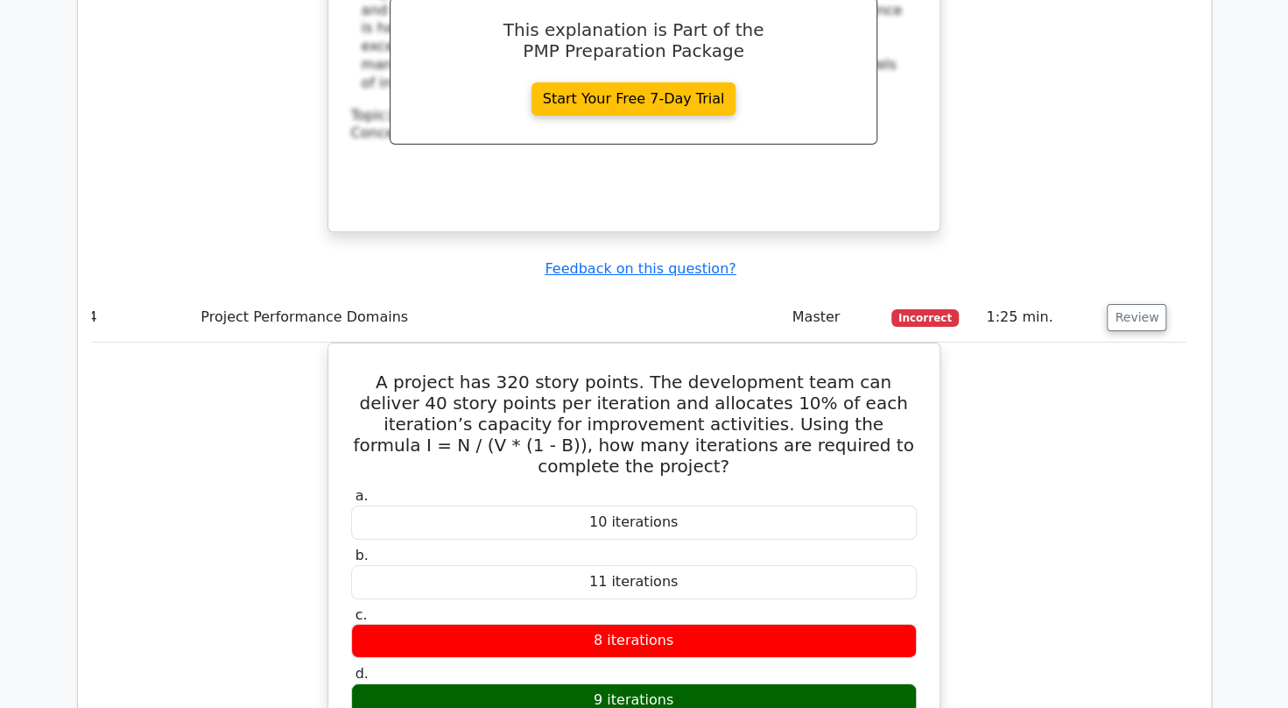
scroll to position [3495, 0]
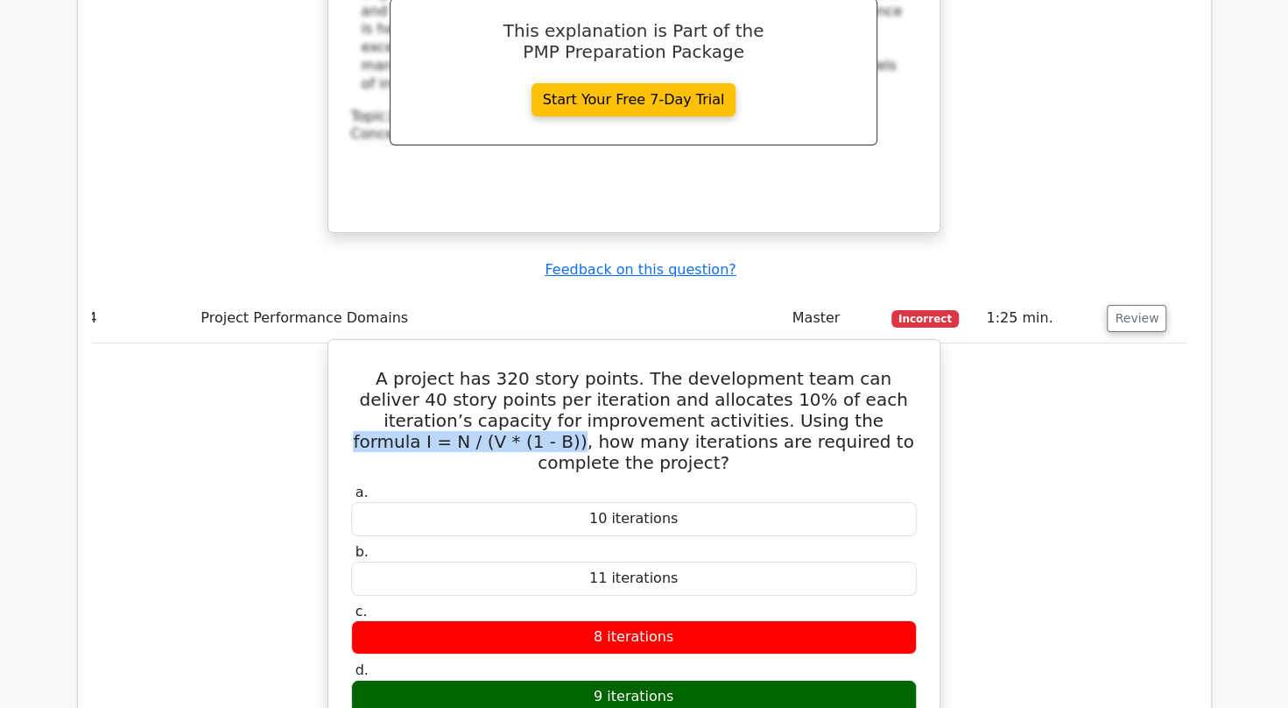
drag, startPoint x: 655, startPoint y: 211, endPoint x: 865, endPoint y: 222, distance: 210.5
click at [865, 368] on h5 "A project has 320 story points. The development team can deliver 40 story point…" at bounding box center [633, 420] width 569 height 105
drag, startPoint x: 865, startPoint y: 222, endPoint x: 811, endPoint y: 212, distance: 55.3
click at [811, 368] on h5 "A project has 320 story points. The development team can deliver 40 story point…" at bounding box center [633, 420] width 569 height 105
drag, startPoint x: 656, startPoint y: 214, endPoint x: 867, endPoint y: 217, distance: 211.1
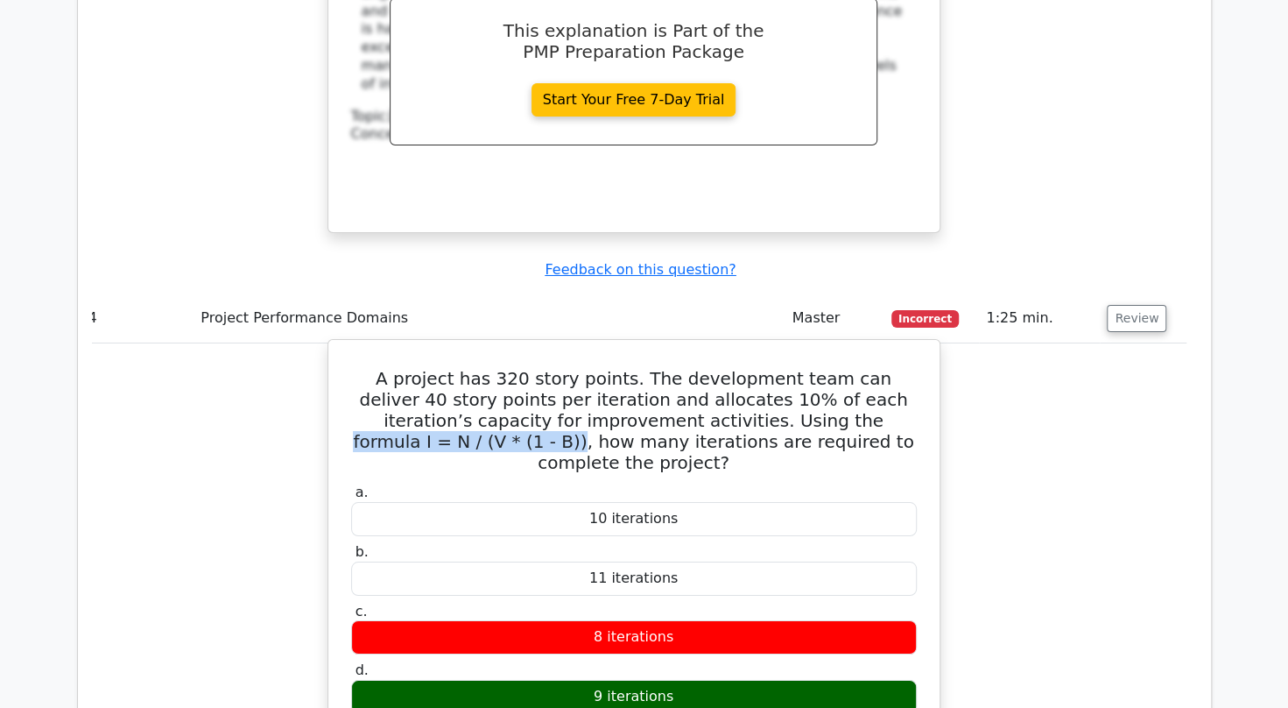
click at [867, 368] on h5 "A project has 320 story points. The development team can deliver 40 story point…" at bounding box center [633, 420] width 569 height 105
copy h5 "formula I = N / (V * (1 - B))"
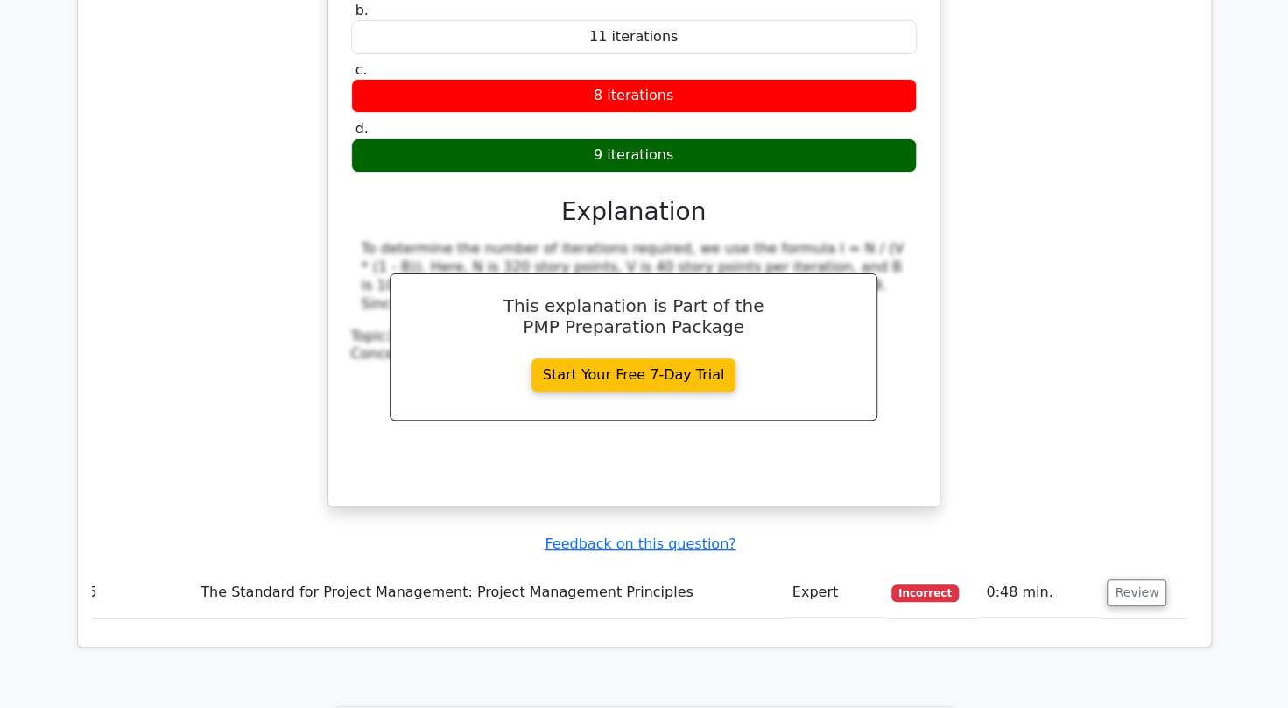
scroll to position [4105, 0]
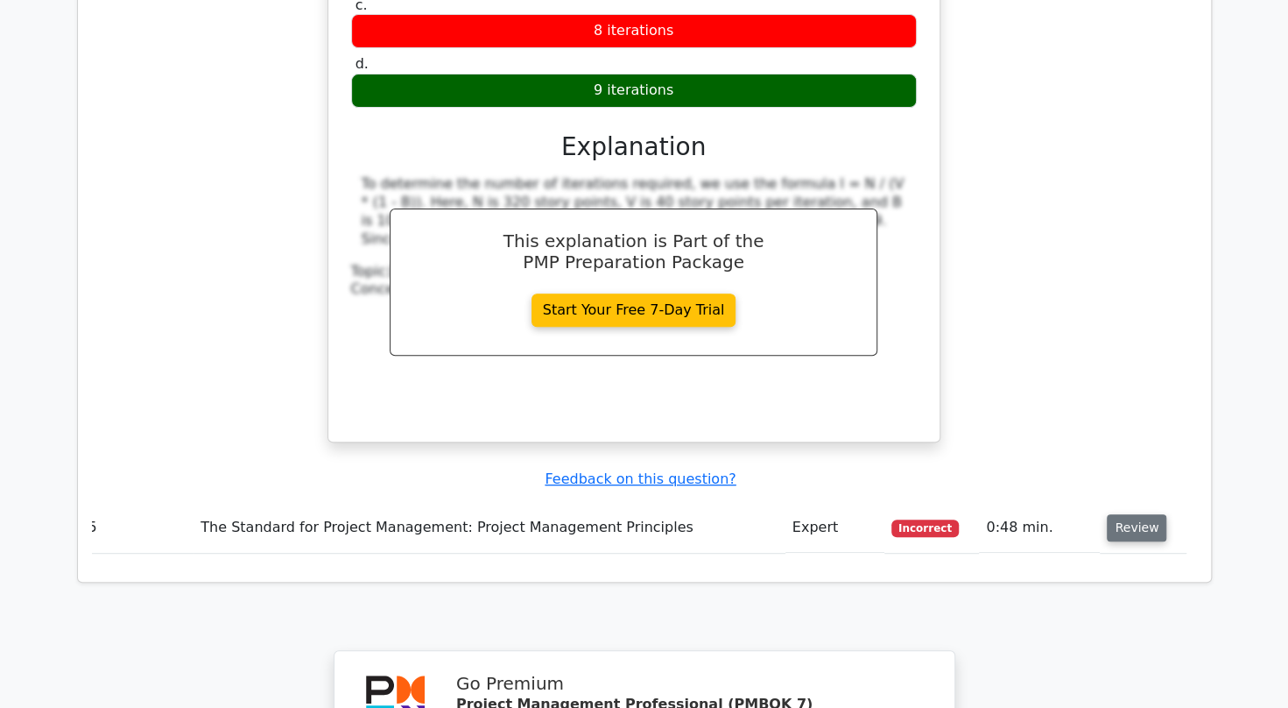
click at [1133, 514] on button "Review" at bounding box center [1137, 527] width 60 height 27
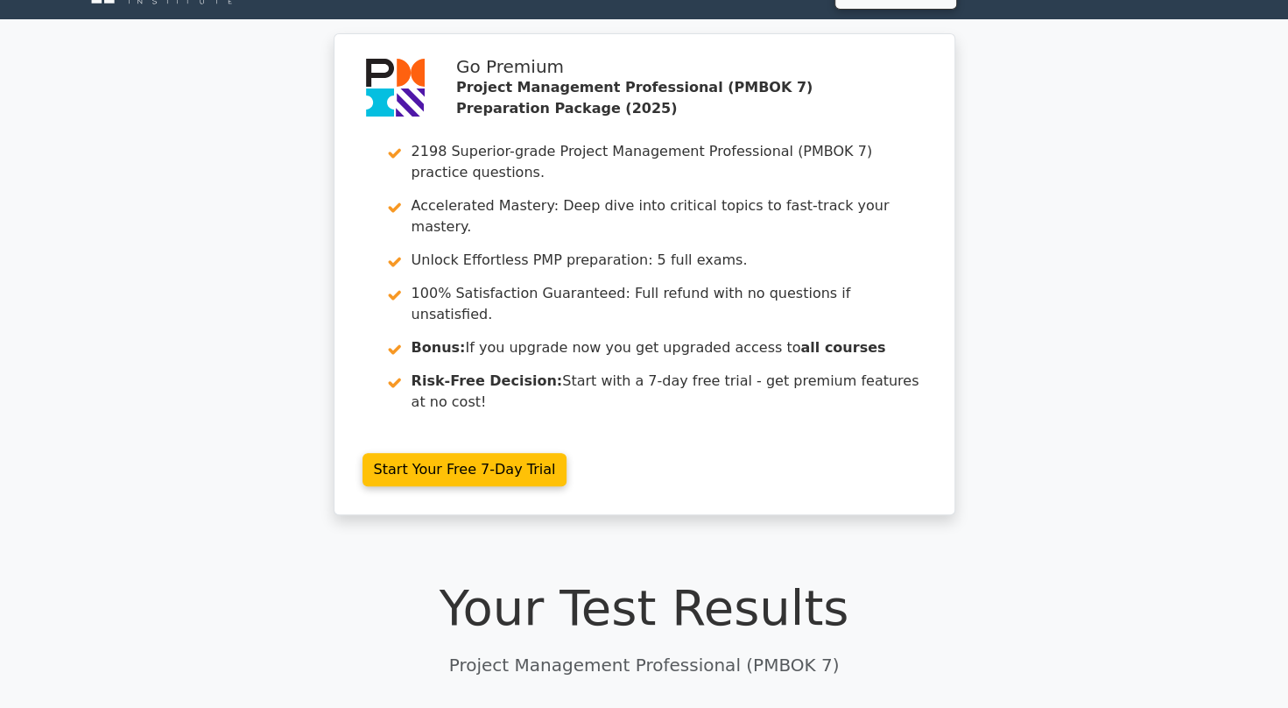
scroll to position [0, 0]
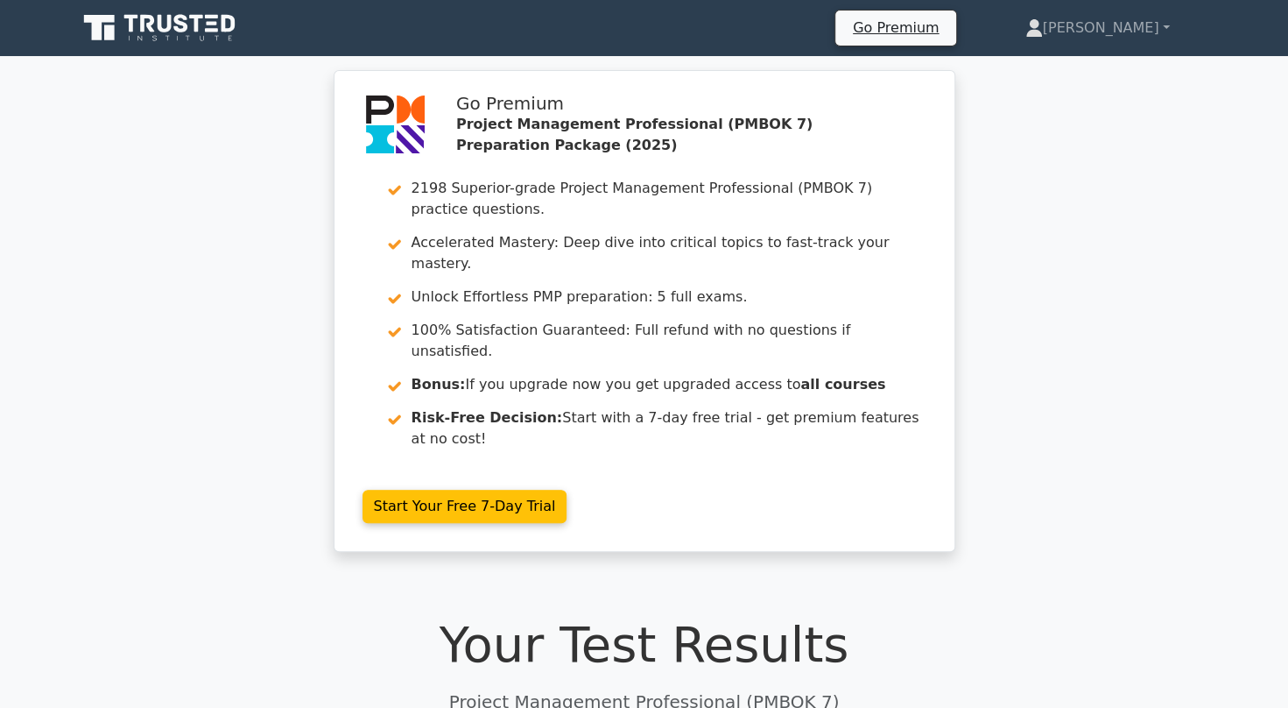
click at [181, 27] on icon at bounding box center [161, 27] width 168 height 33
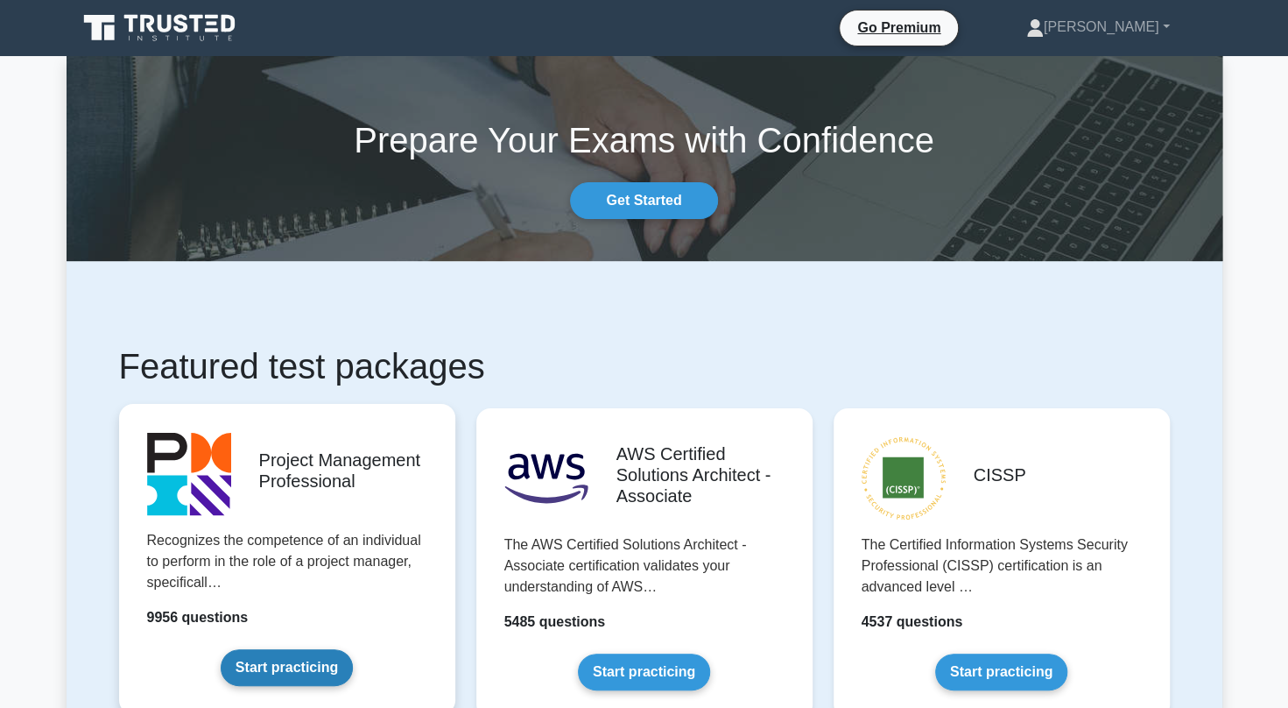
click at [308, 667] on link "Start practicing" at bounding box center [287, 667] width 132 height 37
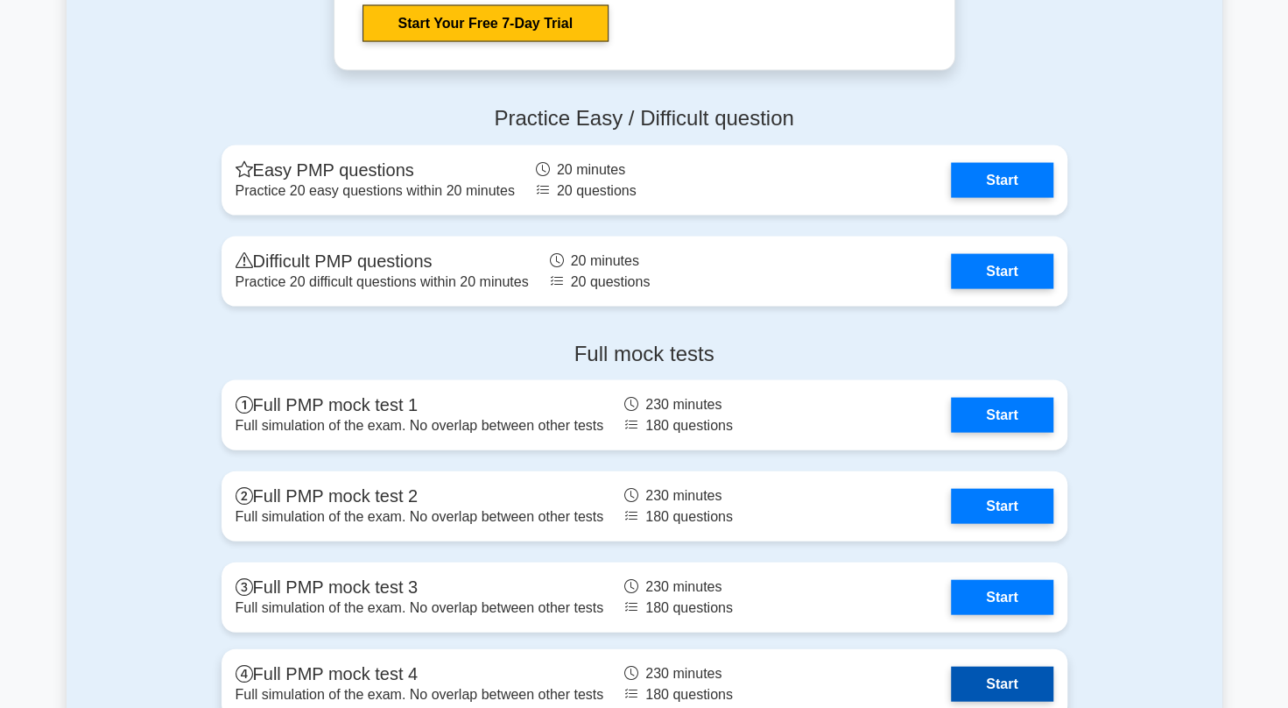
scroll to position [5857, 0]
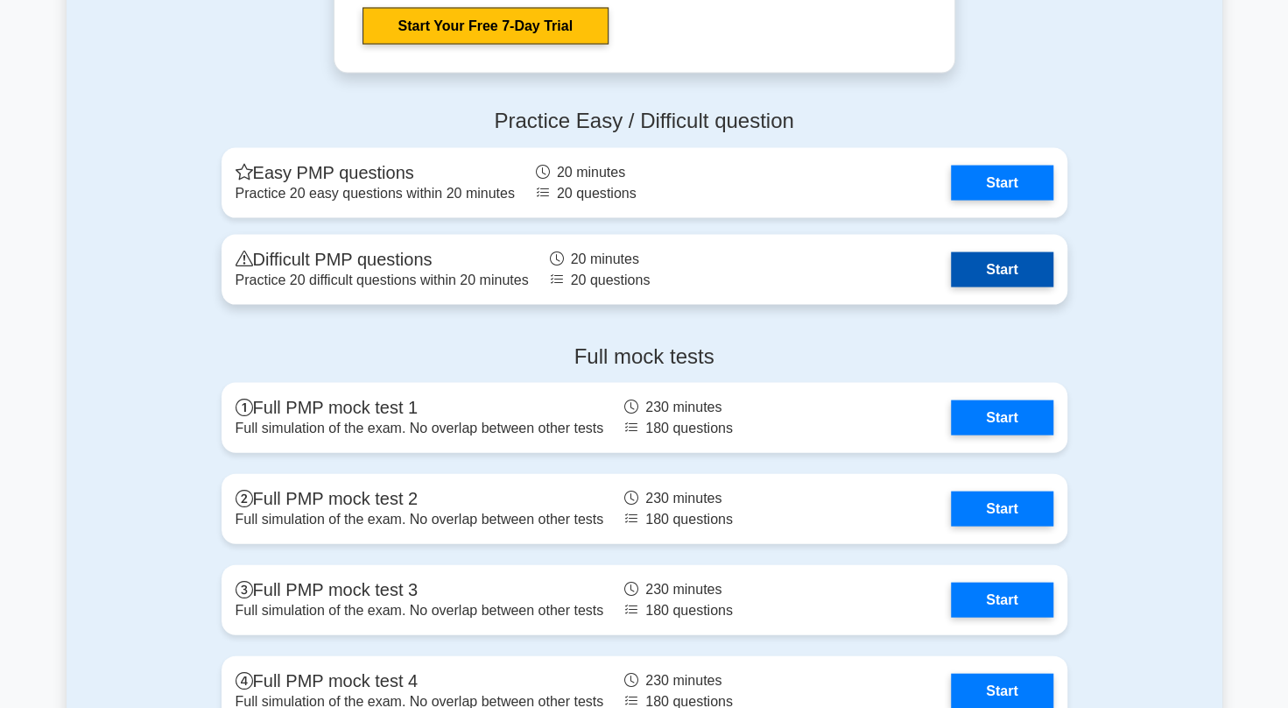
click at [982, 267] on link "Start" at bounding box center [1002, 269] width 102 height 35
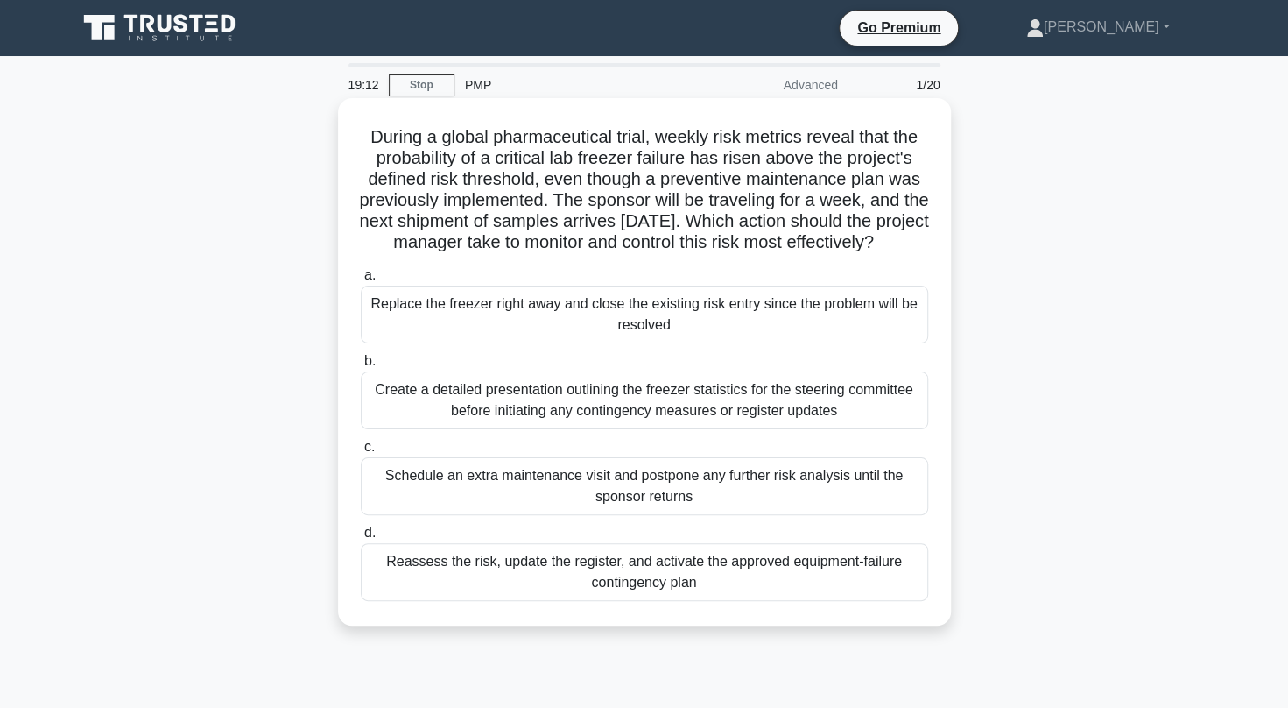
click at [883, 429] on div "Create a detailed presentation outlining the freezer statistics for the steerin…" at bounding box center [645, 400] width 568 height 58
click at [361, 367] on input "b. Create a detailed presentation outlining the freezer statistics for the stee…" at bounding box center [361, 361] width 0 height 11
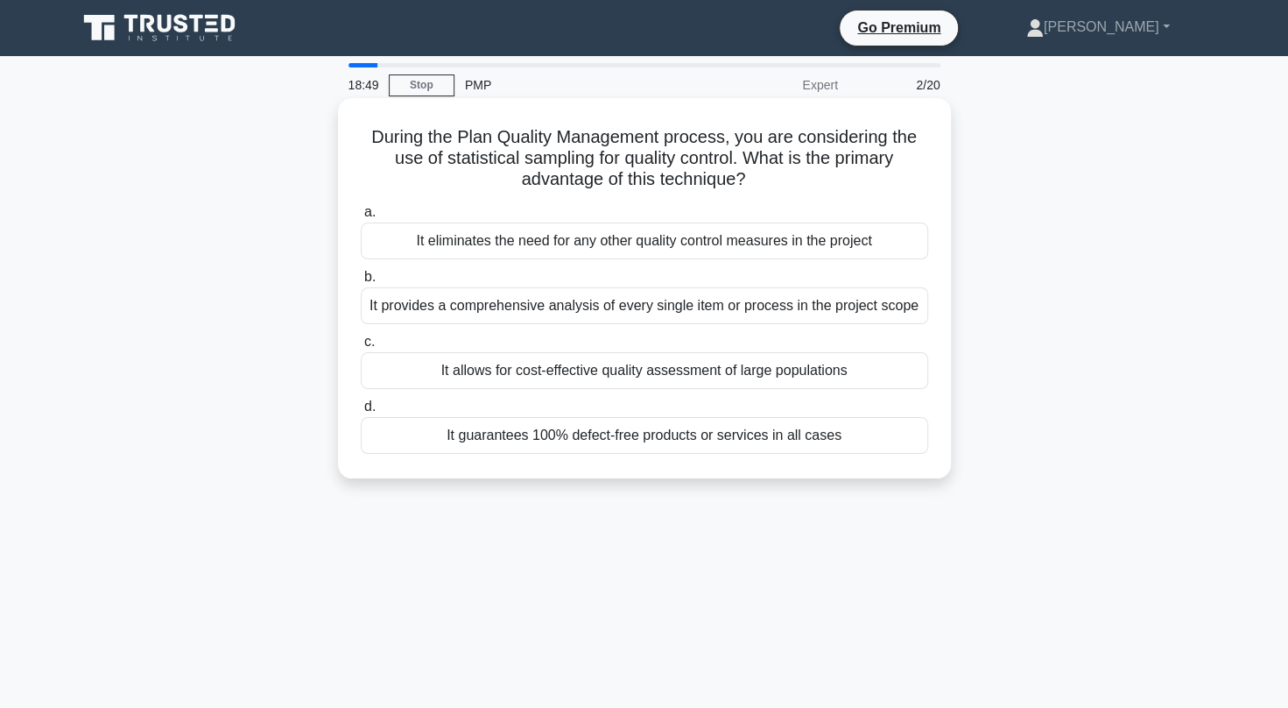
click at [778, 375] on div "It allows for cost-effective quality assessment of large populations" at bounding box center [645, 370] width 568 height 37
click at [361, 348] on input "c. It allows for cost-effective quality assessment of large populations" at bounding box center [361, 341] width 0 height 11
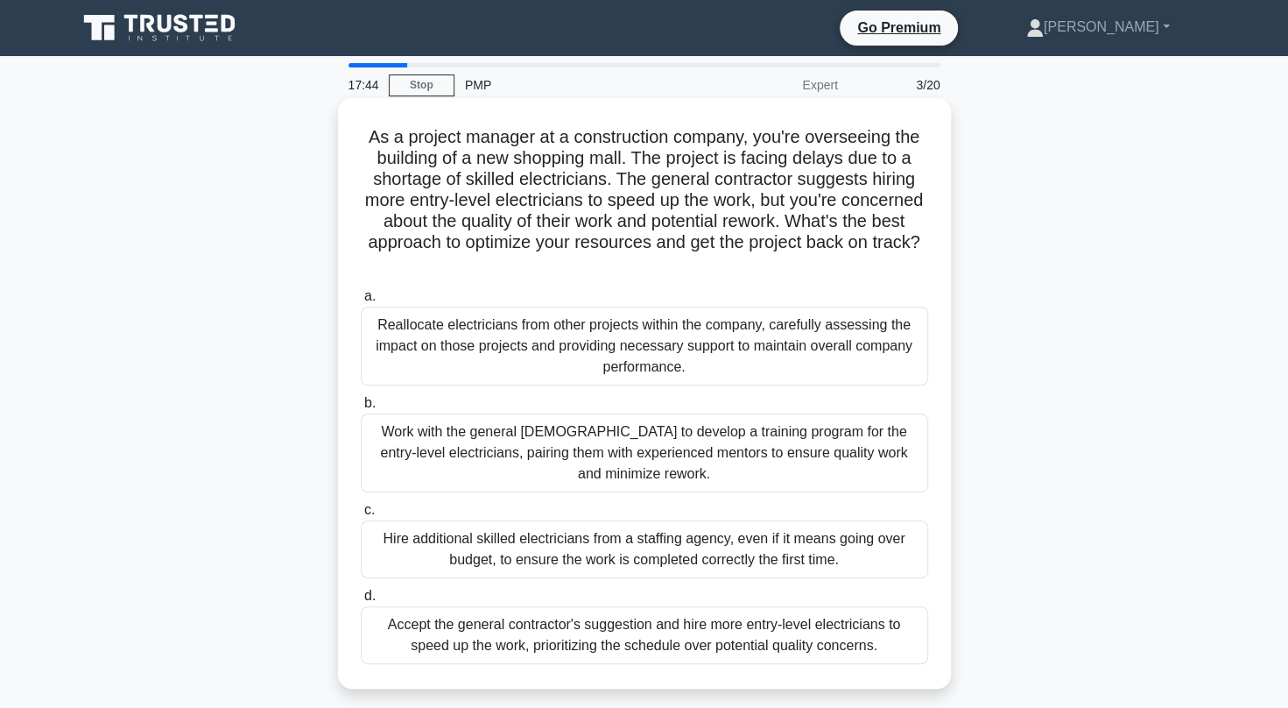
click at [822, 469] on div "Work with the general [DEMOGRAPHIC_DATA] to develop a training program for the …" at bounding box center [645, 452] width 568 height 79
click at [361, 409] on input "b. Work with the general [DEMOGRAPHIC_DATA] to develop a training program for t…" at bounding box center [361, 403] width 0 height 11
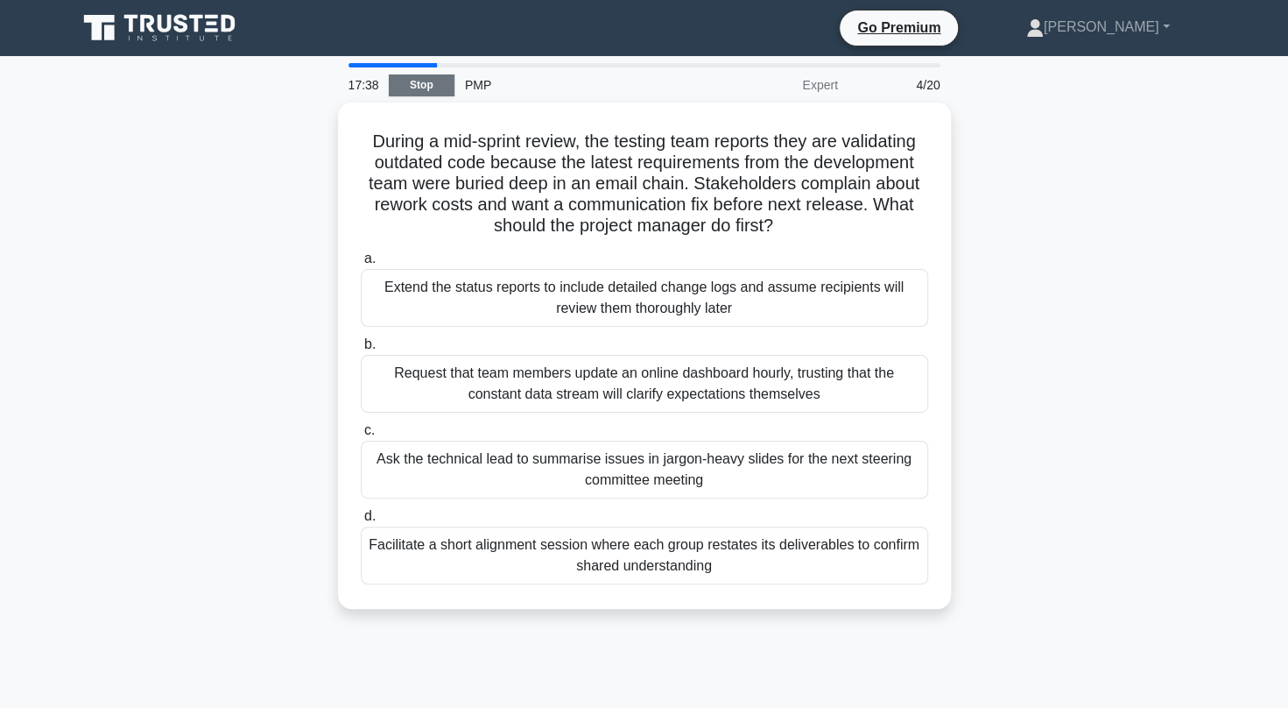
click at [450, 85] on link "Stop" at bounding box center [422, 85] width 66 height 22
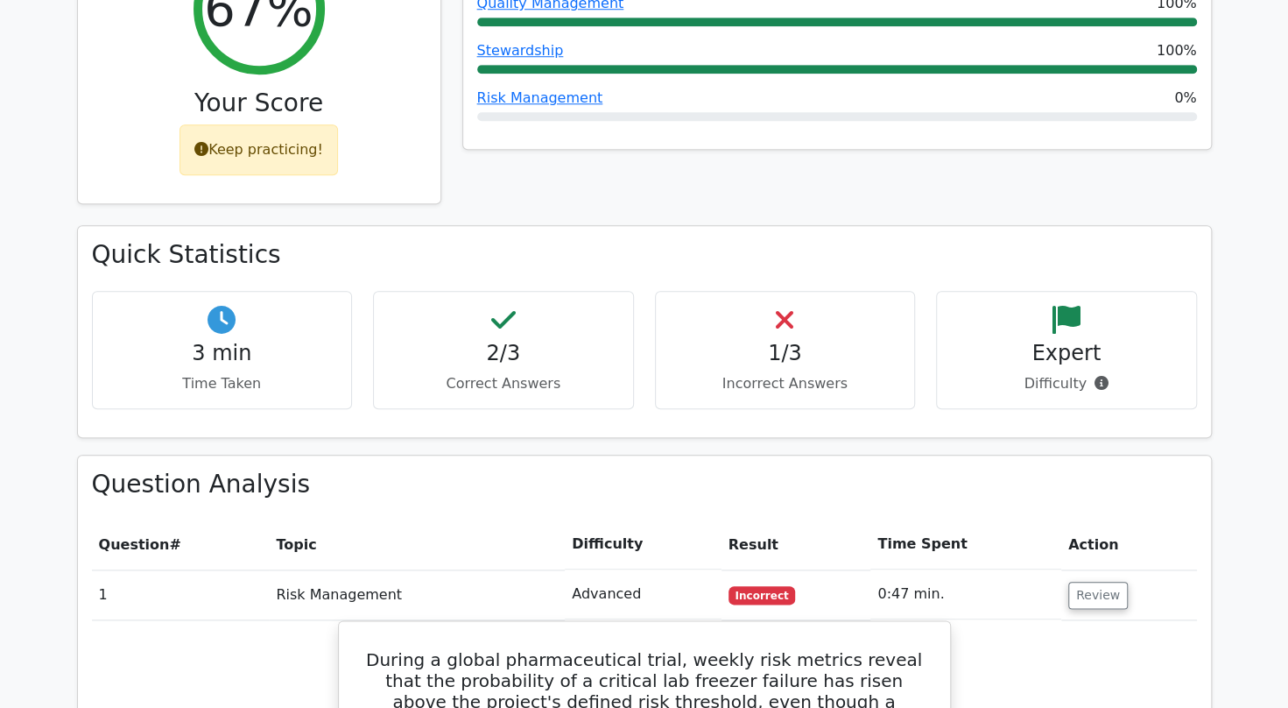
scroll to position [861, 0]
